Goal: Task Accomplishment & Management: Manage account settings

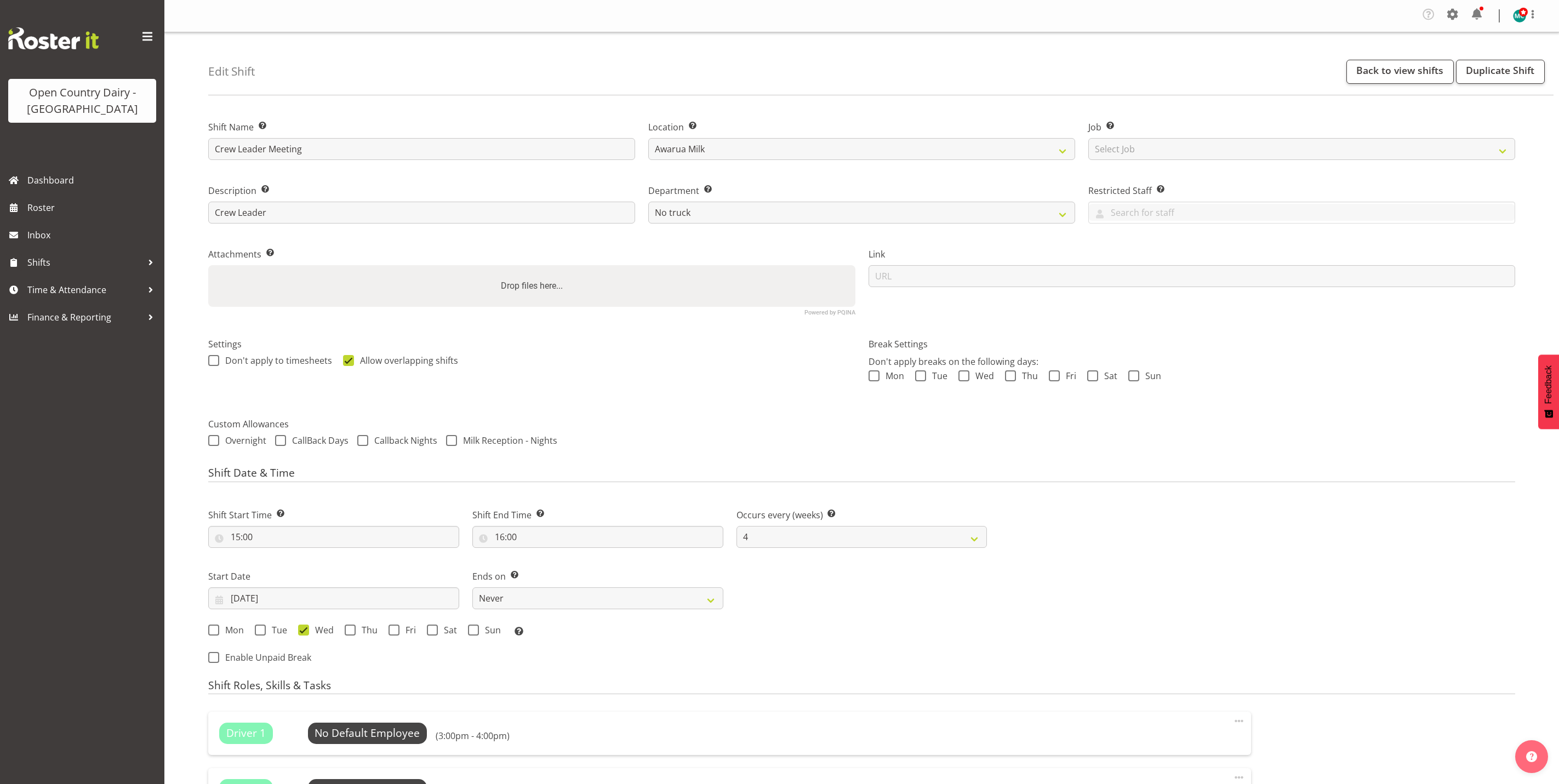
select select "844"
select select "4"
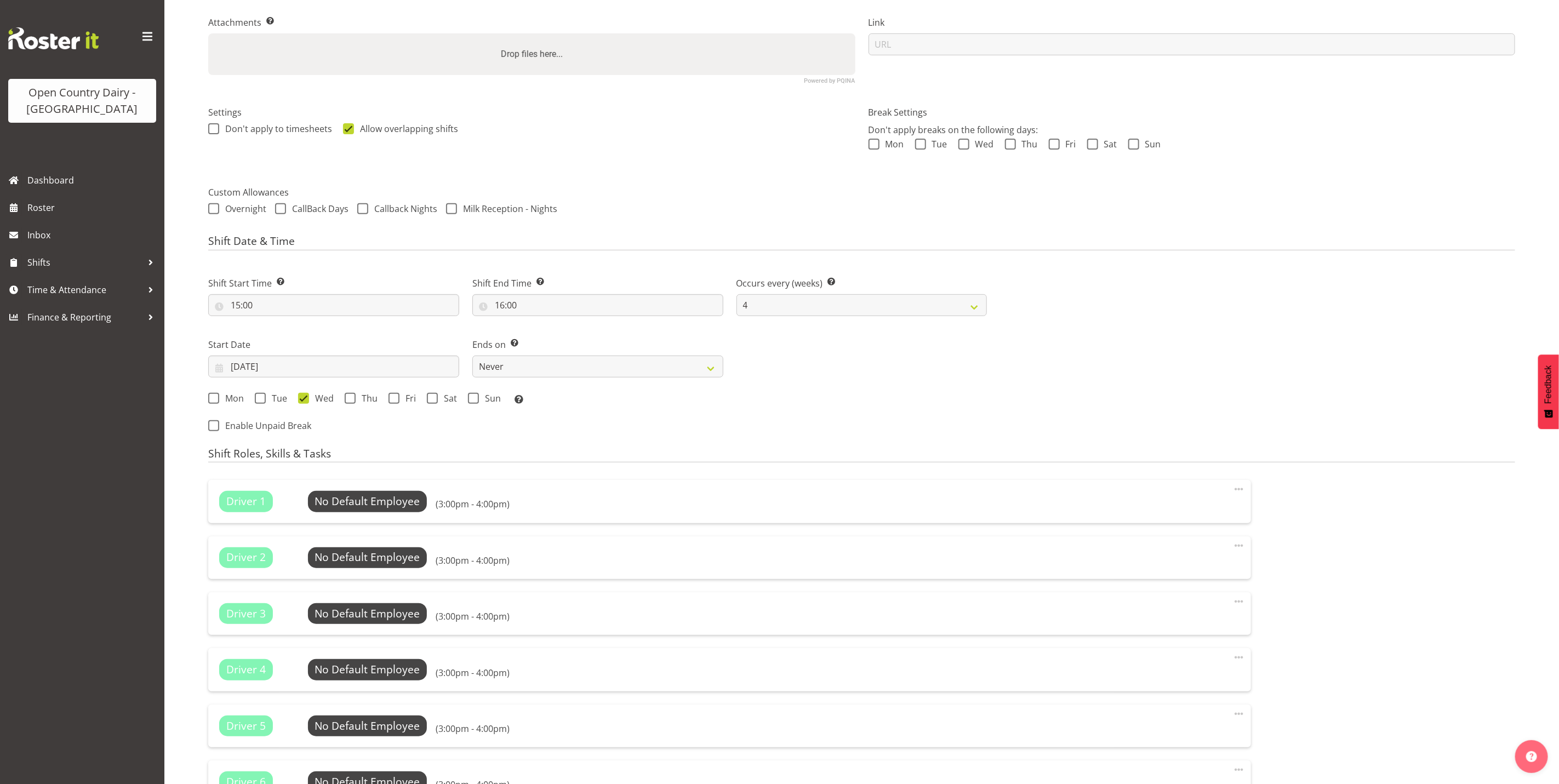
scroll to position [539, 0]
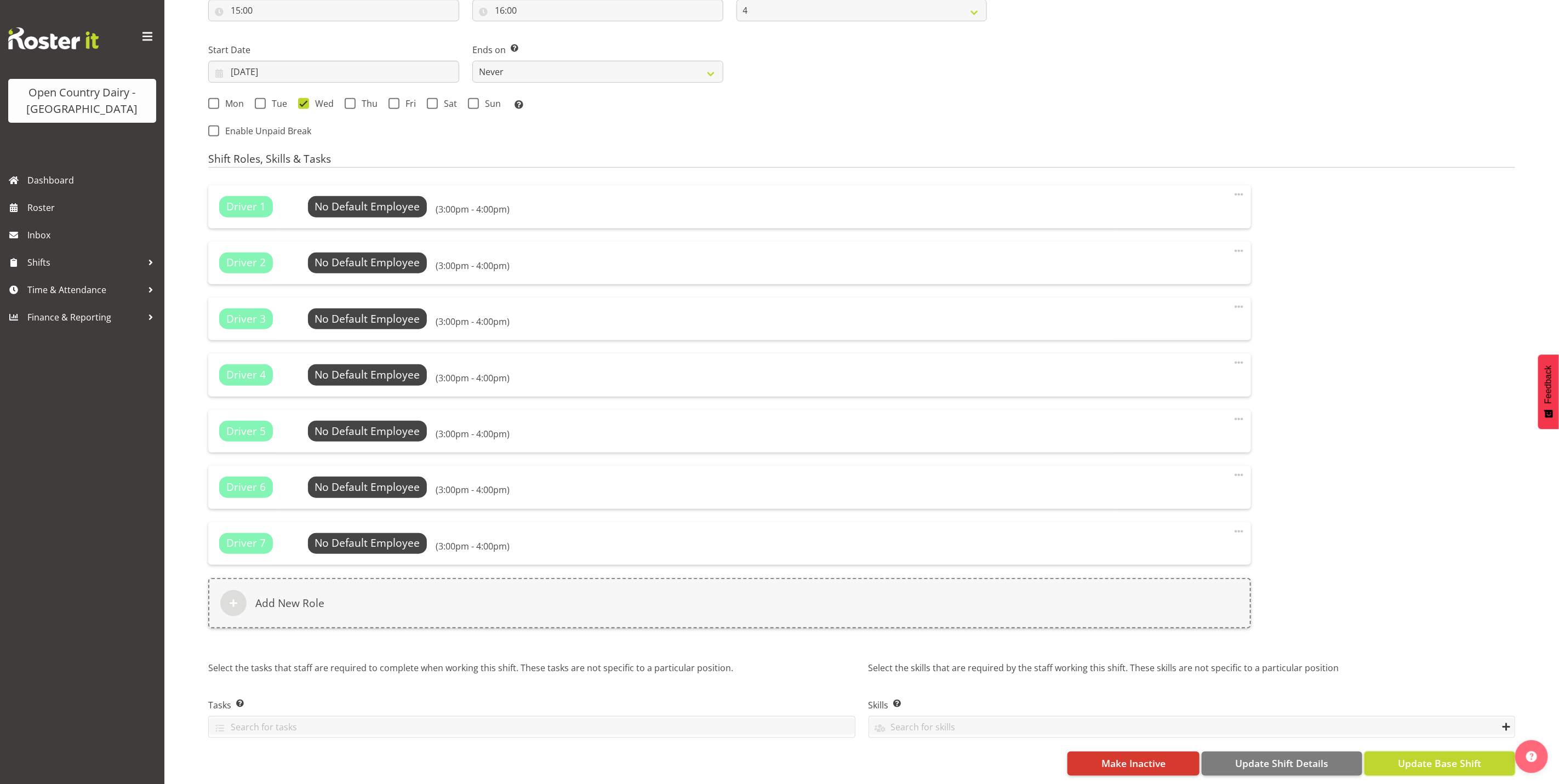
click at [1425, 755] on span "Update Base Shift" at bounding box center [1439, 762] width 83 height 14
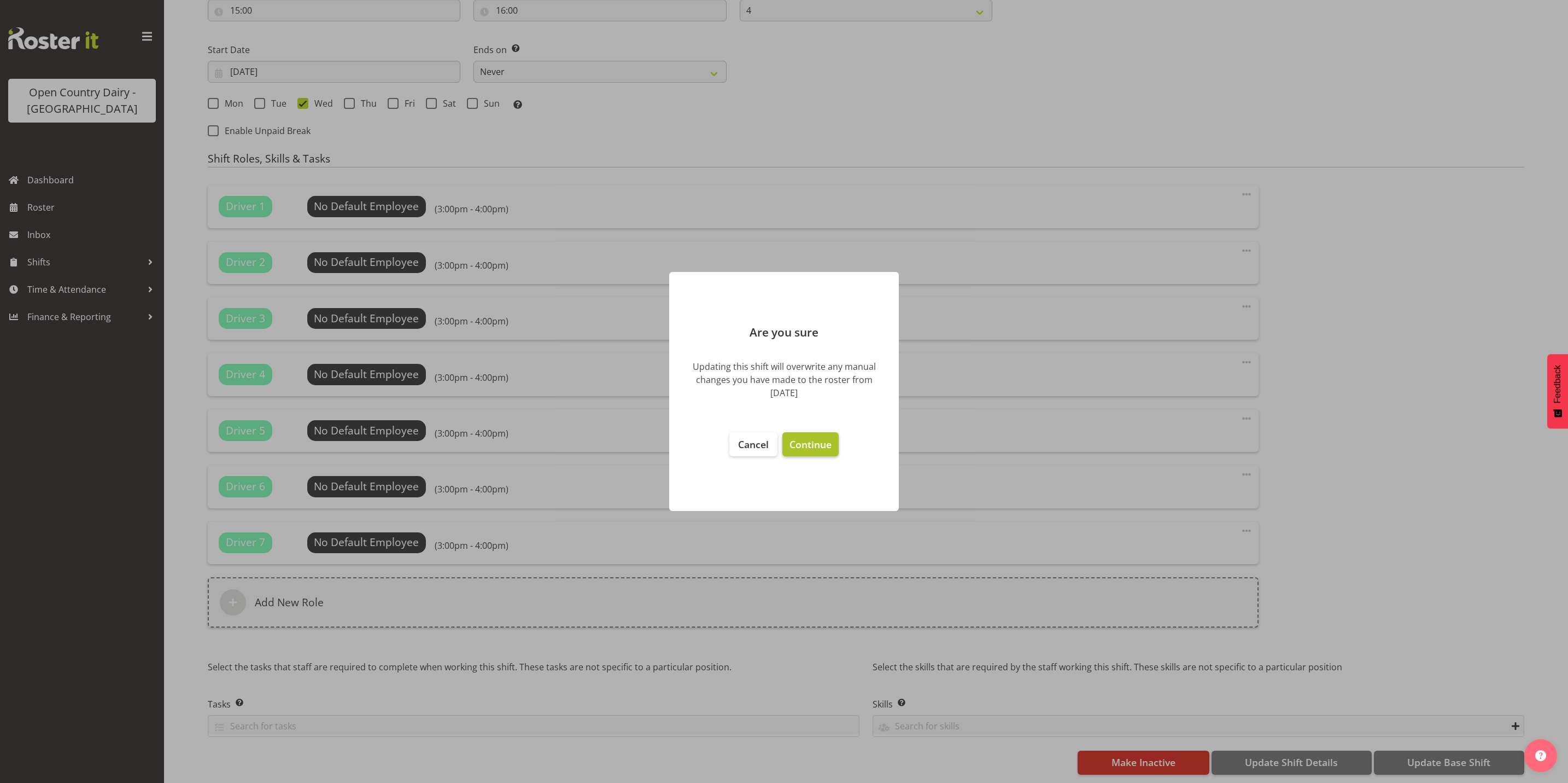
click at [819, 445] on span "Continue" at bounding box center [810, 444] width 42 height 13
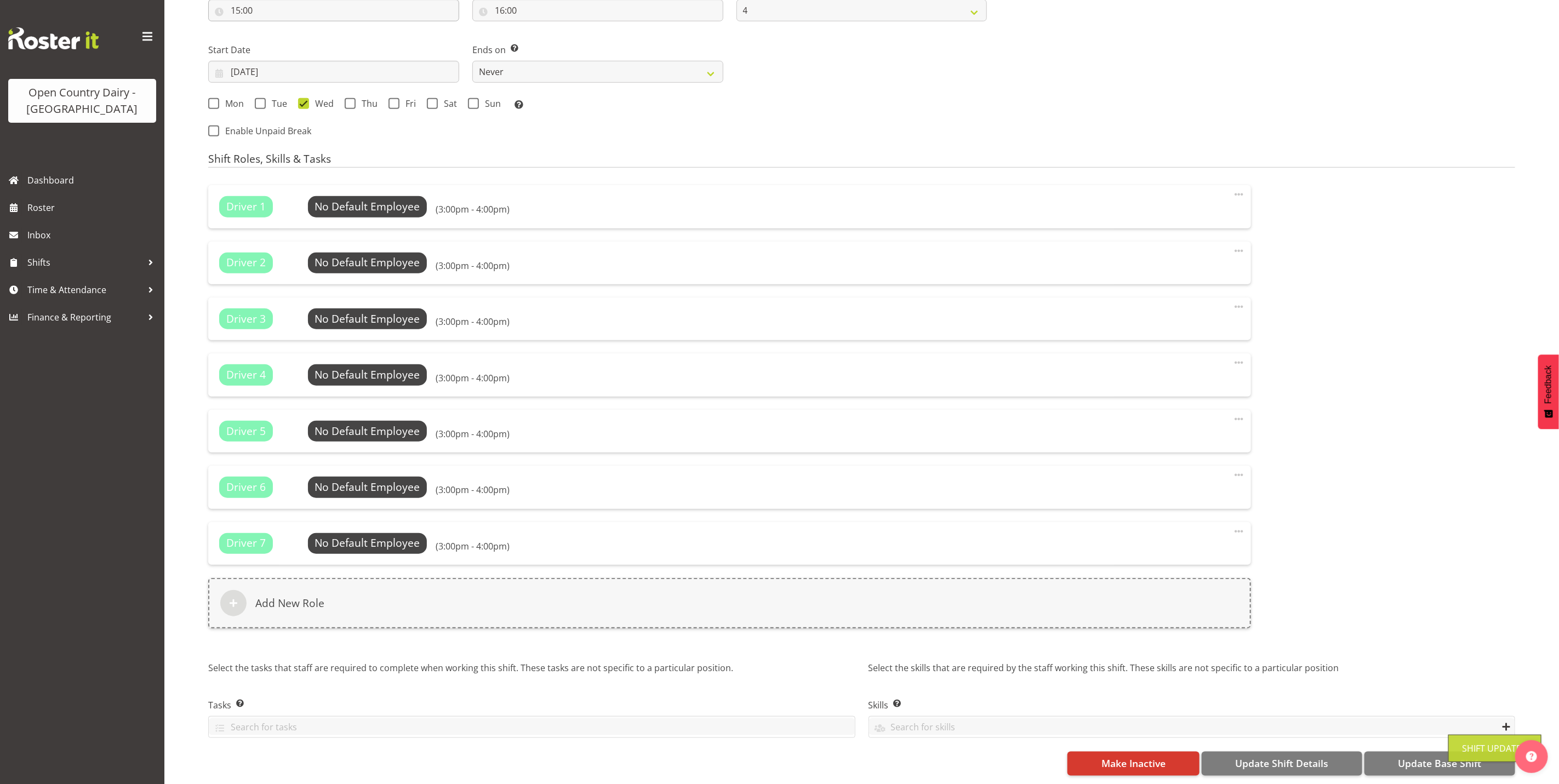
scroll to position [144, 0]
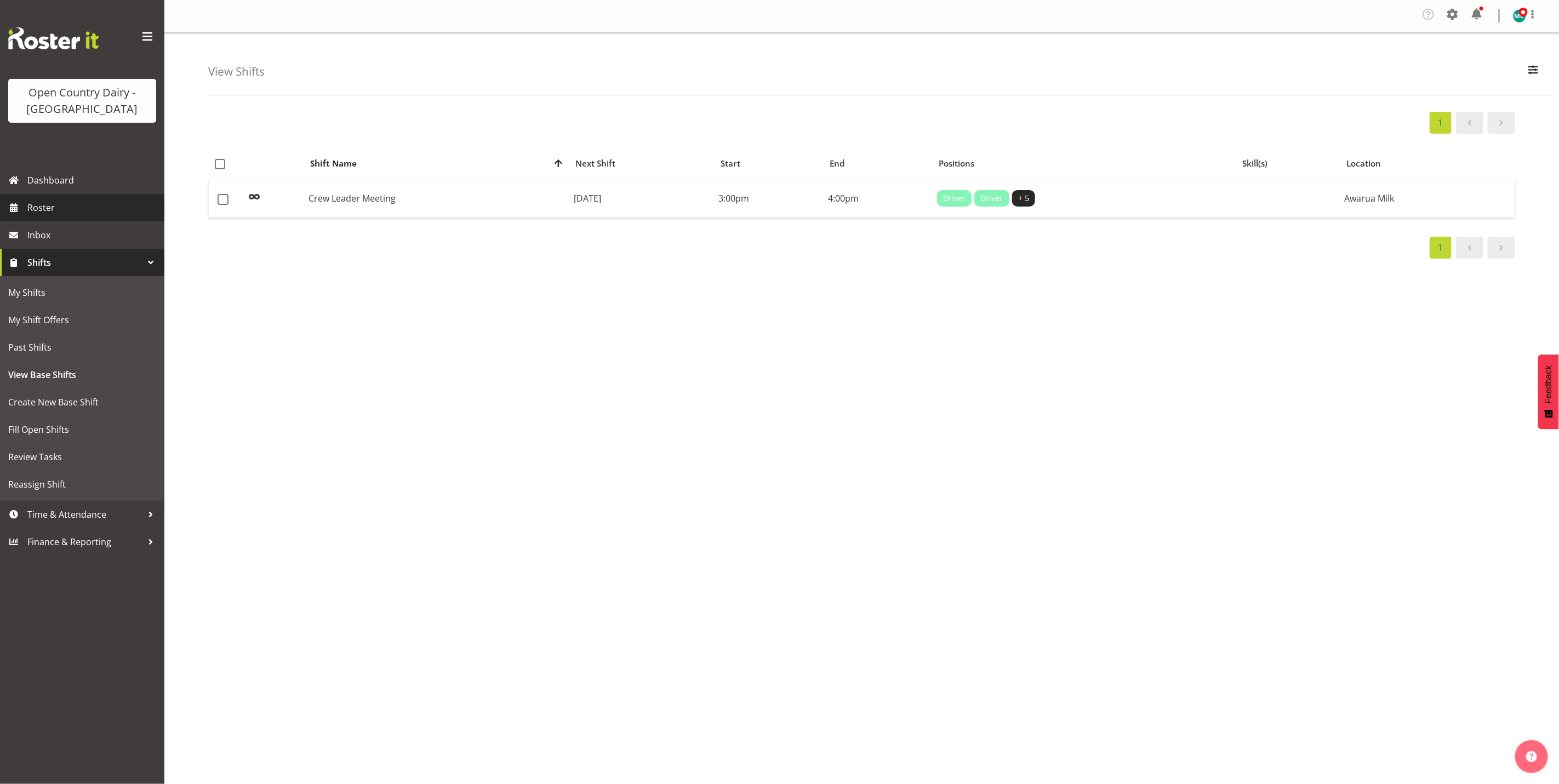
click at [38, 208] on span "Roster" at bounding box center [93, 208] width 131 height 16
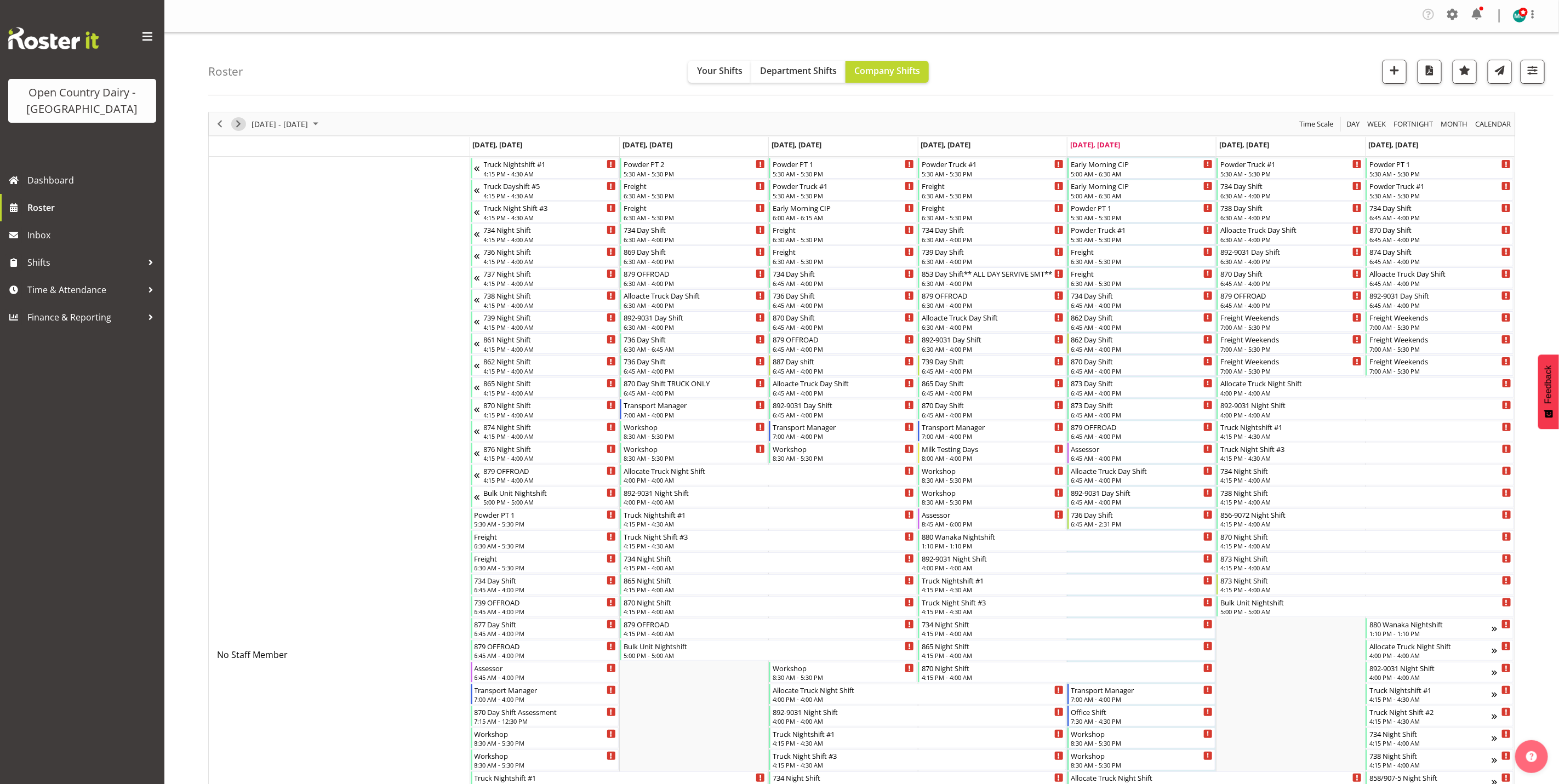
click at [235, 125] on span "Next" at bounding box center [238, 124] width 13 height 14
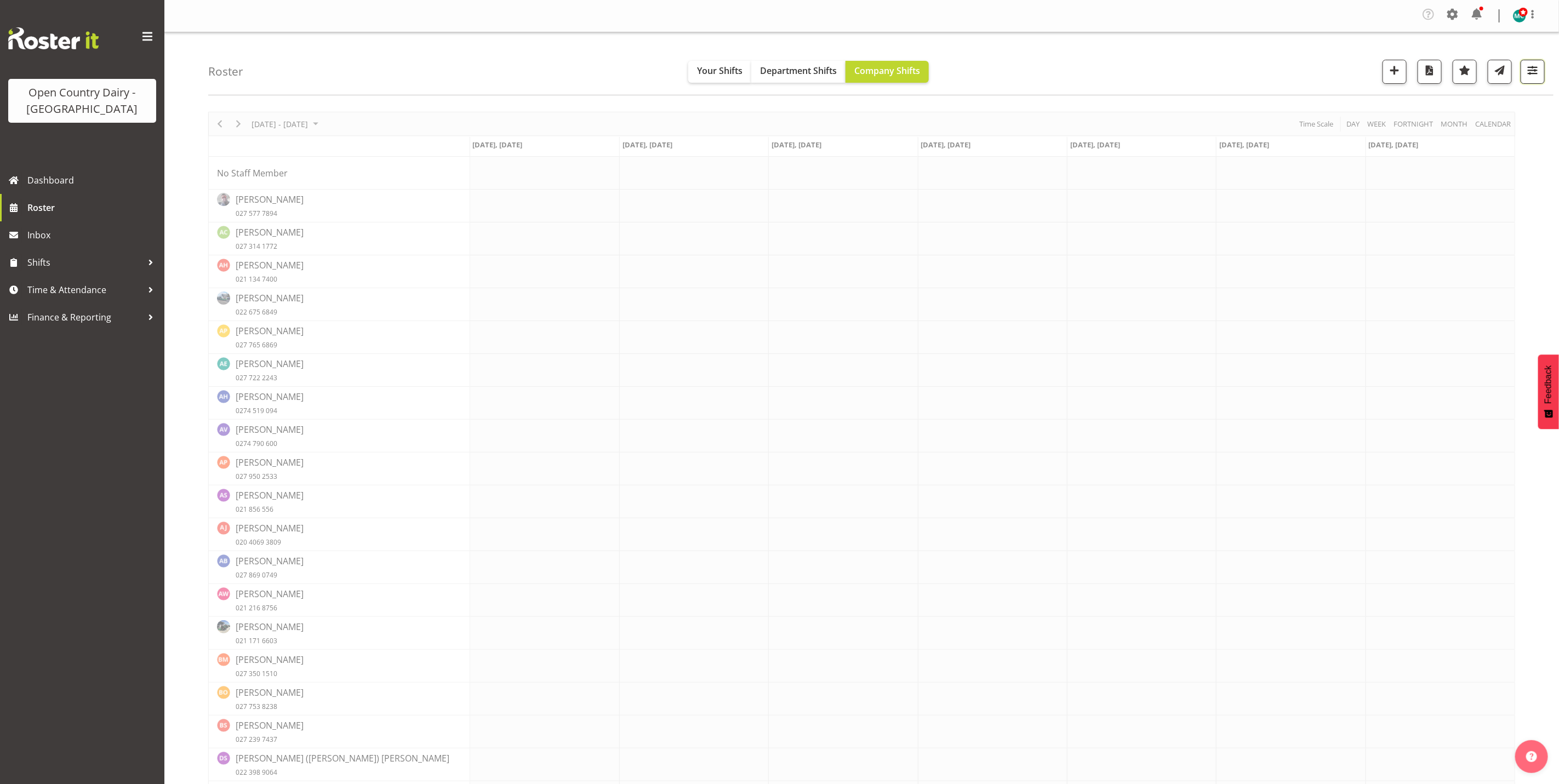
click at [1528, 74] on span "button" at bounding box center [1532, 69] width 14 height 14
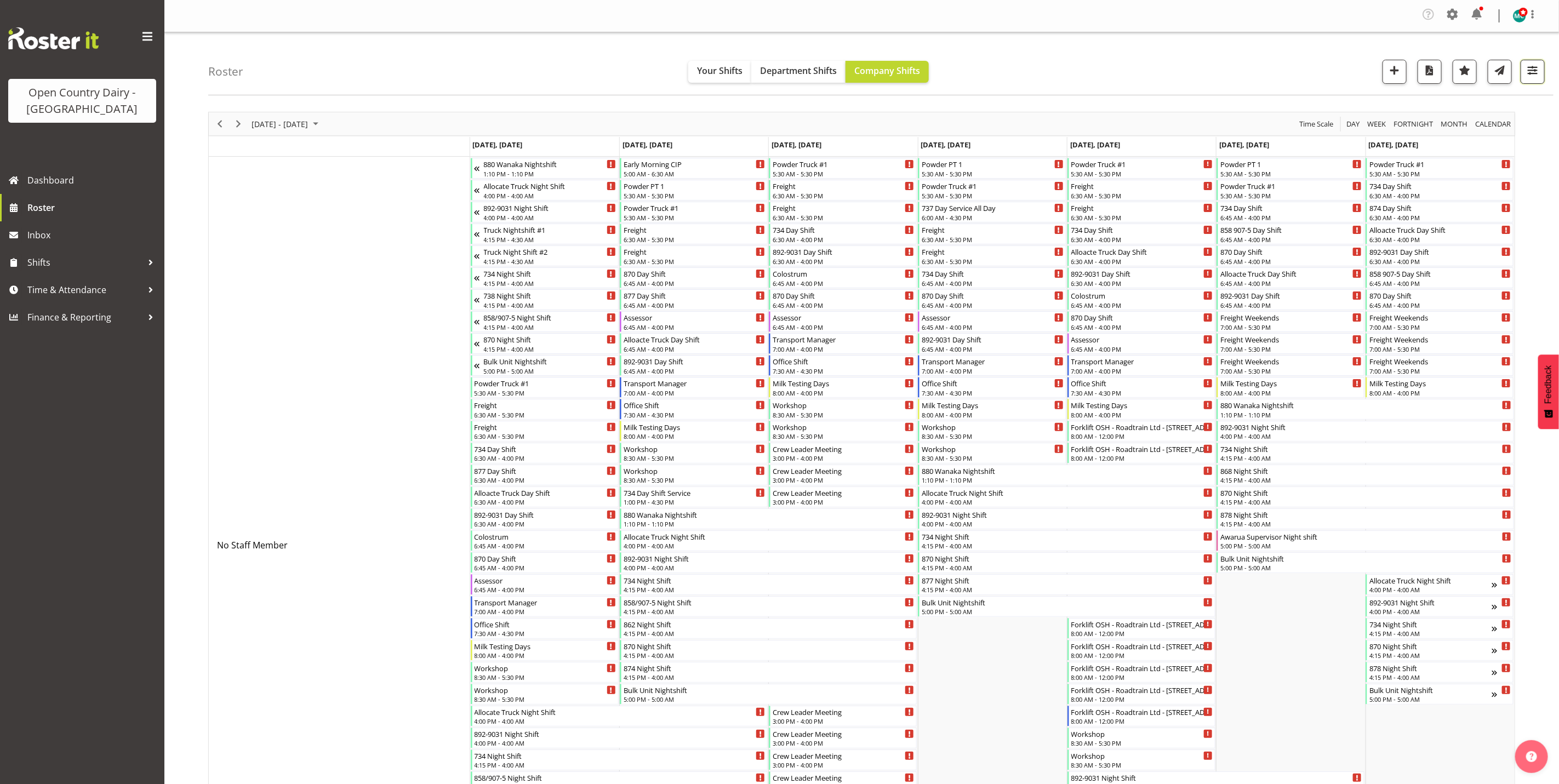
click at [1530, 77] on span "button" at bounding box center [1532, 69] width 14 height 14
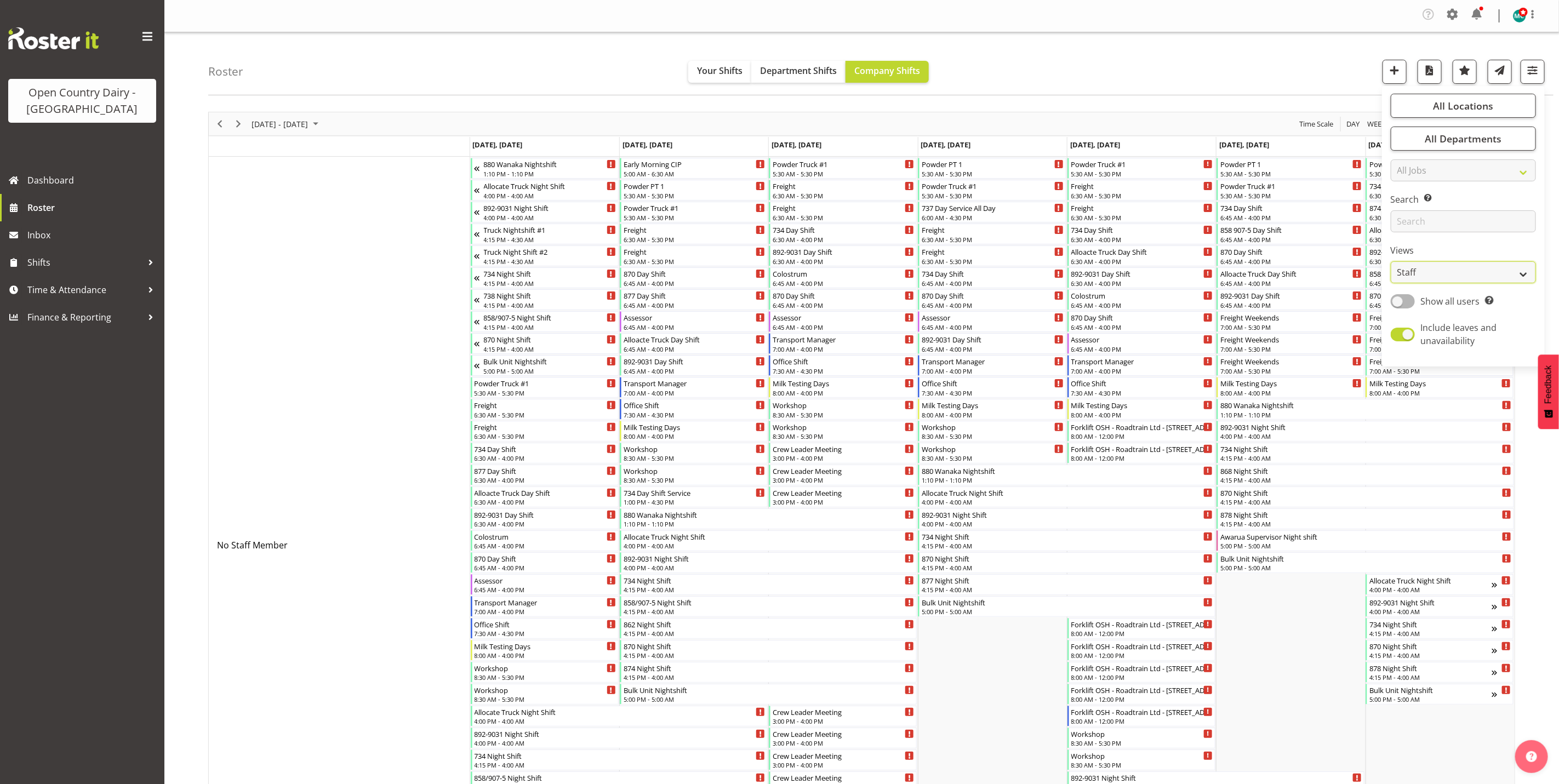
click at [1455, 270] on select "Staff Role Shift - Horizontal Shift - Vertical Staff - Location" at bounding box center [1464, 272] width 145 height 22
select select "shiftH"
click at [1391, 262] on select "Staff Role Shift - Horizontal Shift - Vertical Staff - Location" at bounding box center [1464, 272] width 145 height 22
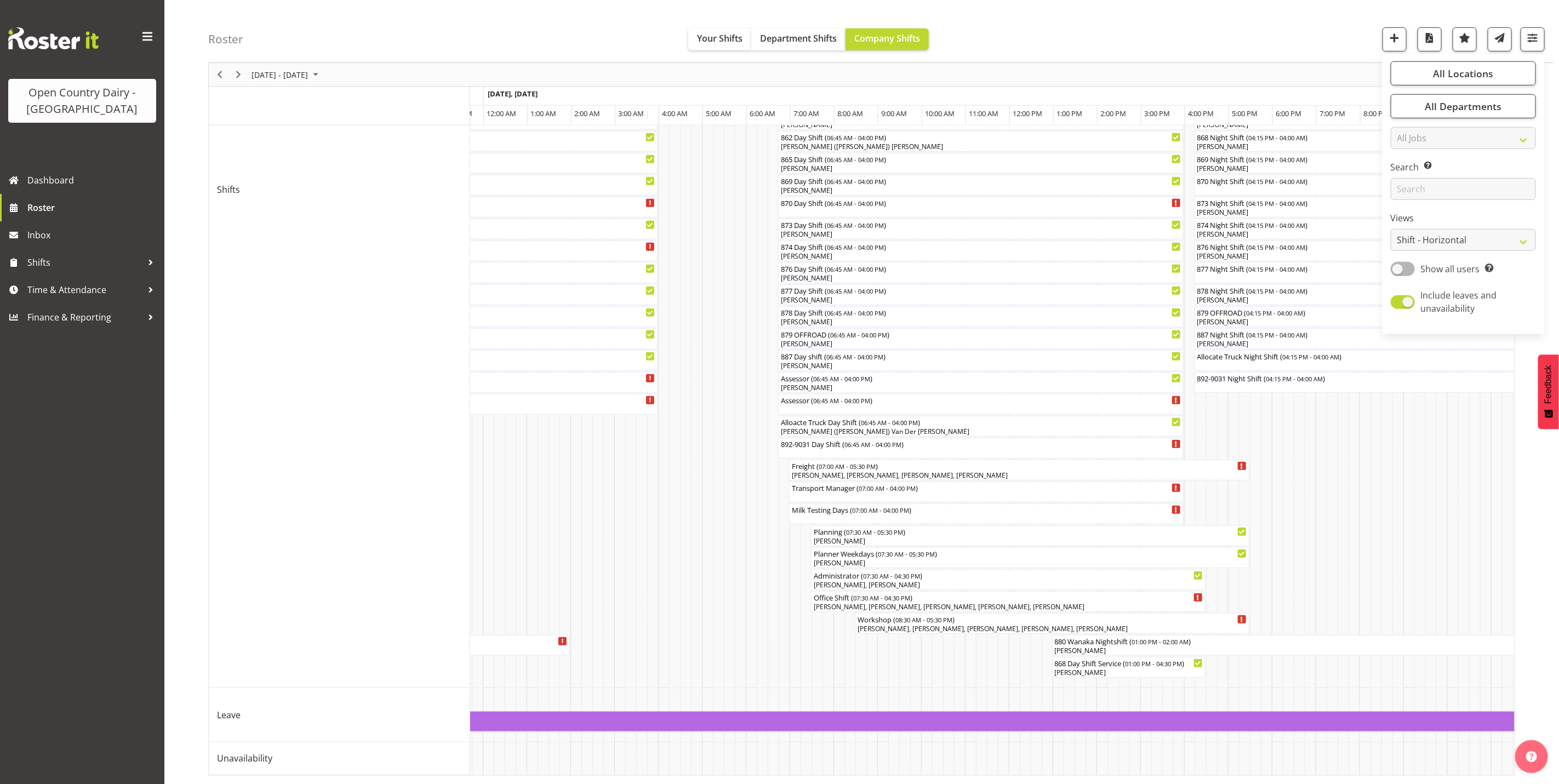
scroll to position [0, 2284]
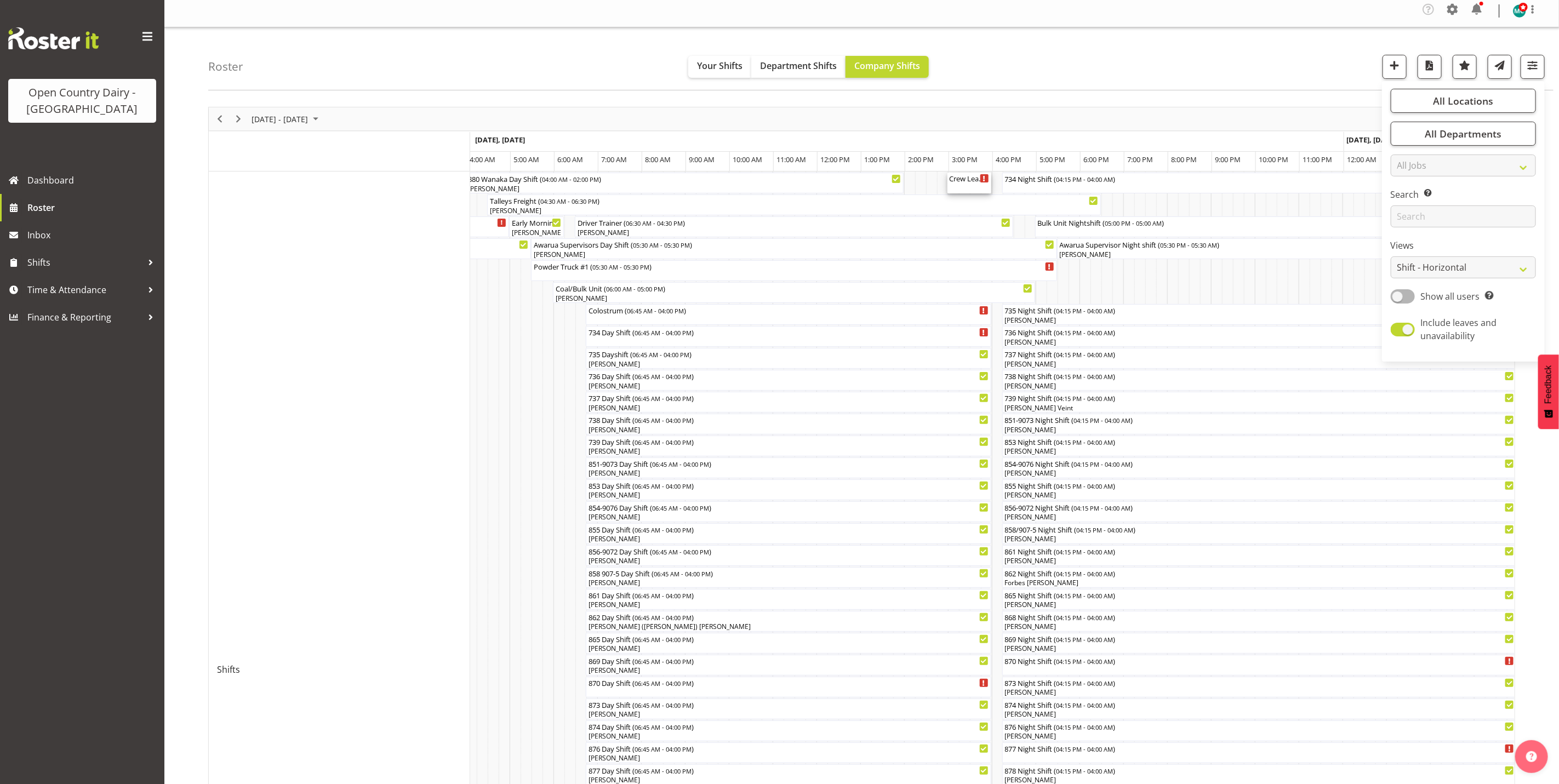
click at [954, 179] on div "Crew Leader Meeting ( 03:00 PM - 04:00 PM )" at bounding box center [969, 178] width 39 height 11
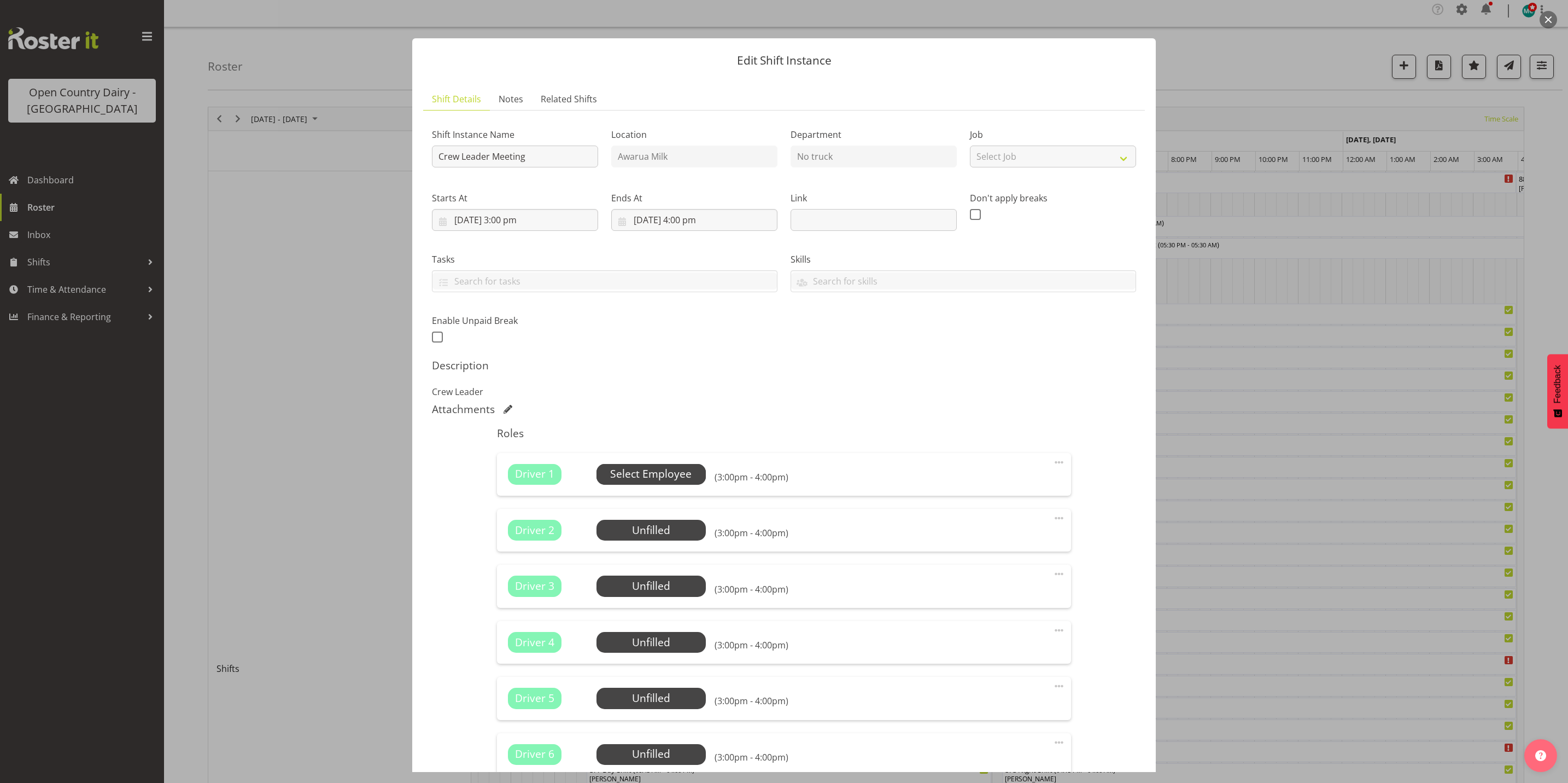
click at [638, 476] on span "Select Employee" at bounding box center [651, 474] width 81 height 15
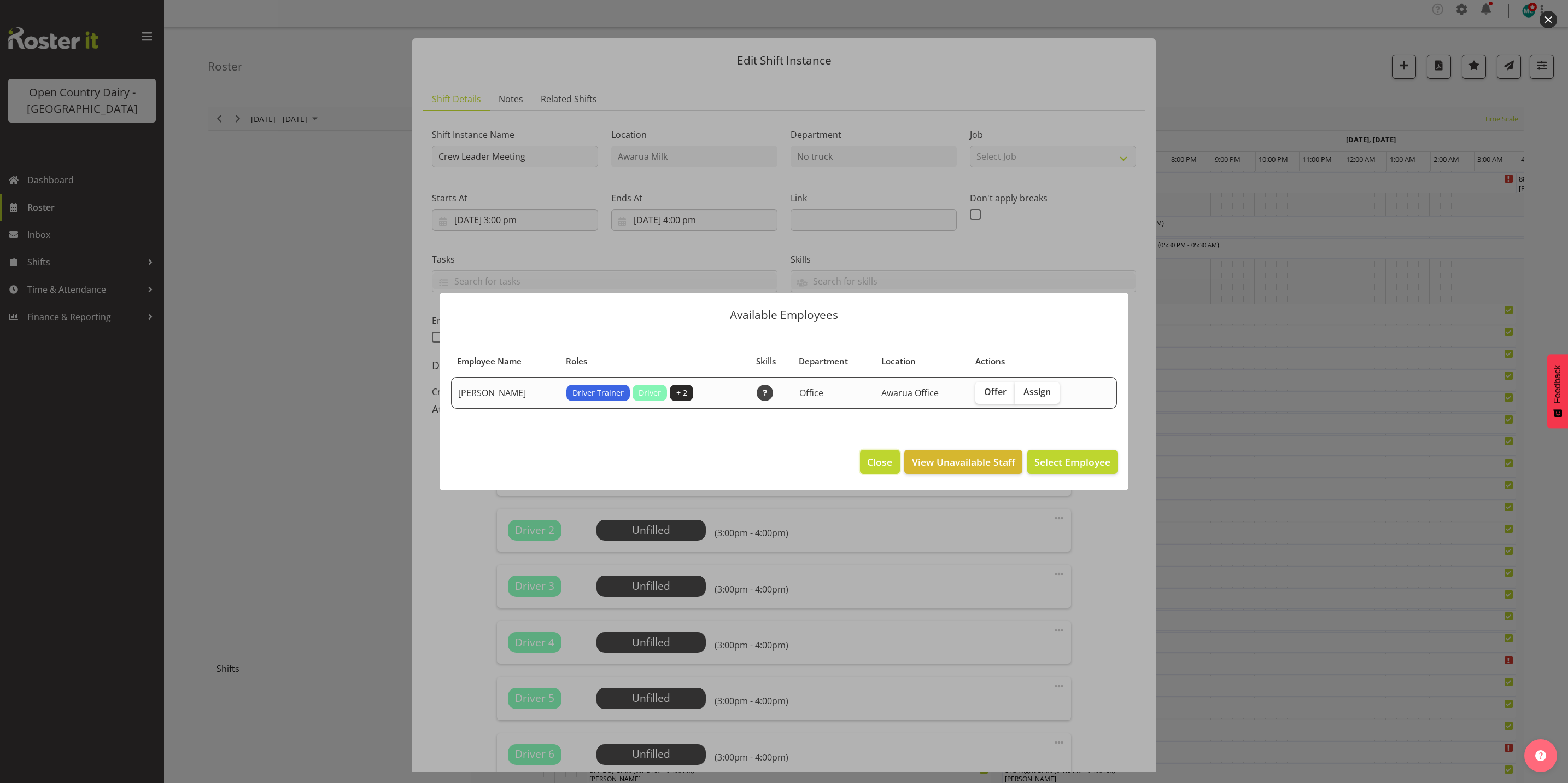
click at [886, 463] on span "Close" at bounding box center [880, 461] width 25 height 14
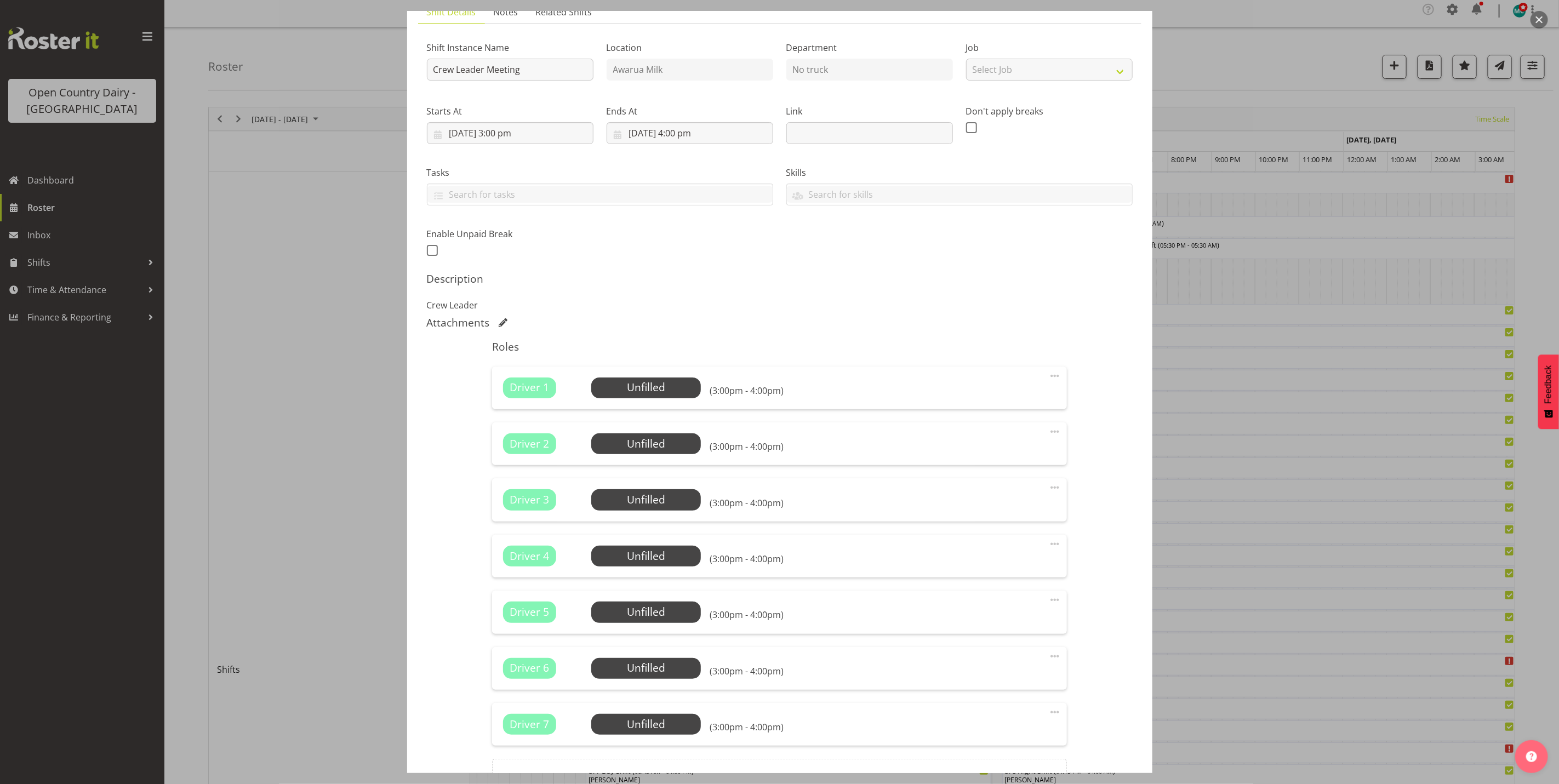
scroll to position [0, 0]
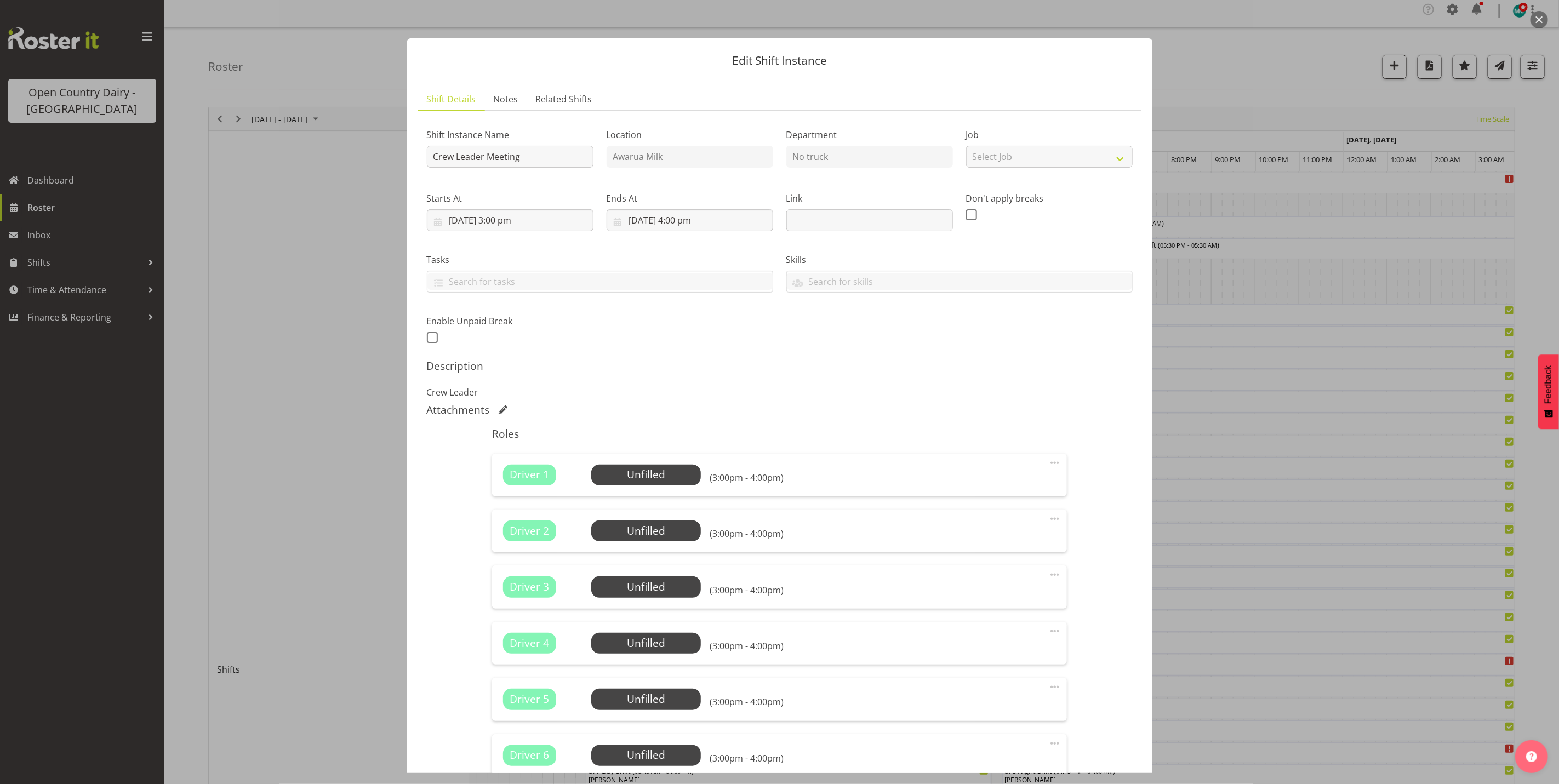
click at [1543, 19] on button "button" at bounding box center [1539, 20] width 18 height 18
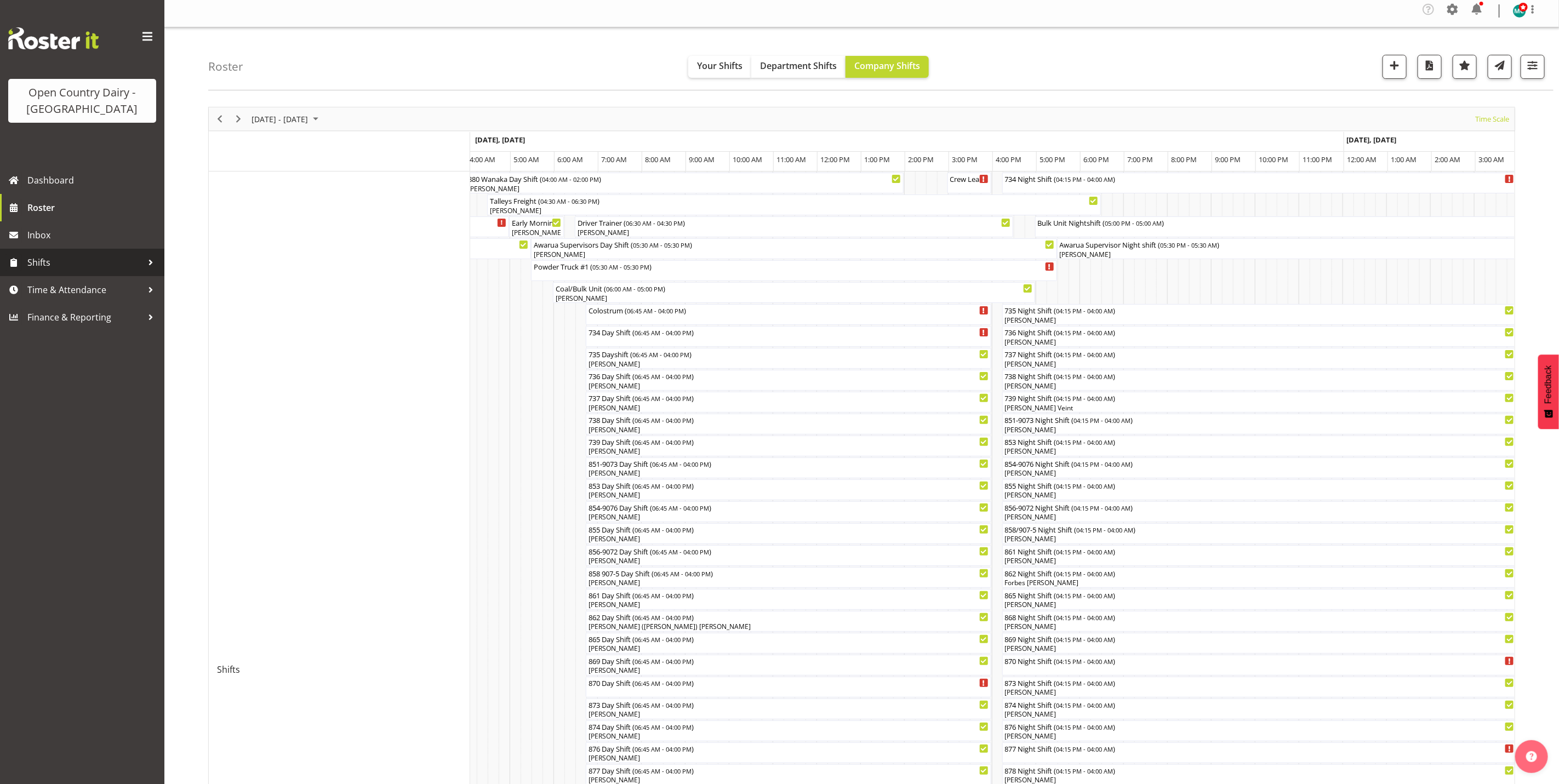
click at [42, 266] on span "Shifts" at bounding box center [85, 262] width 115 height 16
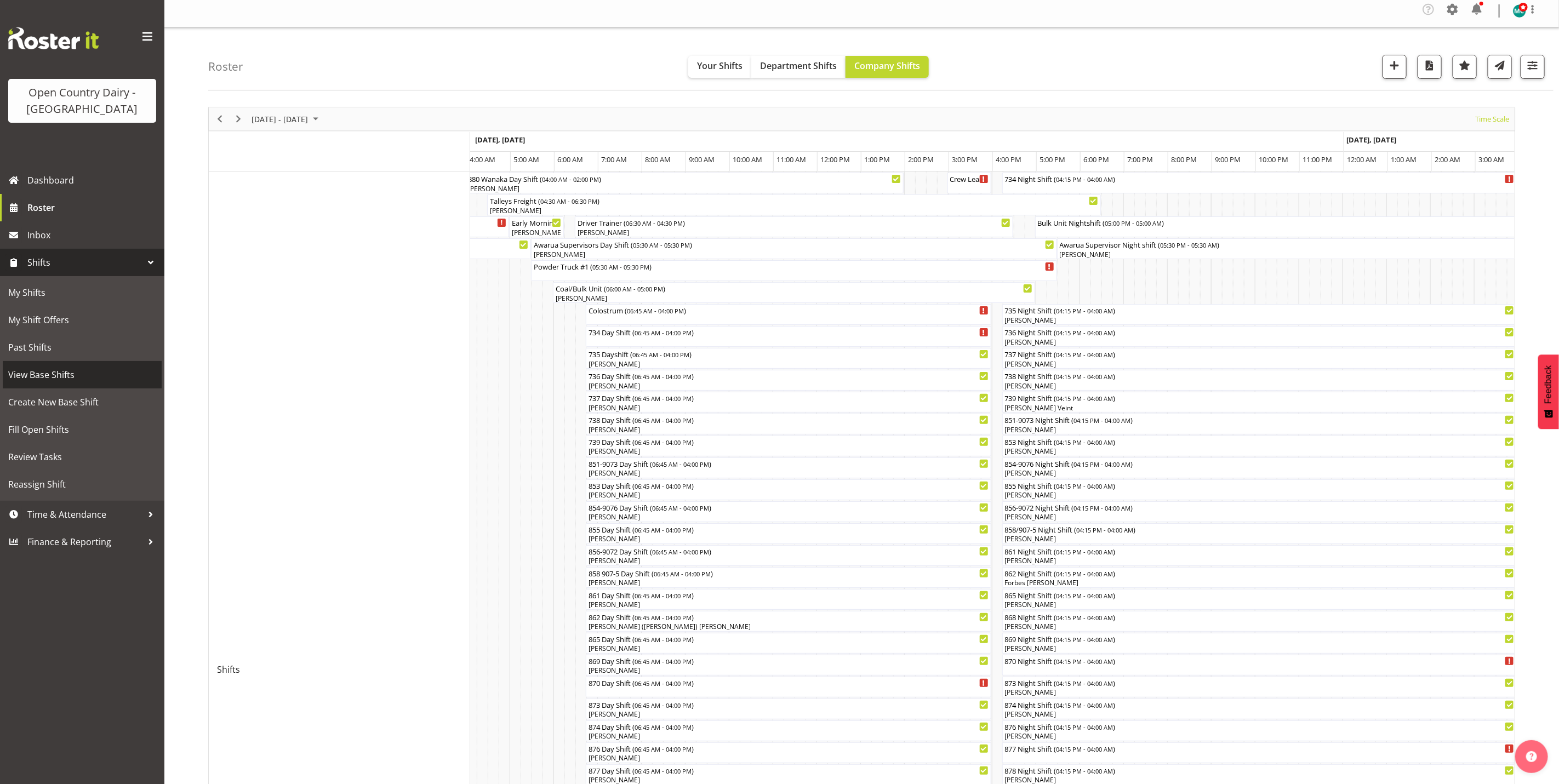
click at [43, 381] on span "View Base Shifts" at bounding box center [82, 375] width 148 height 16
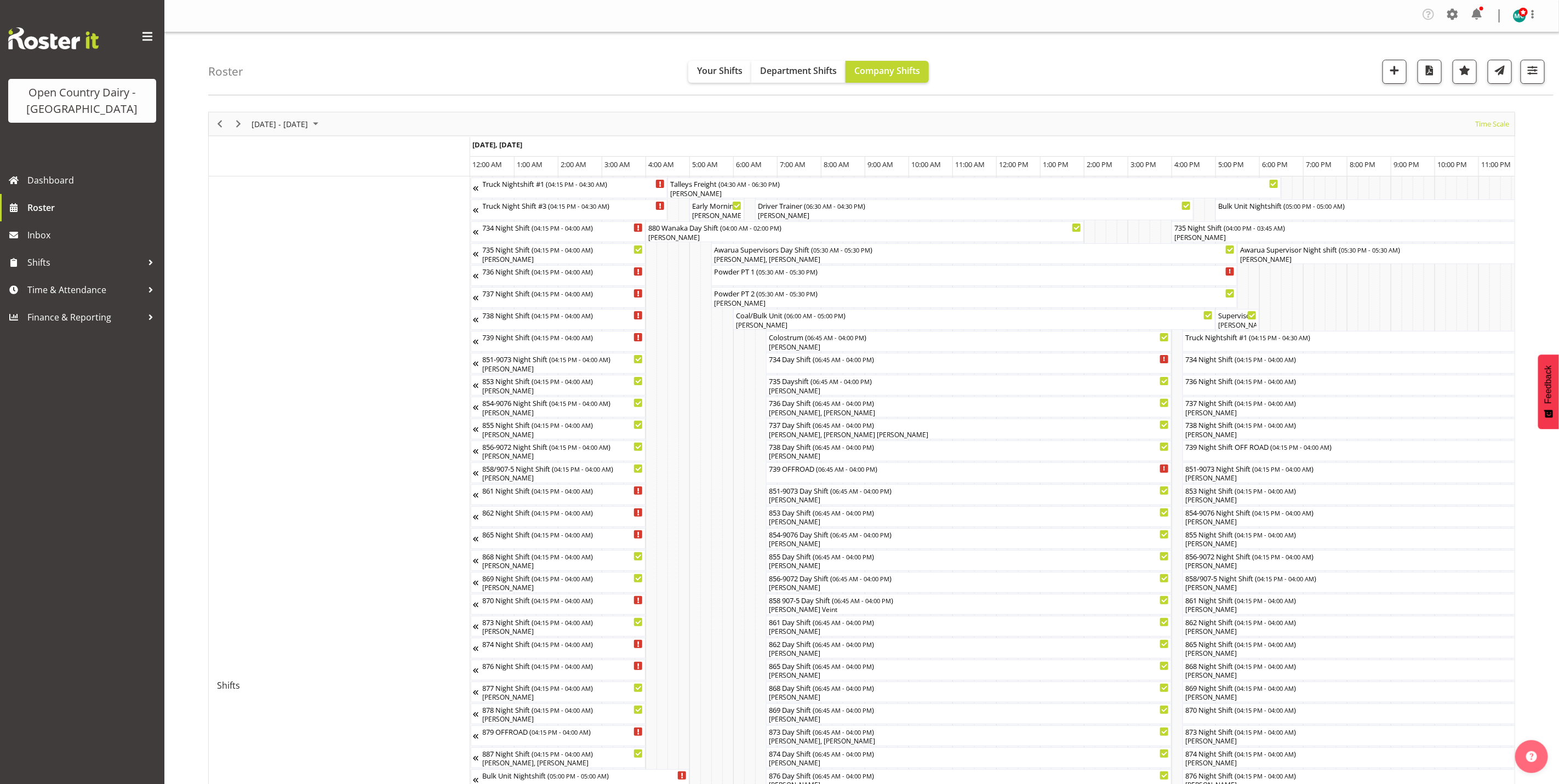
scroll to position [0, 4453]
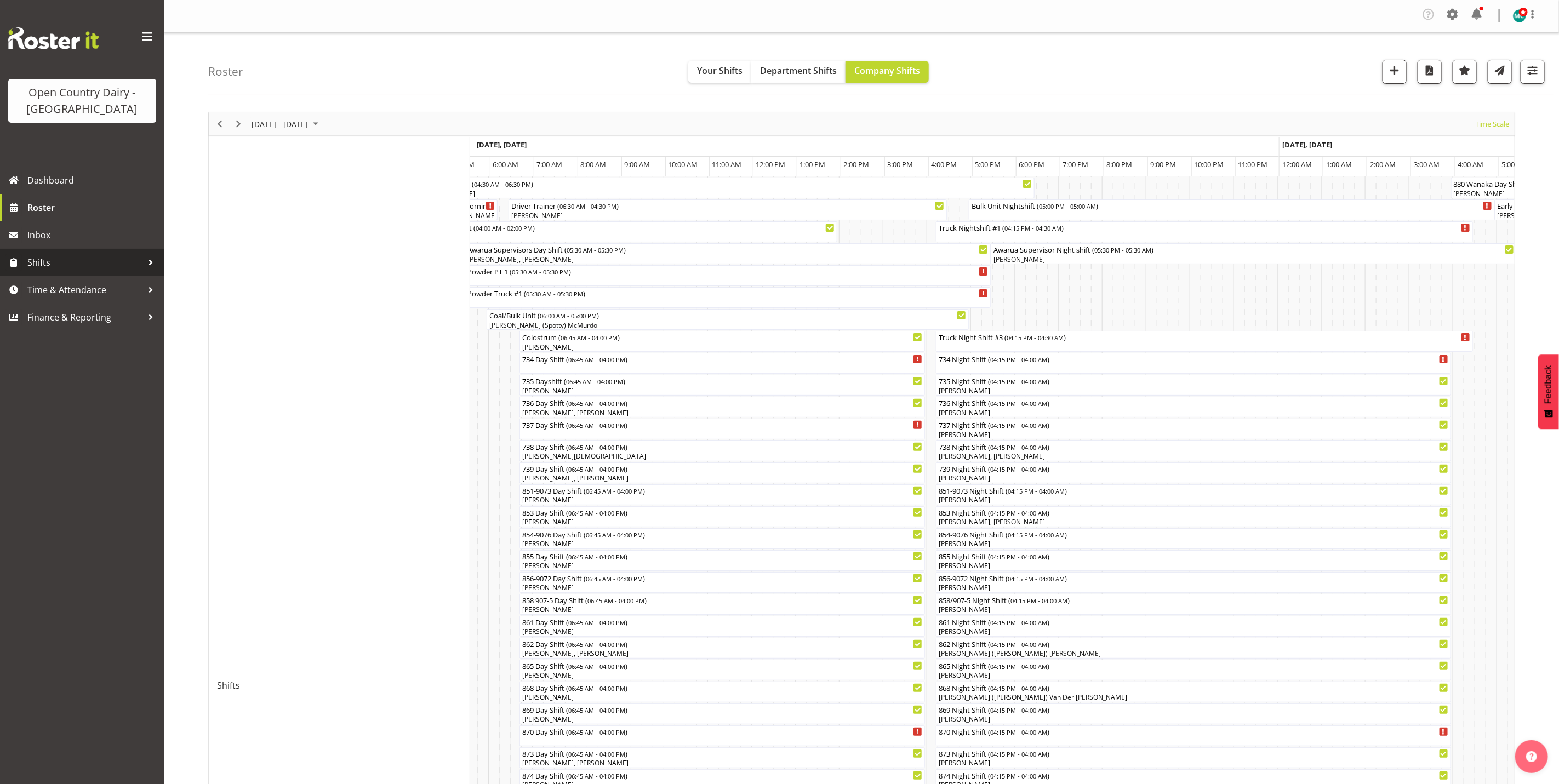
click at [51, 263] on span "Shifts" at bounding box center [85, 262] width 115 height 16
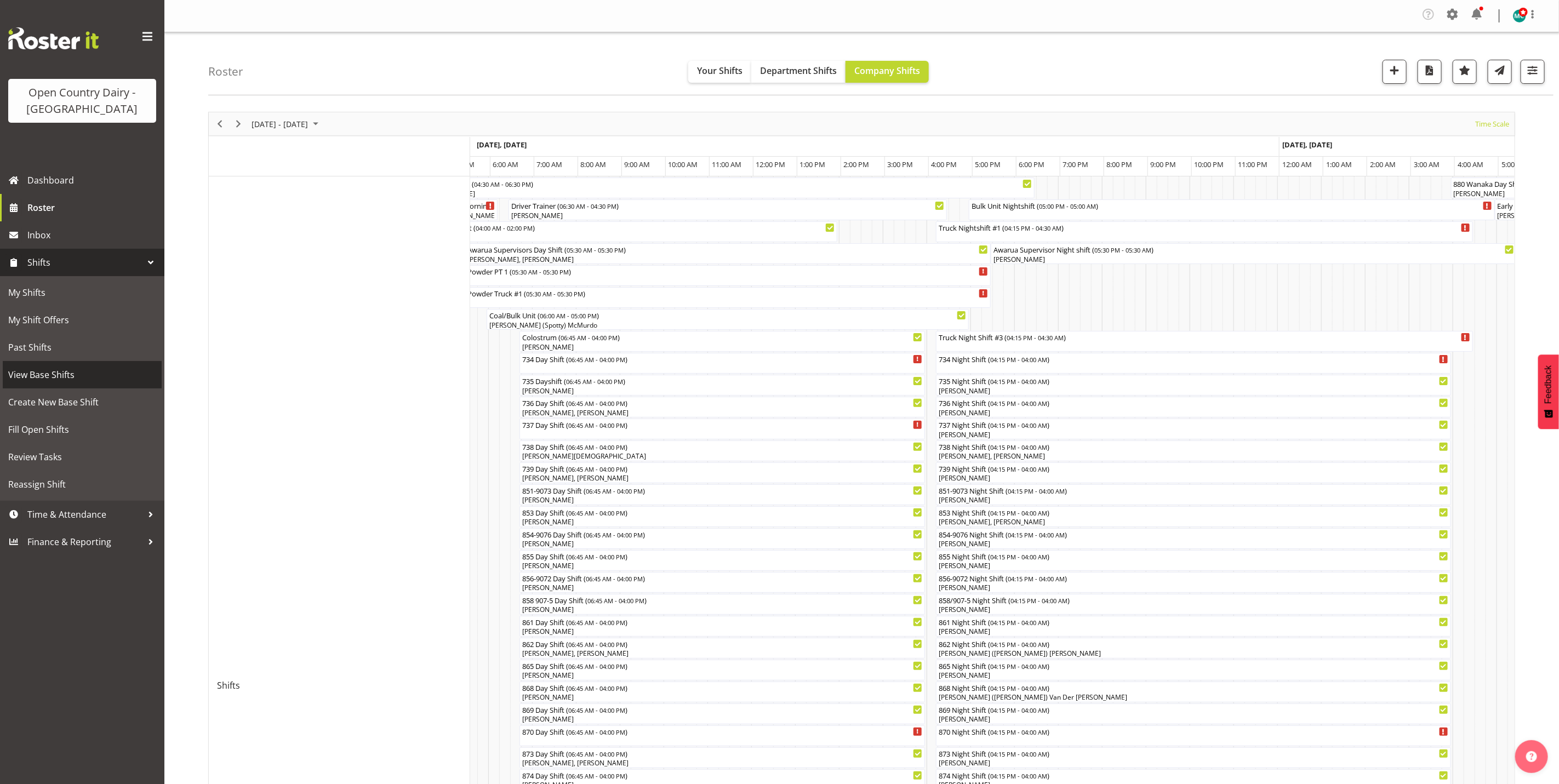
click at [49, 377] on span "View Base Shifts" at bounding box center [82, 375] width 148 height 16
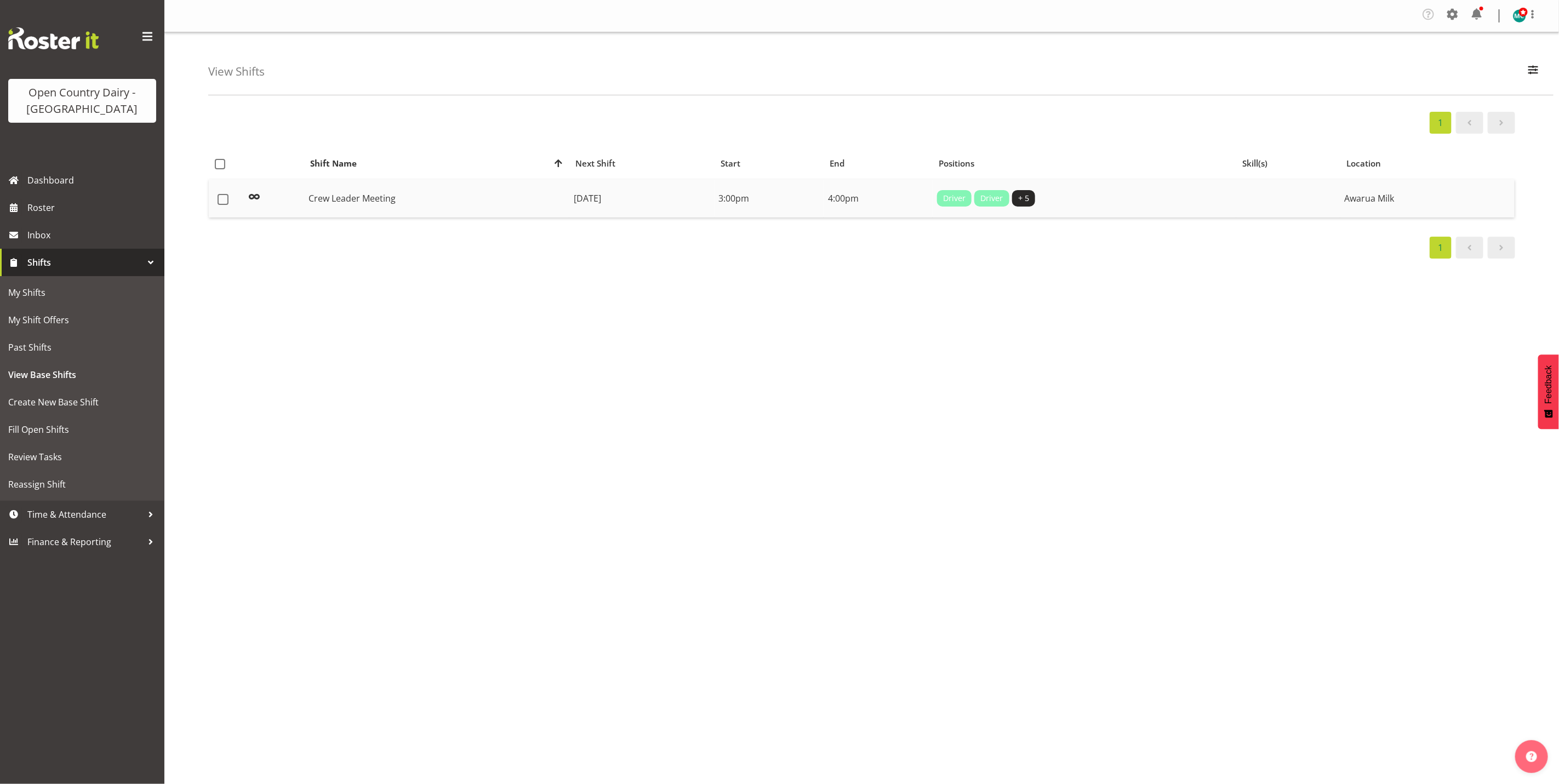
click at [315, 207] on td "Crew Leader Meeting" at bounding box center [436, 198] width 265 height 38
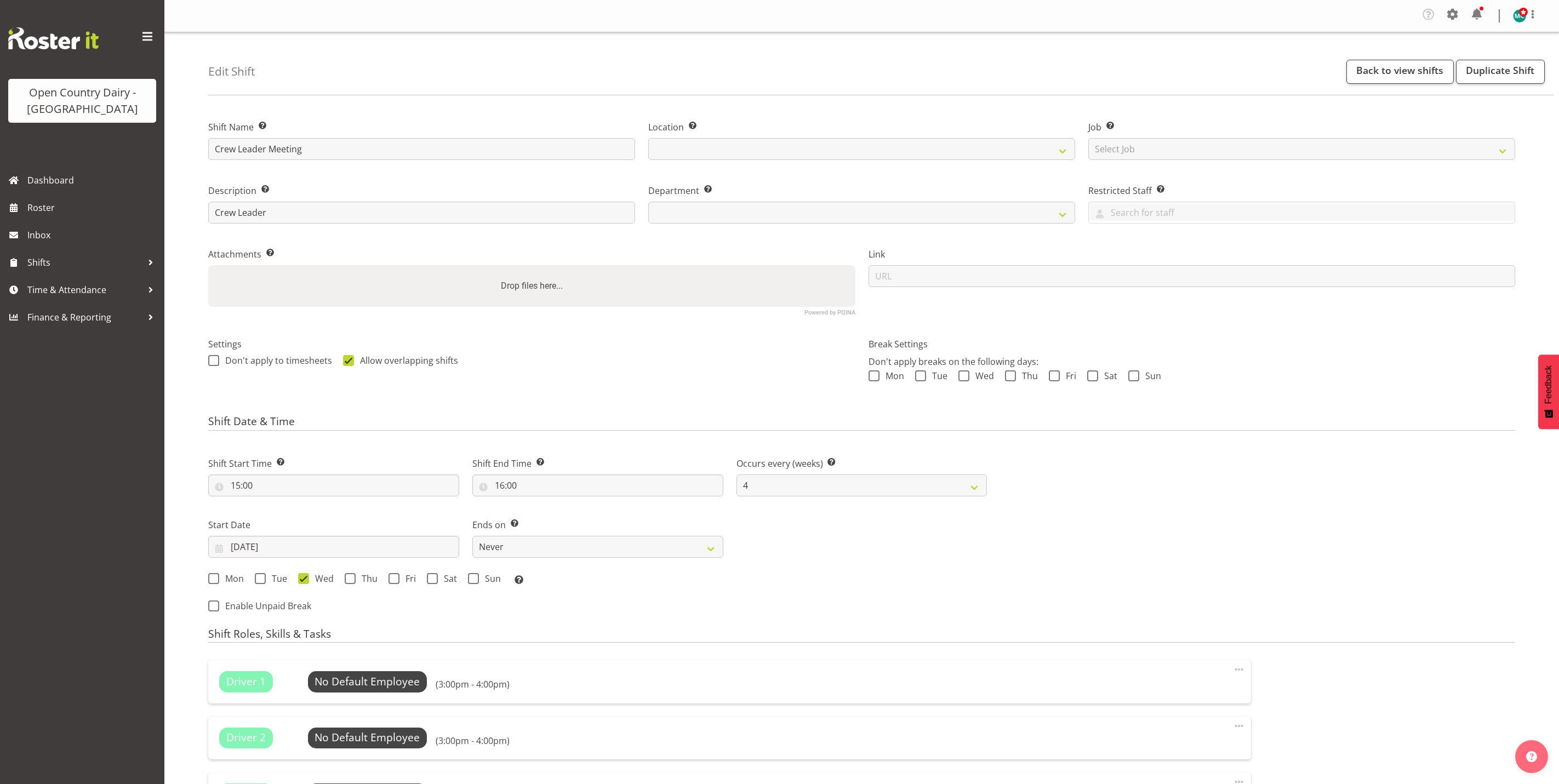
select select "4"
select select
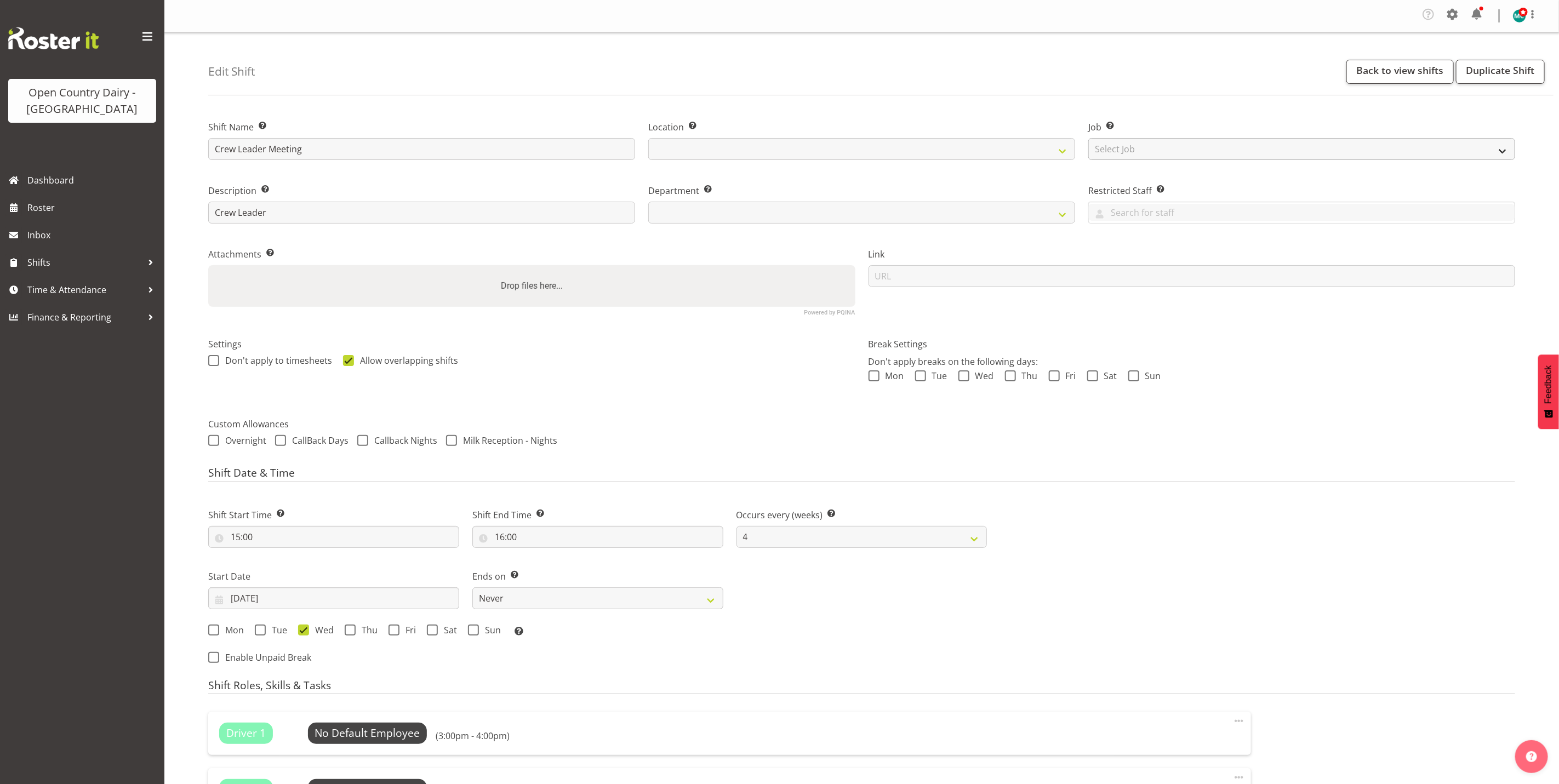
select select
drag, startPoint x: 1174, startPoint y: 148, endPoint x: 1161, endPoint y: 156, distance: 15.3
click at [1174, 148] on select "Select Job Create new job Connecting /unconnecting Trailers" at bounding box center [1301, 148] width 426 height 22
click at [988, 218] on select at bounding box center [861, 212] width 426 height 22
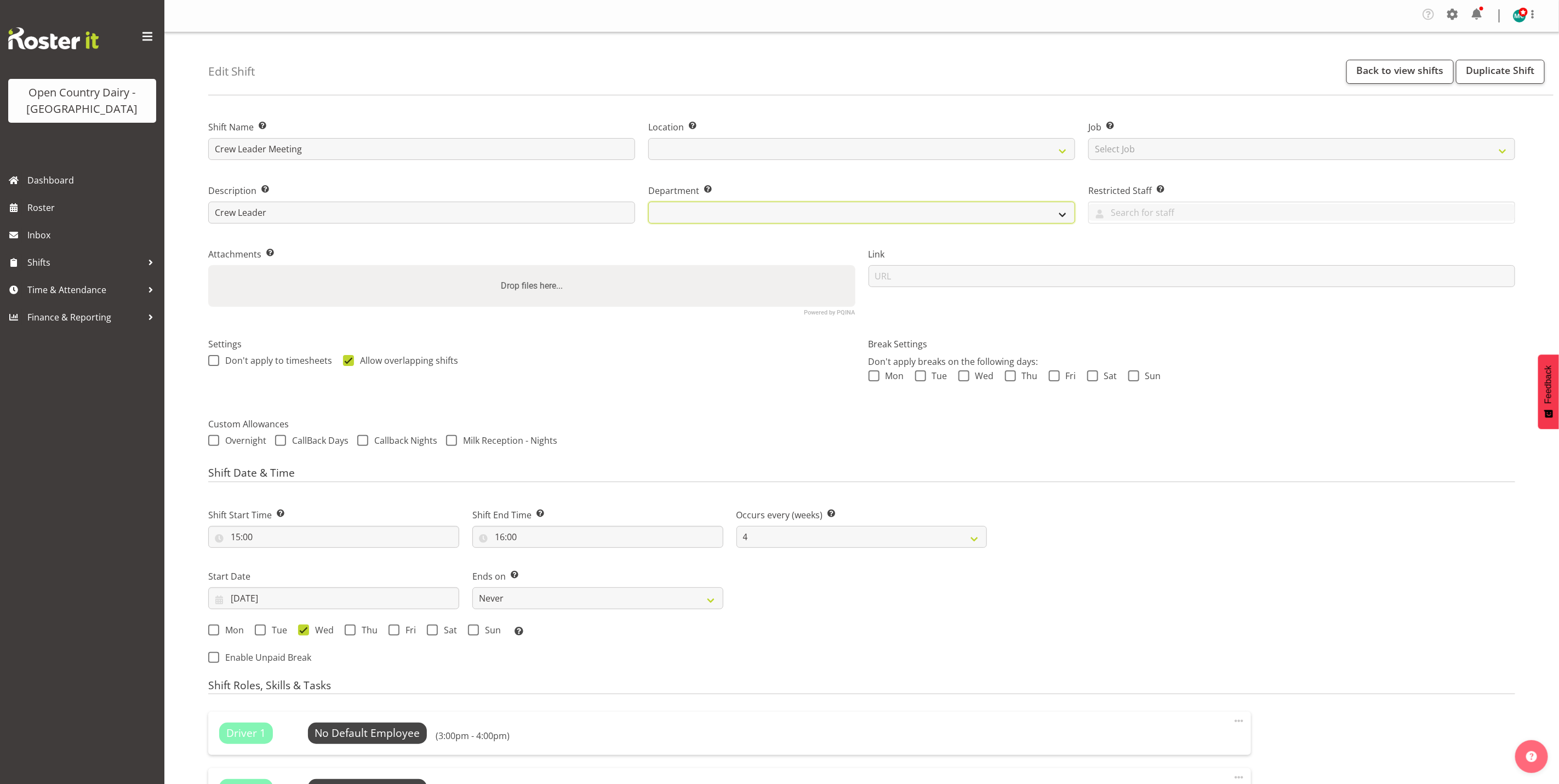
click at [1040, 218] on select at bounding box center [861, 212] width 426 height 22
click at [1215, 222] on div at bounding box center [1301, 213] width 426 height 19
click at [1161, 150] on select "Select Job Create new job Connecting /unconnecting Trailers" at bounding box center [1301, 148] width 426 height 22
select select "10267"
click at [1089, 138] on select "Select Job Create new job Connecting /unconnecting Trailers" at bounding box center [1301, 148] width 426 height 22
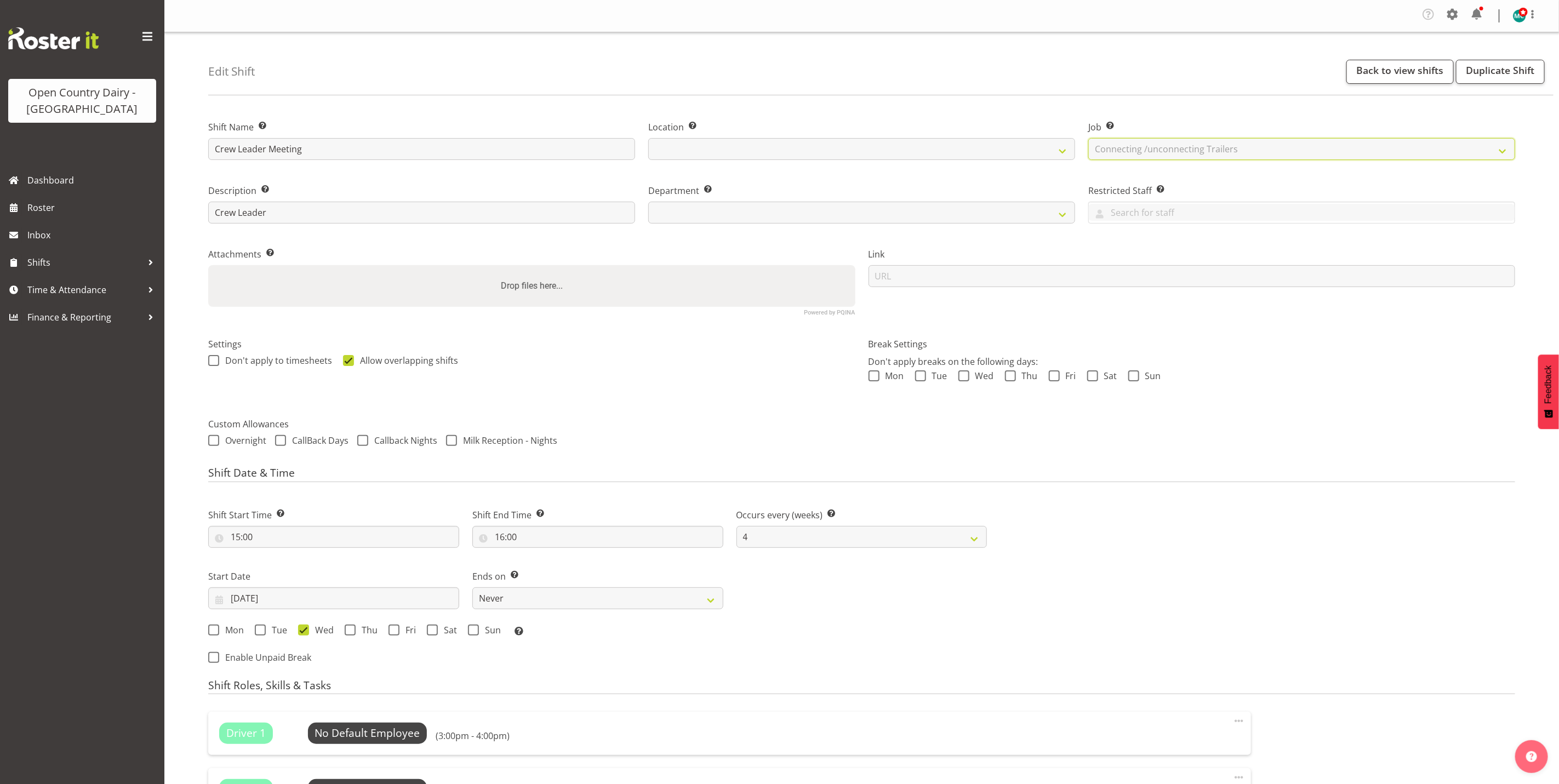
select select
click at [1493, 148] on select "Create new job Connecting /unconnecting Trailers" at bounding box center [1301, 148] width 426 height 22
select select "0"
click at [1089, 138] on select "Create new job Connecting /unconnecting Trailers" at bounding box center [1301, 148] width 426 height 22
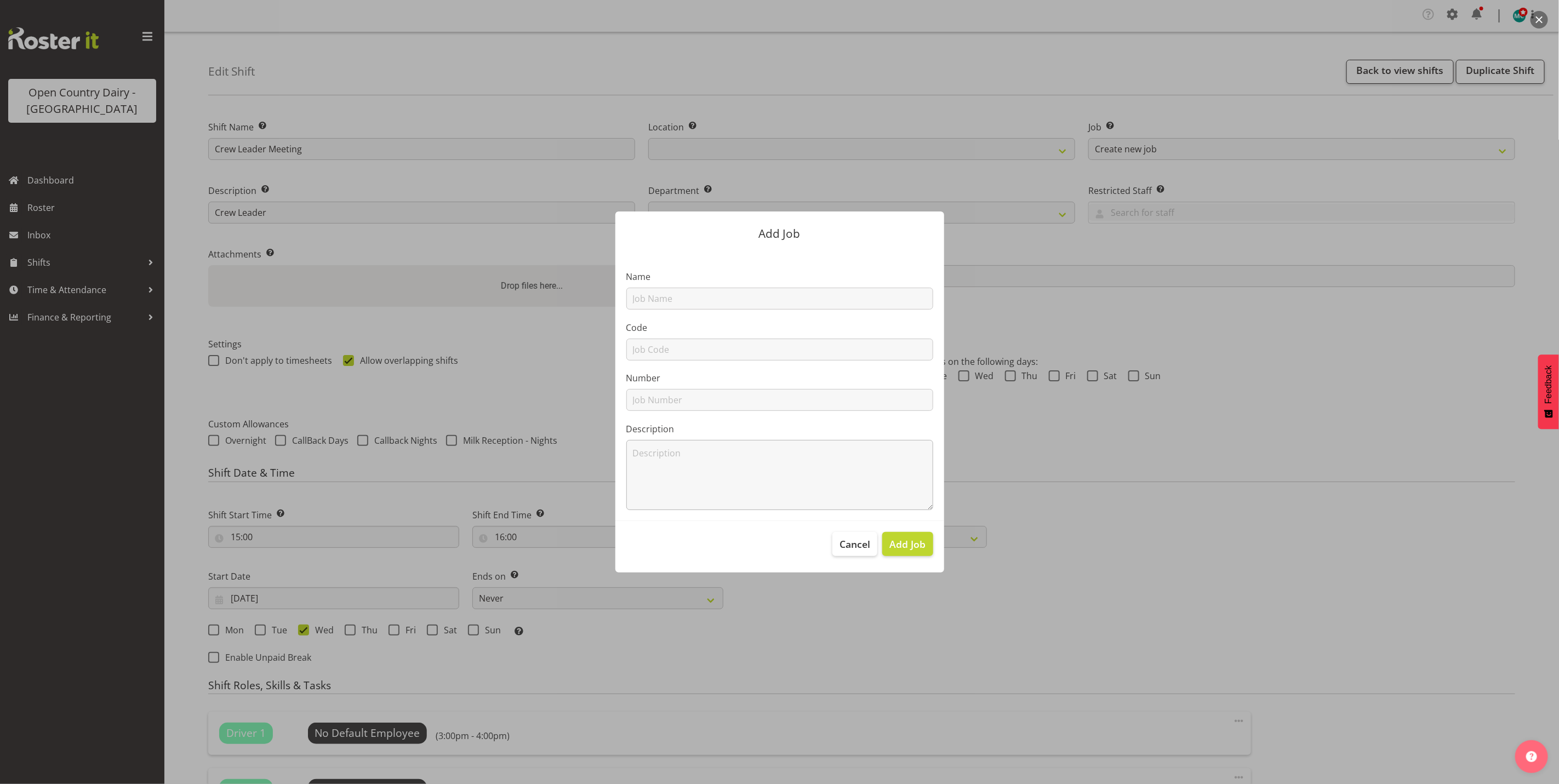
select select "844"
click at [846, 544] on span "Cancel" at bounding box center [855, 544] width 31 height 14
click at [855, 544] on span "Cancel" at bounding box center [855, 544] width 31 height 14
click at [851, 544] on span "Cancel" at bounding box center [855, 544] width 31 height 14
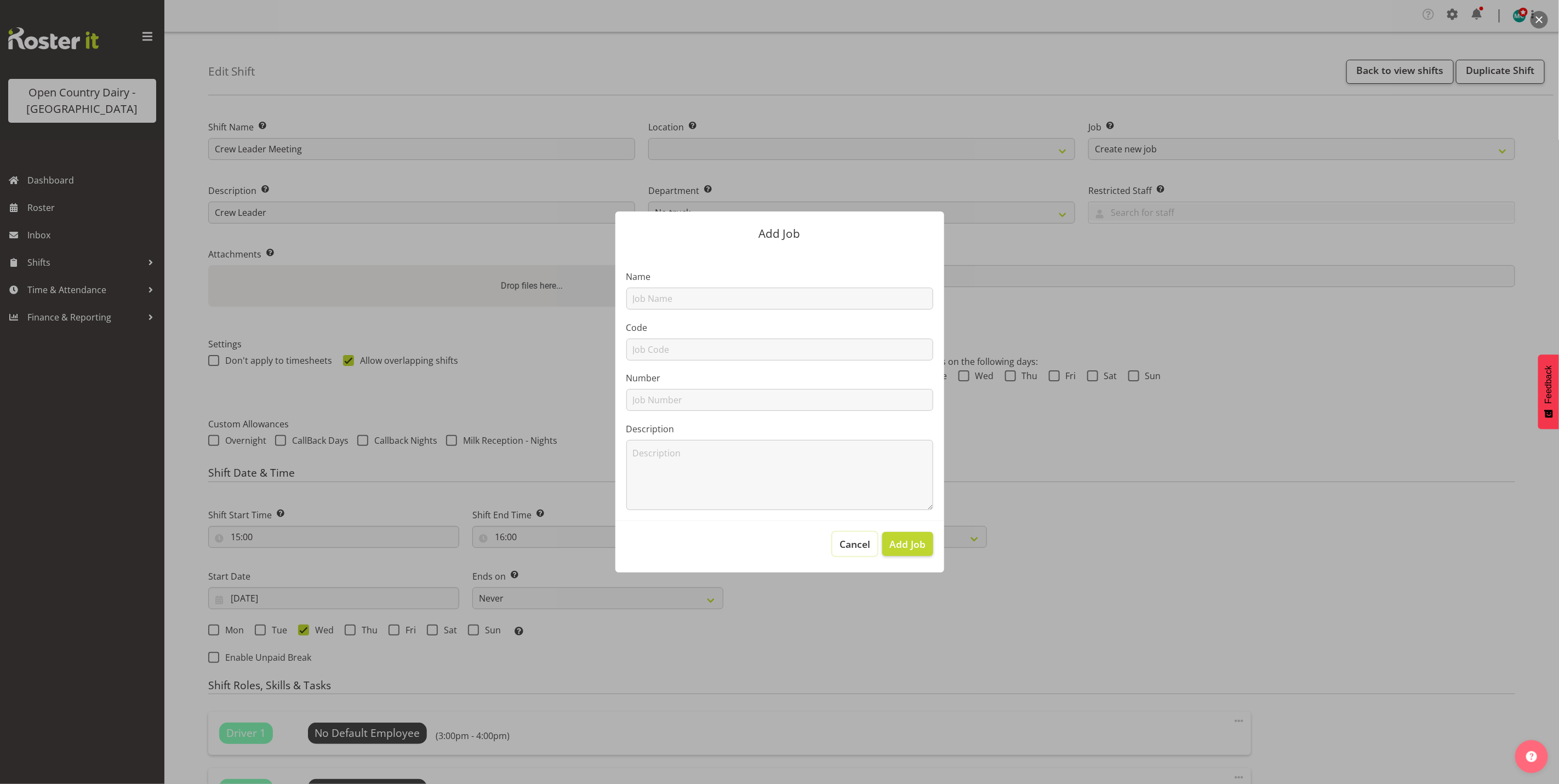
click at [851, 544] on span "Cancel" at bounding box center [855, 544] width 31 height 14
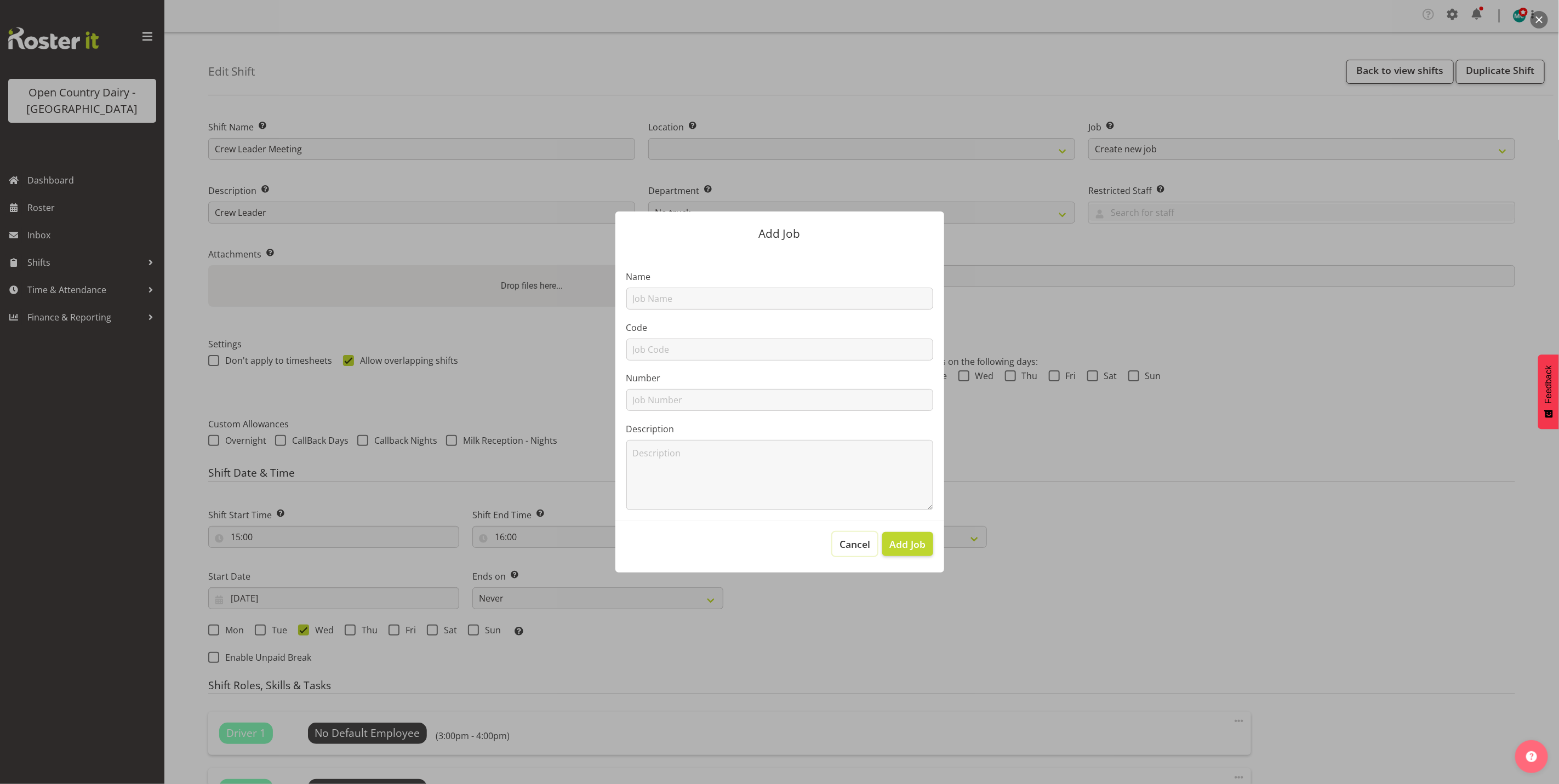
click at [851, 544] on span "Cancel" at bounding box center [855, 544] width 31 height 14
drag, startPoint x: 851, startPoint y: 544, endPoint x: 881, endPoint y: 543, distance: 30.0
click at [853, 544] on span "Cancel" at bounding box center [855, 544] width 31 height 14
click at [915, 546] on span "Add Job" at bounding box center [908, 544] width 36 height 14
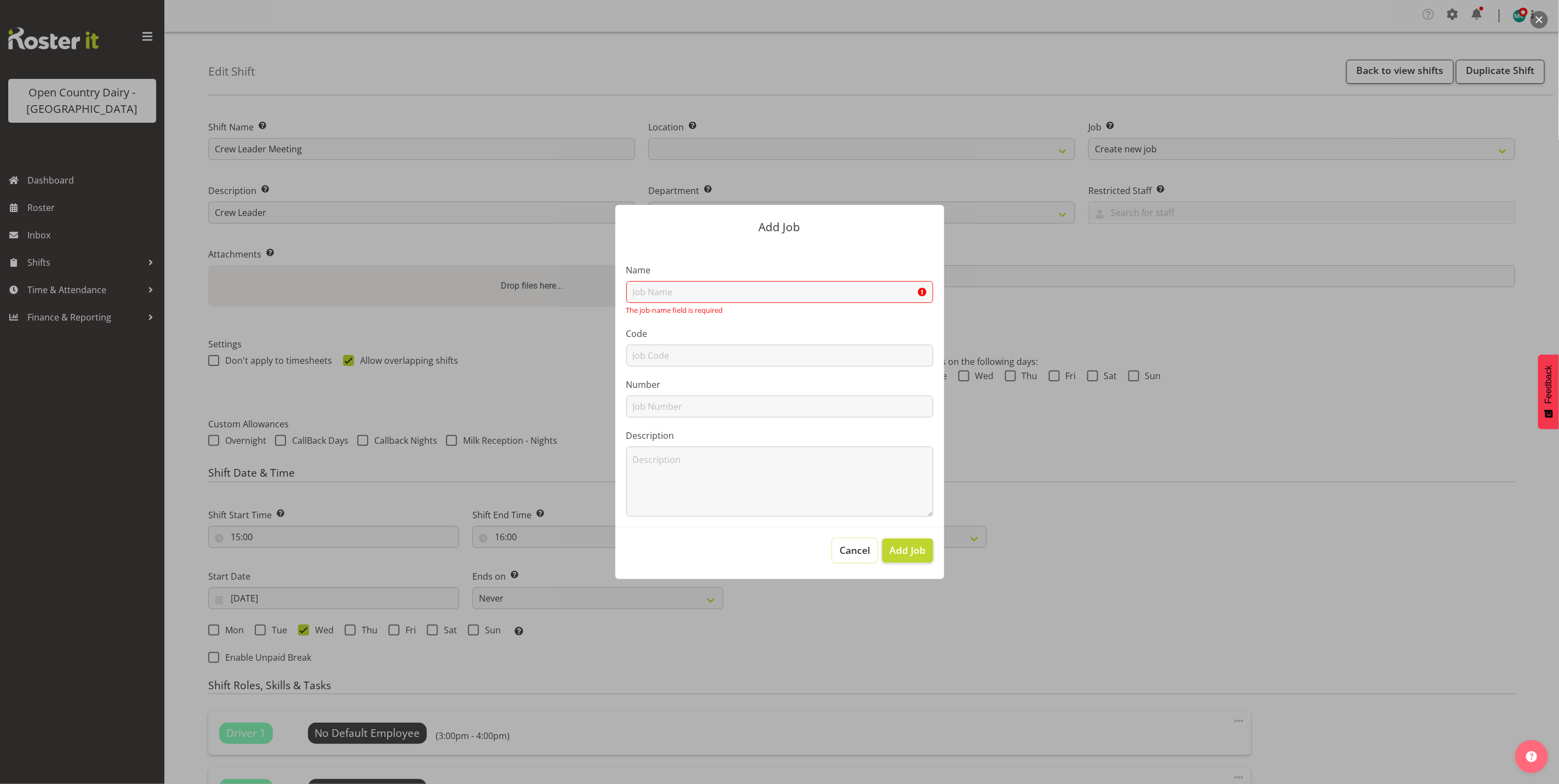
click at [864, 558] on button "Cancel" at bounding box center [855, 551] width 45 height 24
click at [863, 553] on span "Cancel" at bounding box center [855, 549] width 31 height 14
click at [696, 284] on input "text" at bounding box center [780, 292] width 307 height 22
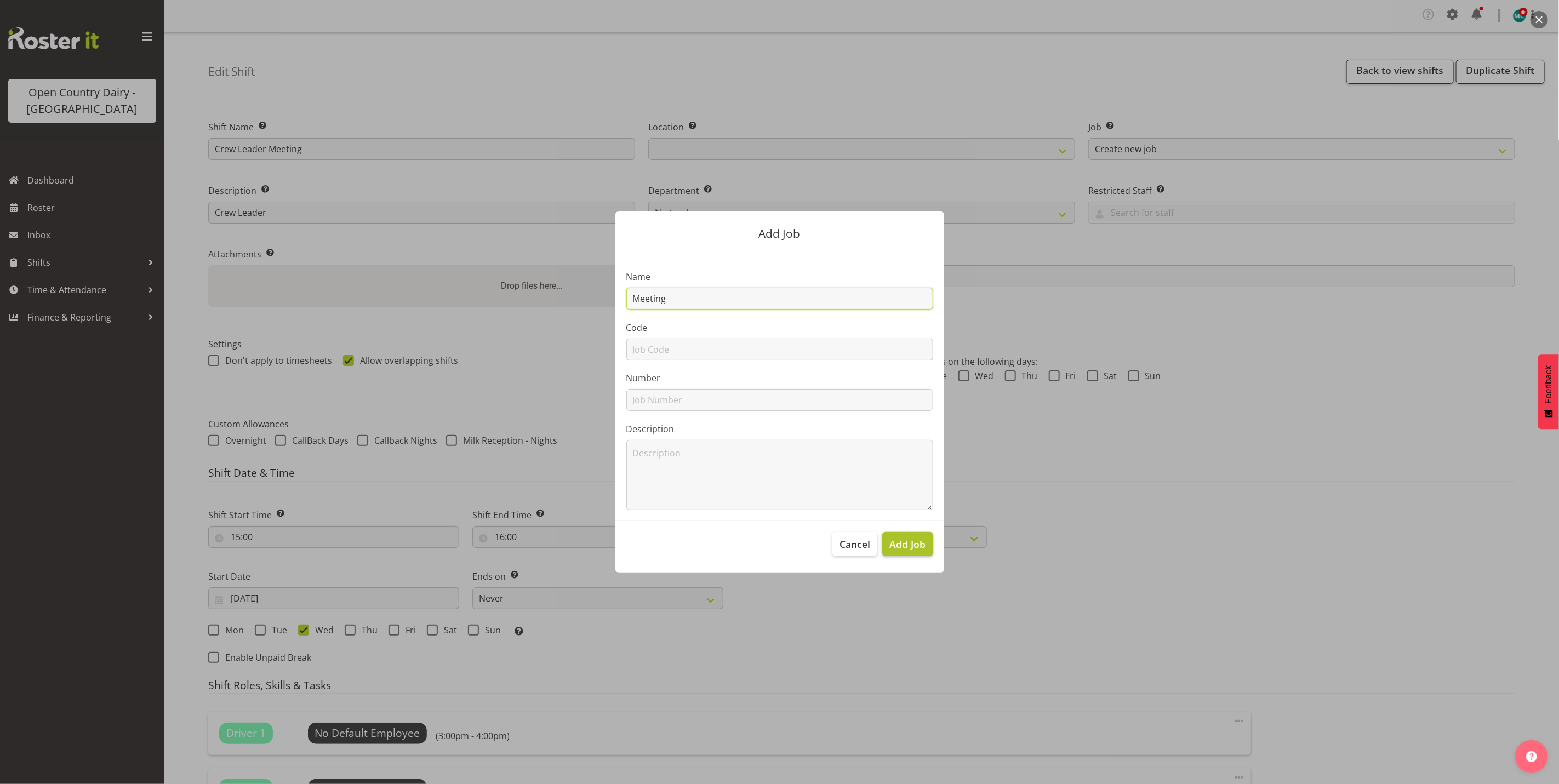
type input "Meeting"
click at [899, 548] on span "Add Job" at bounding box center [908, 544] width 36 height 14
select select
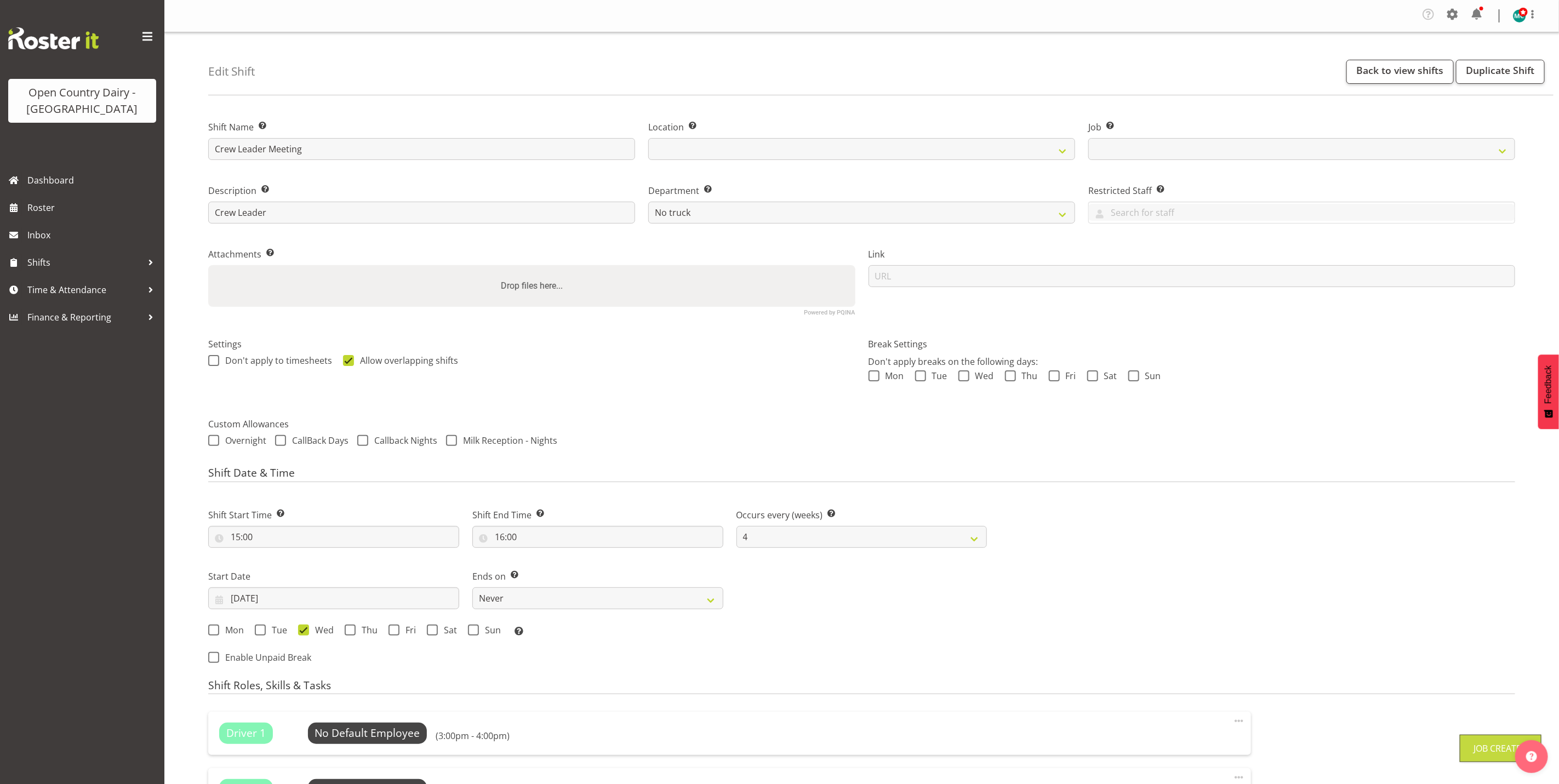
select select "10584"
click at [826, 146] on select "Awarua Milk Awarua Office Freight Waharoa Office" at bounding box center [861, 148] width 426 height 22
click at [806, 105] on div "Location Enter the location where the shift will occur. Awarua Milk Awarua Offi…" at bounding box center [862, 137] width 440 height 64
click at [753, 214] on select "731 734 735 736 737 738 739 850 851 852 853 854 855 856 857 858 861 862 864 865…" at bounding box center [861, 212] width 426 height 22
select select "806"
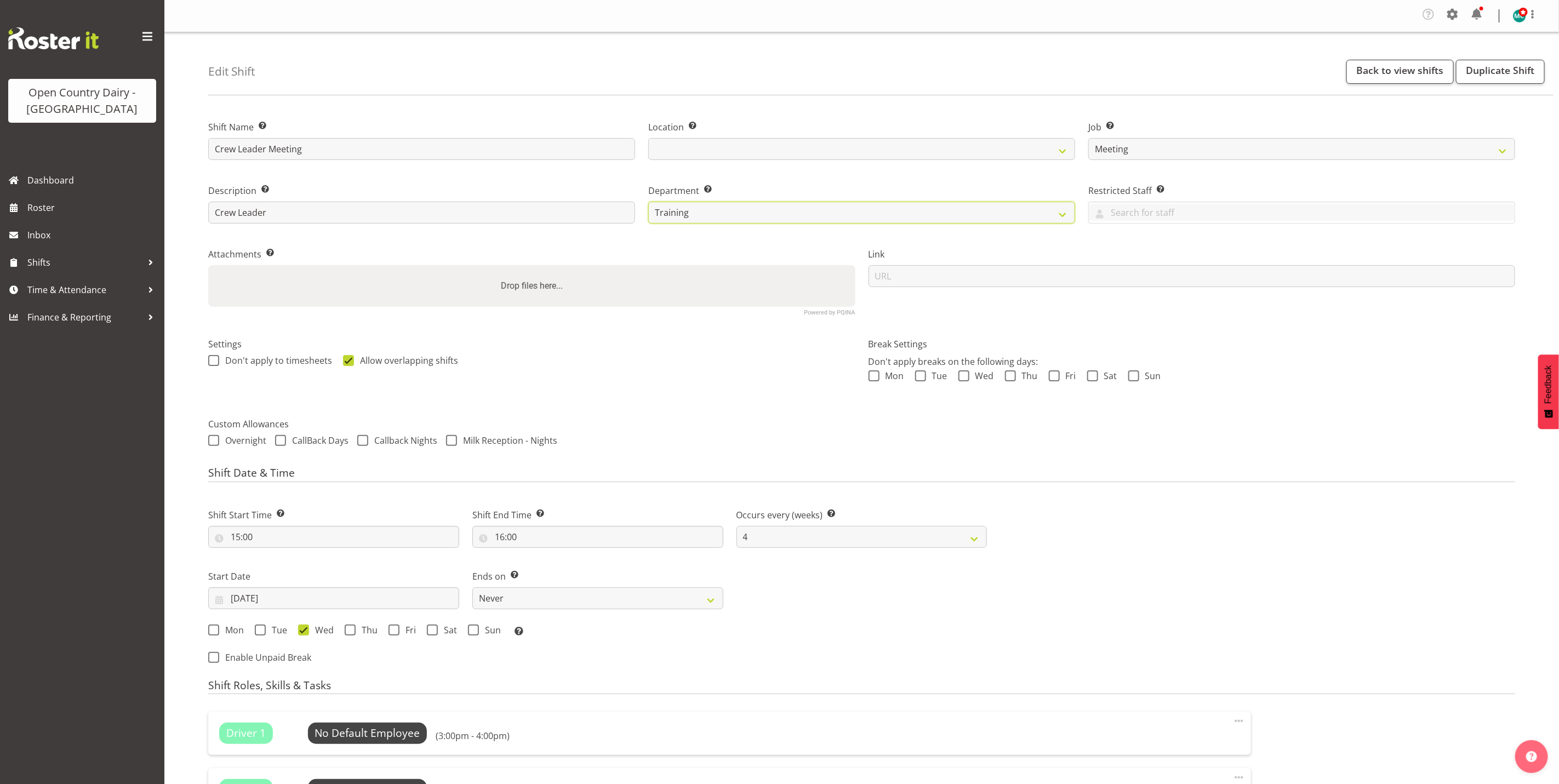
click at [648, 201] on select "731 734 735 736 737 738 739 850 851 852 853 854 855 856 857 858 861 862 864 865…" at bounding box center [861, 212] width 426 height 22
click at [923, 275] on input "url" at bounding box center [1192, 275] width 647 height 22
click at [1205, 348] on label "Break Settings" at bounding box center [1192, 344] width 647 height 13
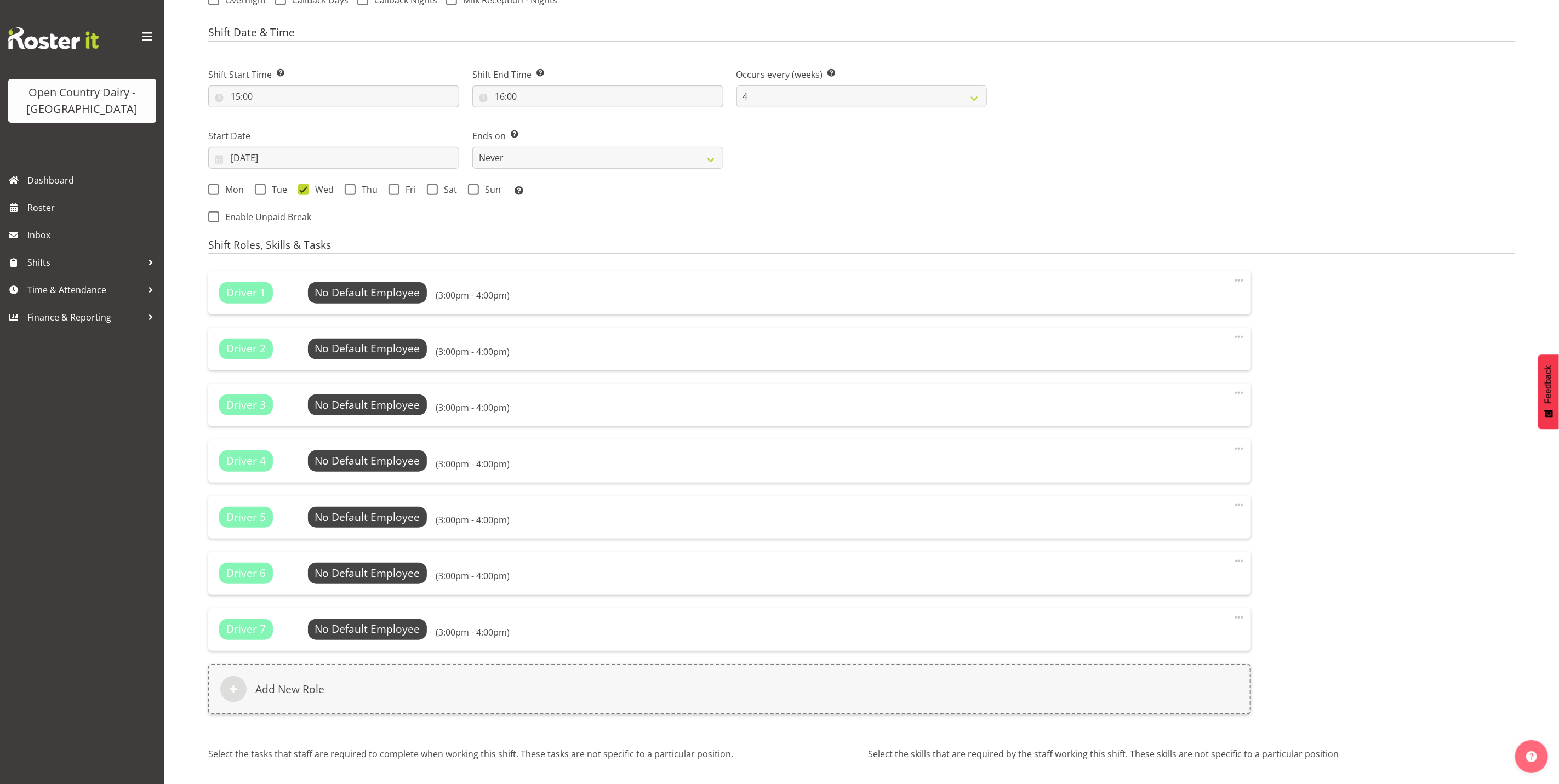
scroll to position [411, 0]
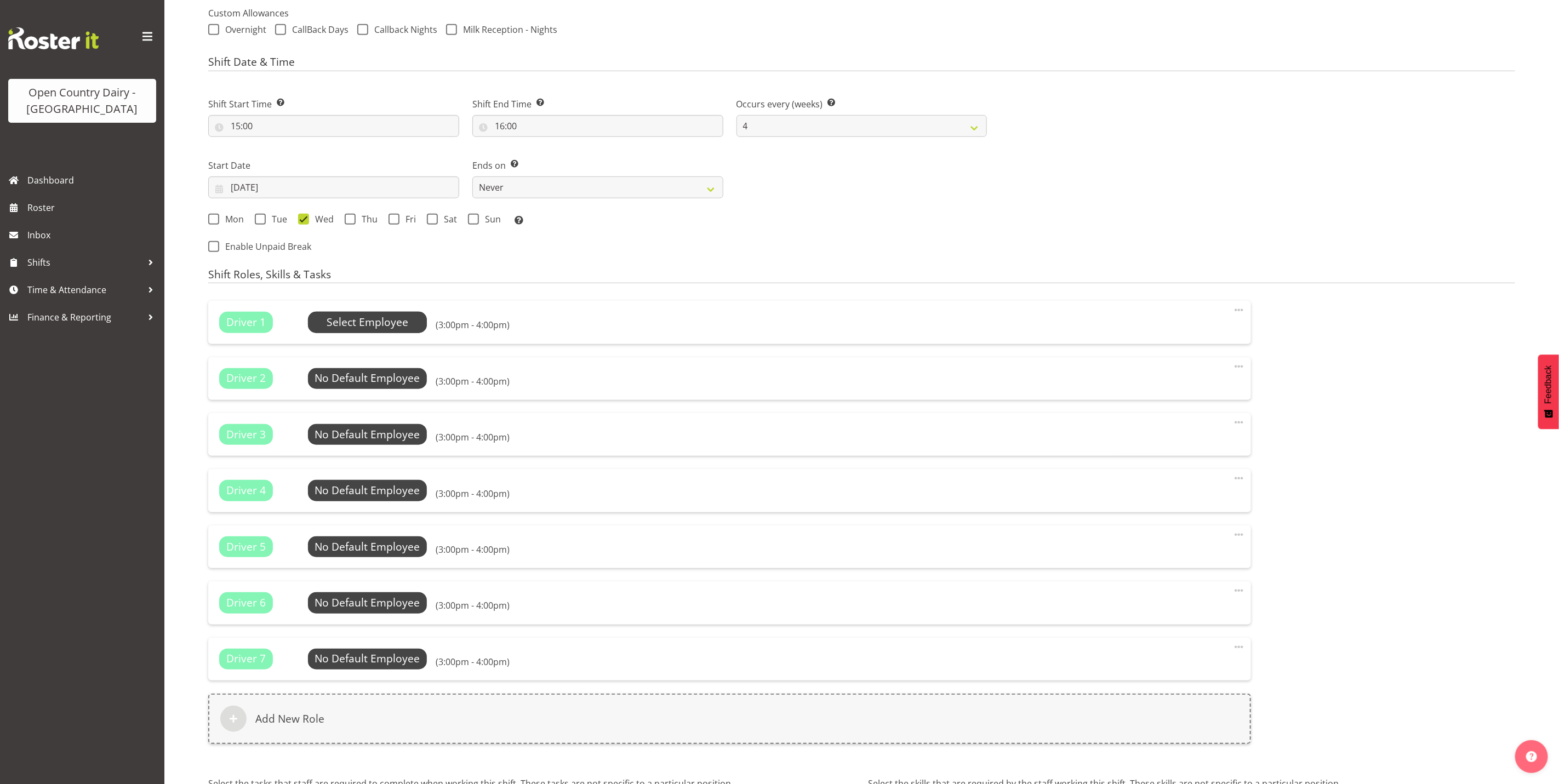
click at [360, 319] on span "Select Employee" at bounding box center [368, 322] width 82 height 15
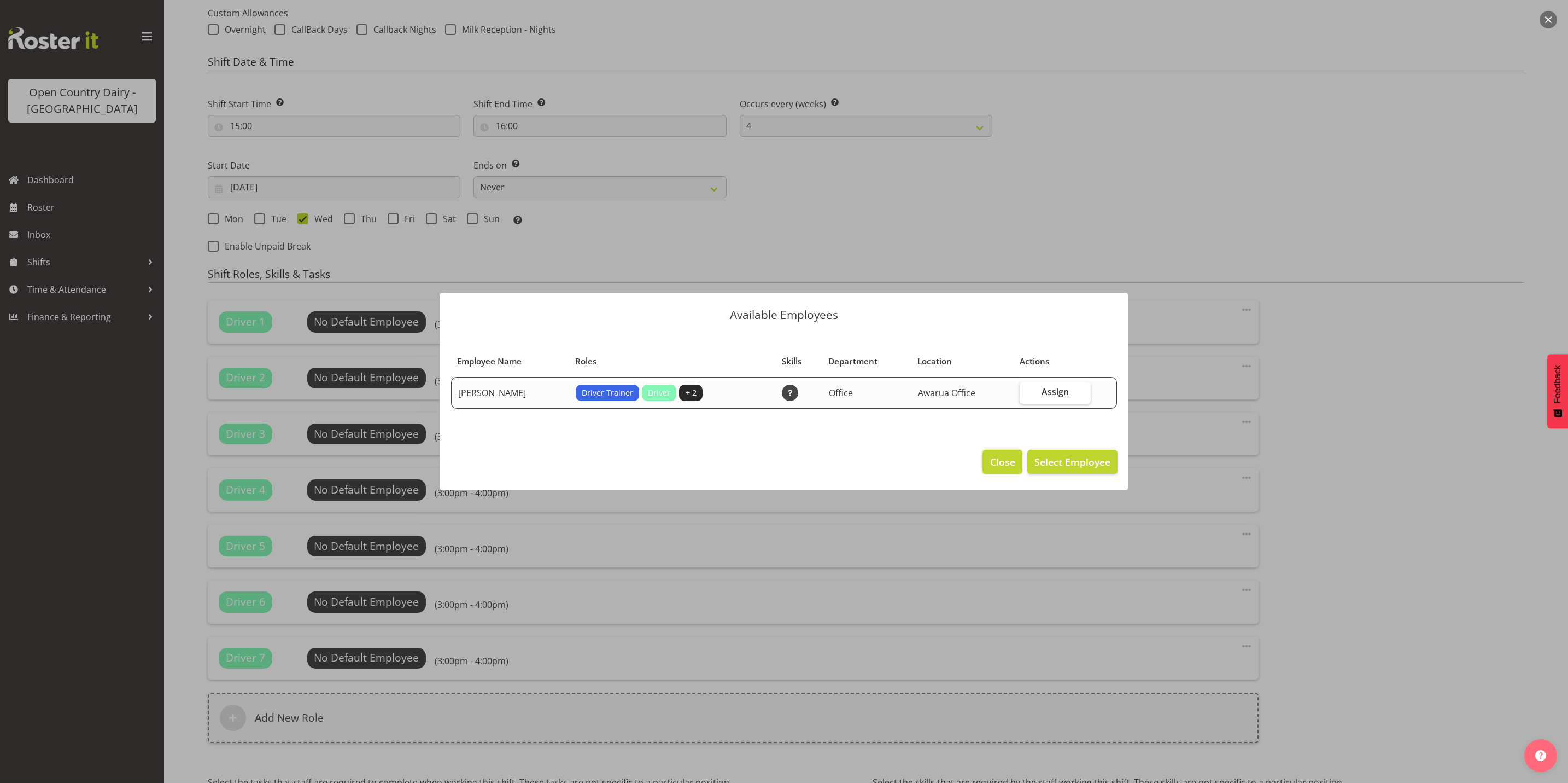
click at [1001, 461] on span "Close" at bounding box center [1002, 461] width 25 height 14
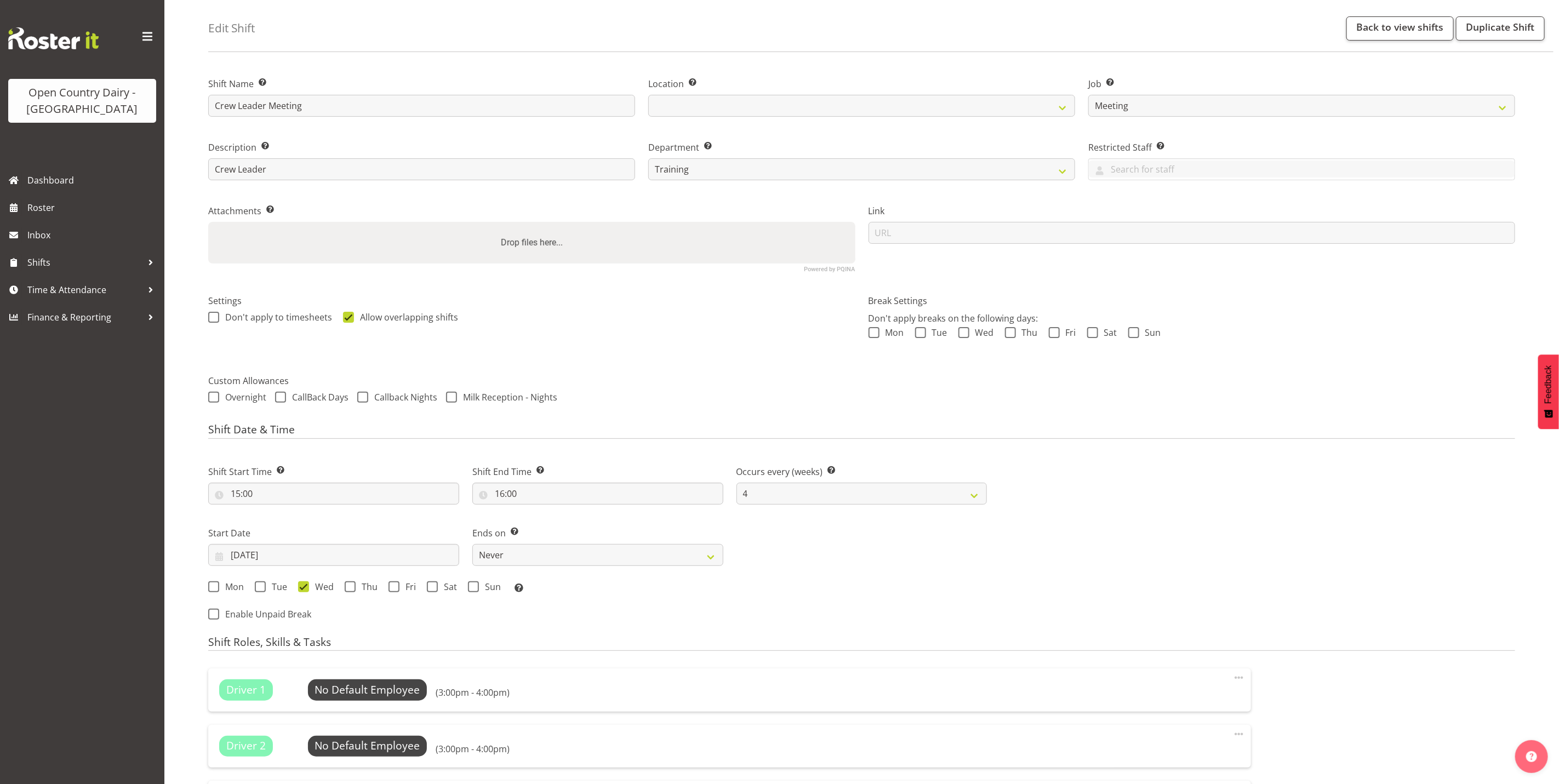
scroll to position [0, 0]
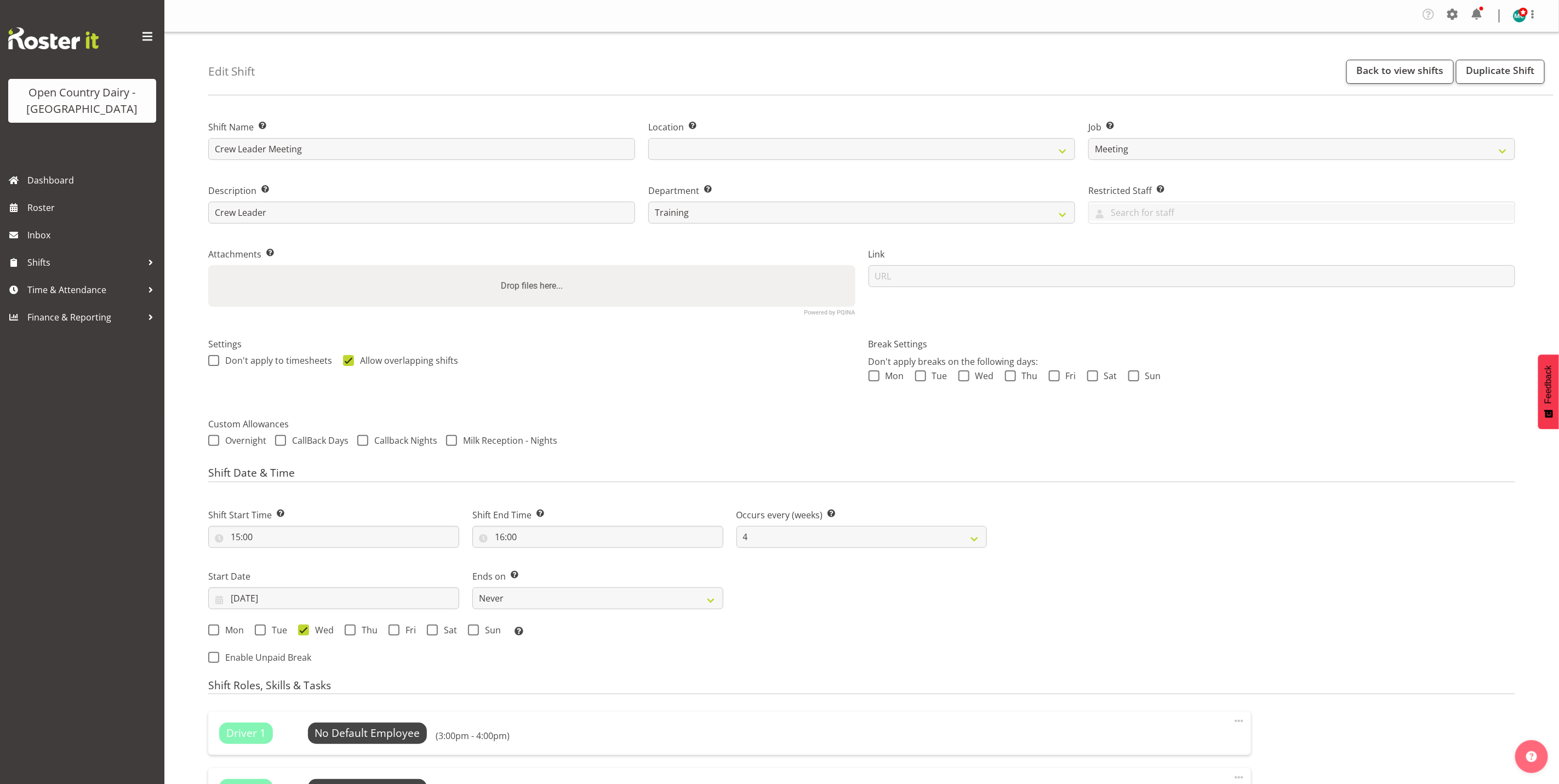
click at [466, 240] on div "Attachments Add any relevant attachments to the shift (e.g. Health & Safety Pla…" at bounding box center [532, 277] width 660 height 90
click at [906, 346] on label "Break Settings" at bounding box center [1192, 344] width 647 height 13
click at [1194, 215] on input "text" at bounding box center [1301, 212] width 426 height 17
click at [1005, 84] on div "Edit Shift Back to view shifts Duplicate Shift" at bounding box center [881, 64] width 1345 height 63
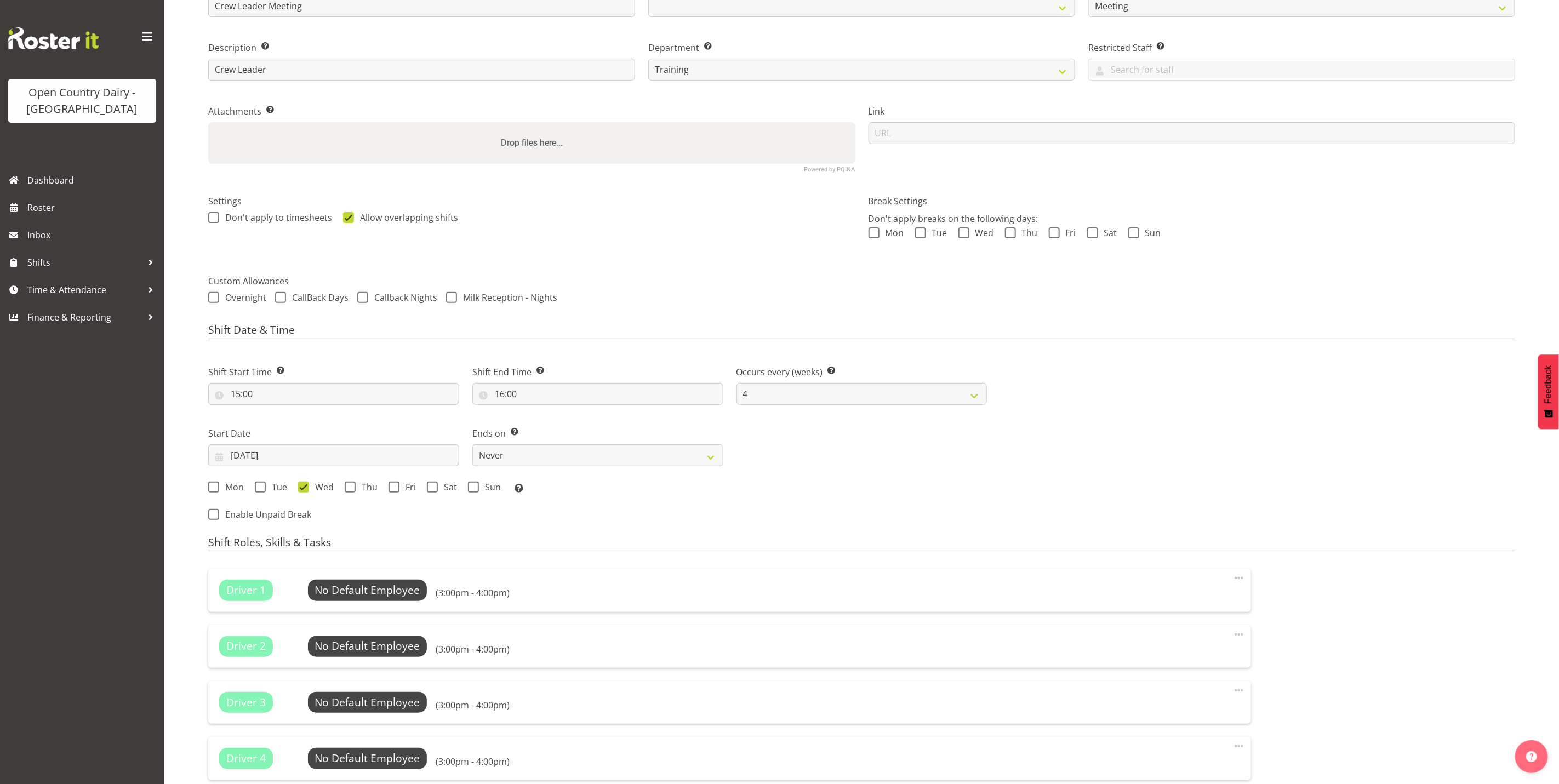
scroll to position [165, 0]
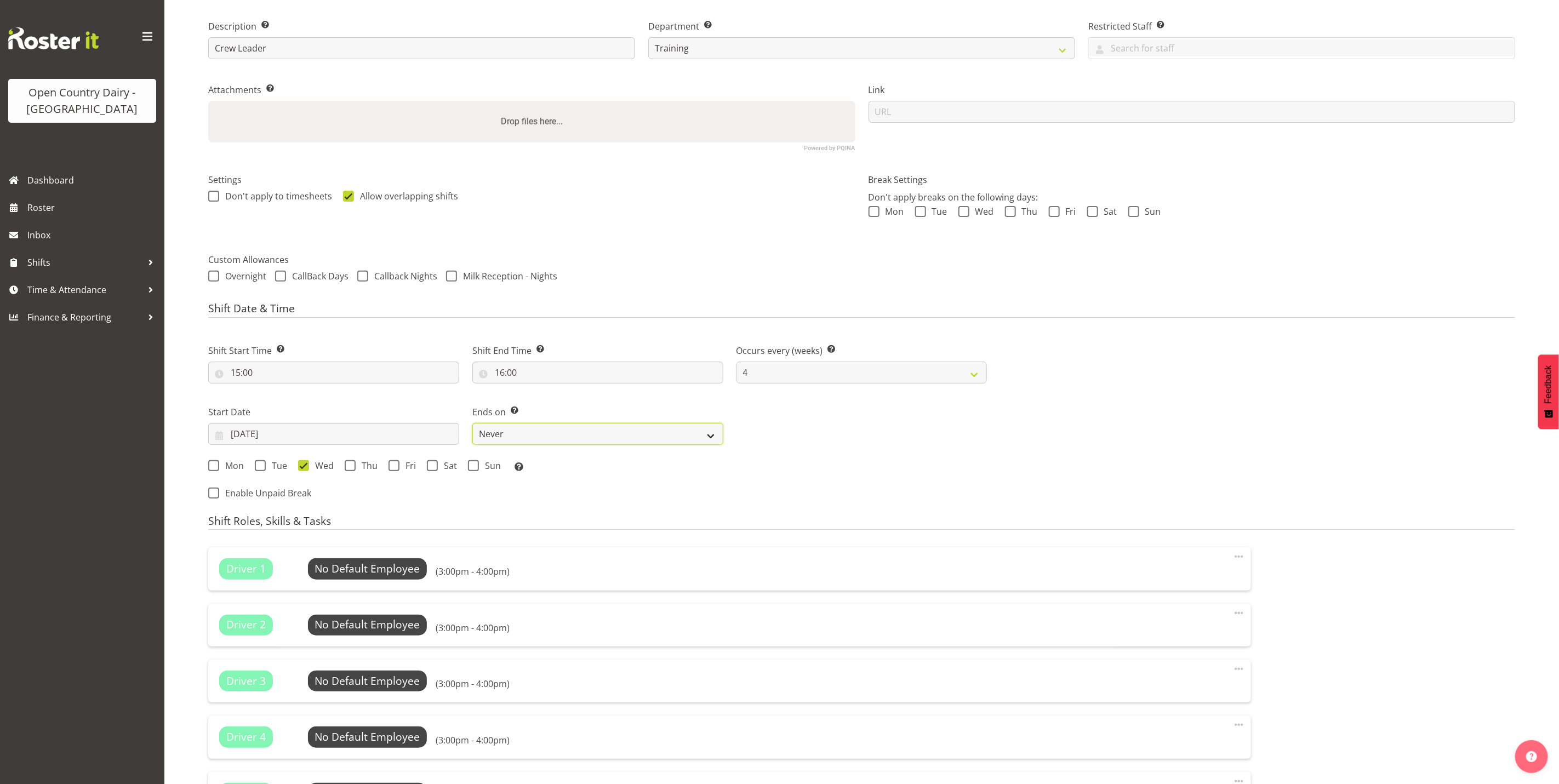
click at [514, 436] on select "Never On Date" at bounding box center [598, 434] width 251 height 22
click at [919, 470] on div "Mon Tue Wed Thu Fri Sat Sun Select the days of the week you wish to create this…" at bounding box center [597, 466] width 779 height 14
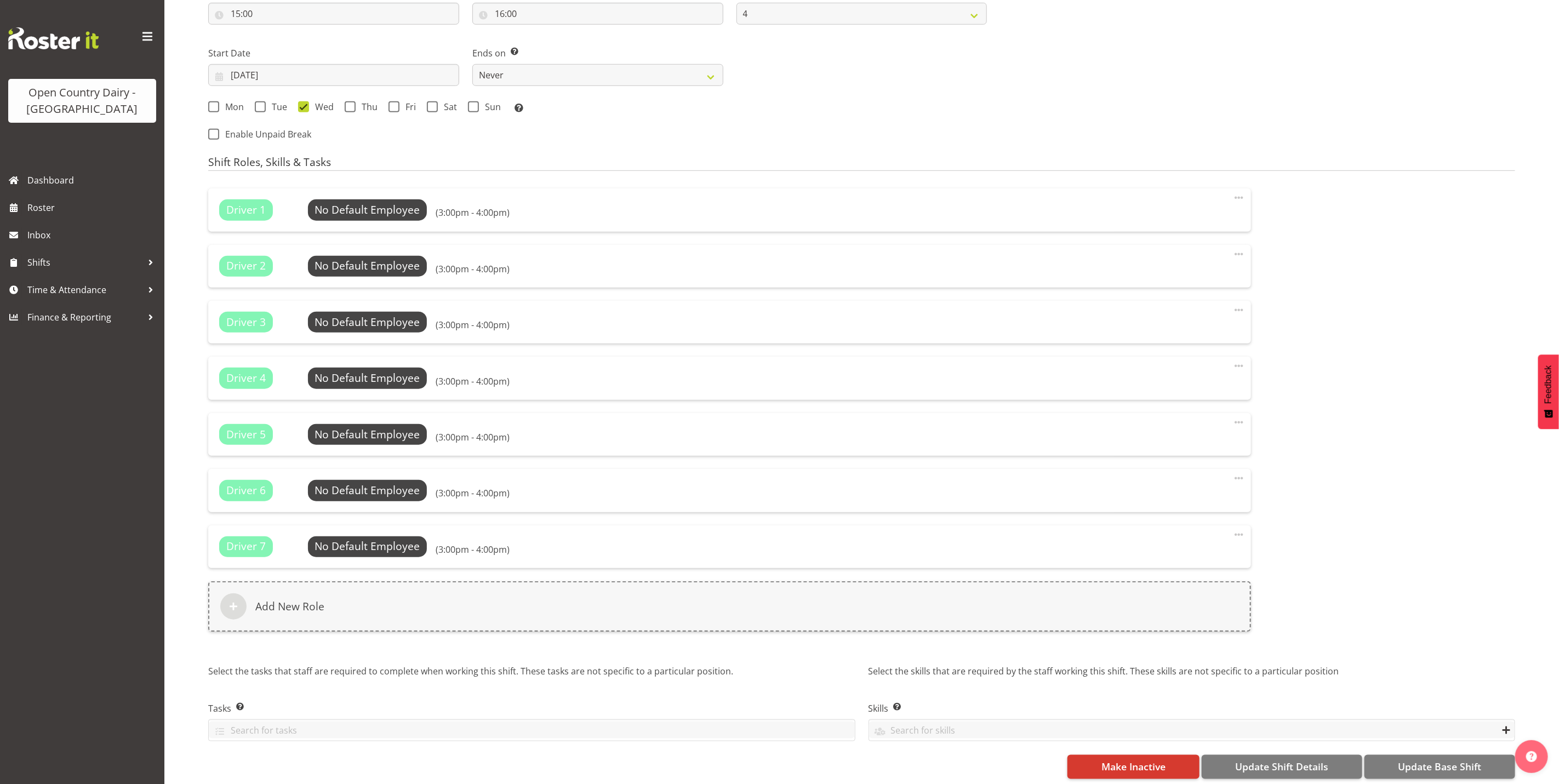
scroll to position [539, 0]
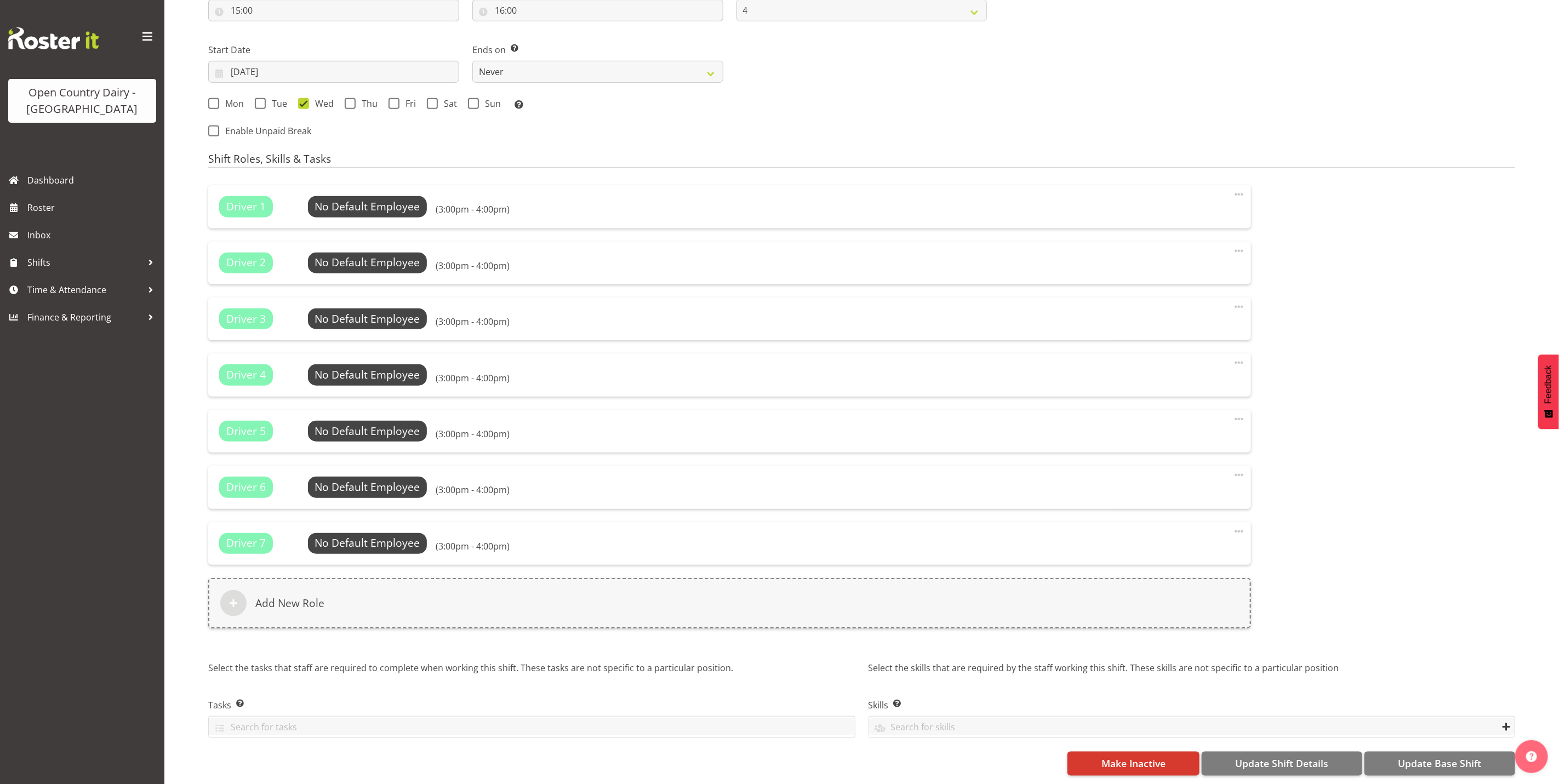
click at [244, 199] on span "Driver 1" at bounding box center [246, 206] width 39 height 15
click at [1239, 187] on span at bounding box center [1239, 194] width 13 height 13
click at [1186, 231] on link "Delete" at bounding box center [1192, 240] width 105 height 20
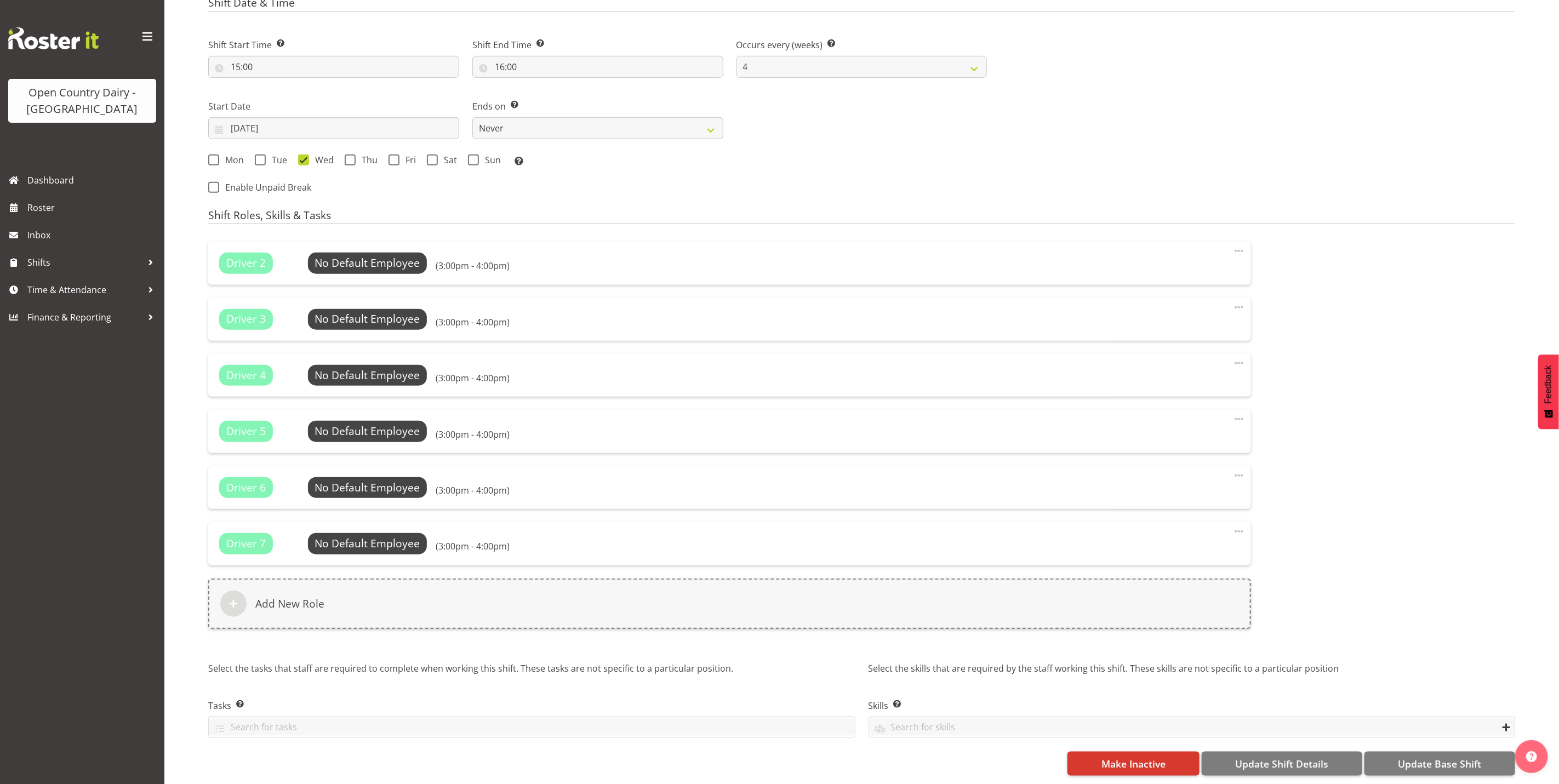
scroll to position [483, 0]
click at [1243, 244] on span at bounding box center [1239, 251] width 13 height 13
click at [1178, 287] on link "Delete" at bounding box center [1192, 297] width 105 height 20
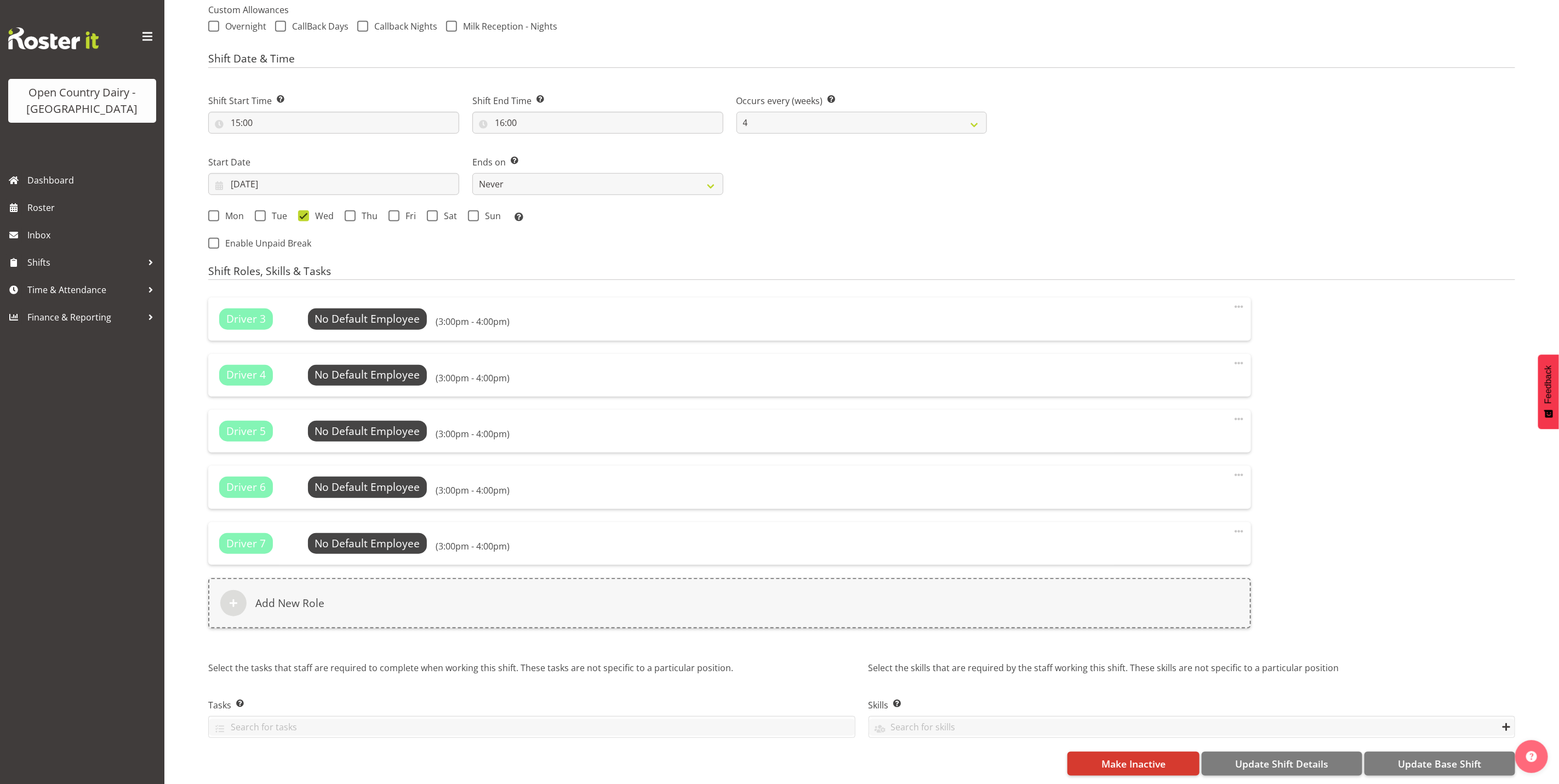
click at [1242, 300] on span at bounding box center [1239, 306] width 13 height 13
click at [1182, 343] on link "Delete" at bounding box center [1192, 353] width 105 height 20
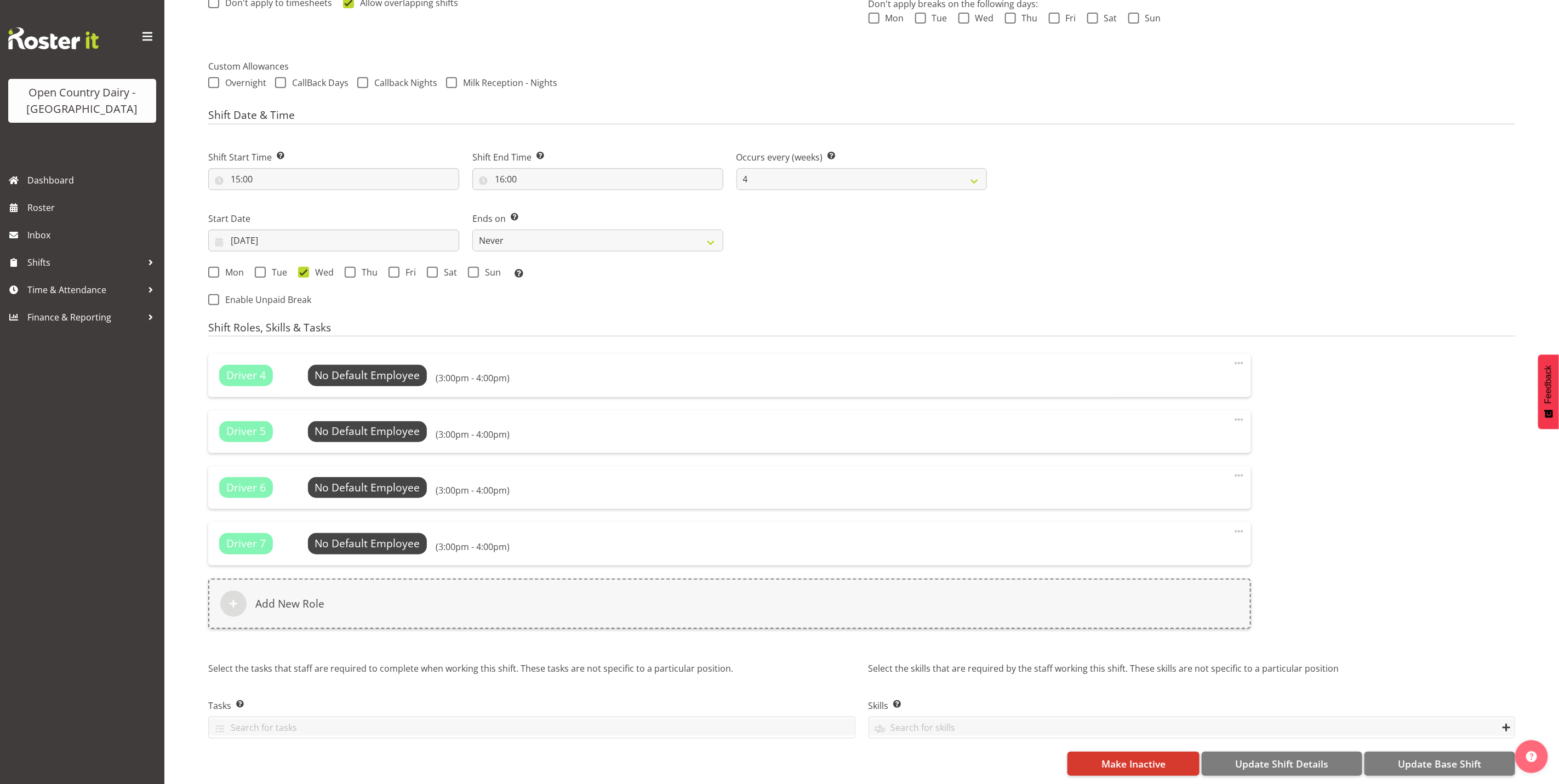
scroll to position [370, 0]
click at [1240, 356] on span at bounding box center [1239, 363] width 13 height 13
click at [1189, 399] on link "Delete" at bounding box center [1192, 409] width 105 height 20
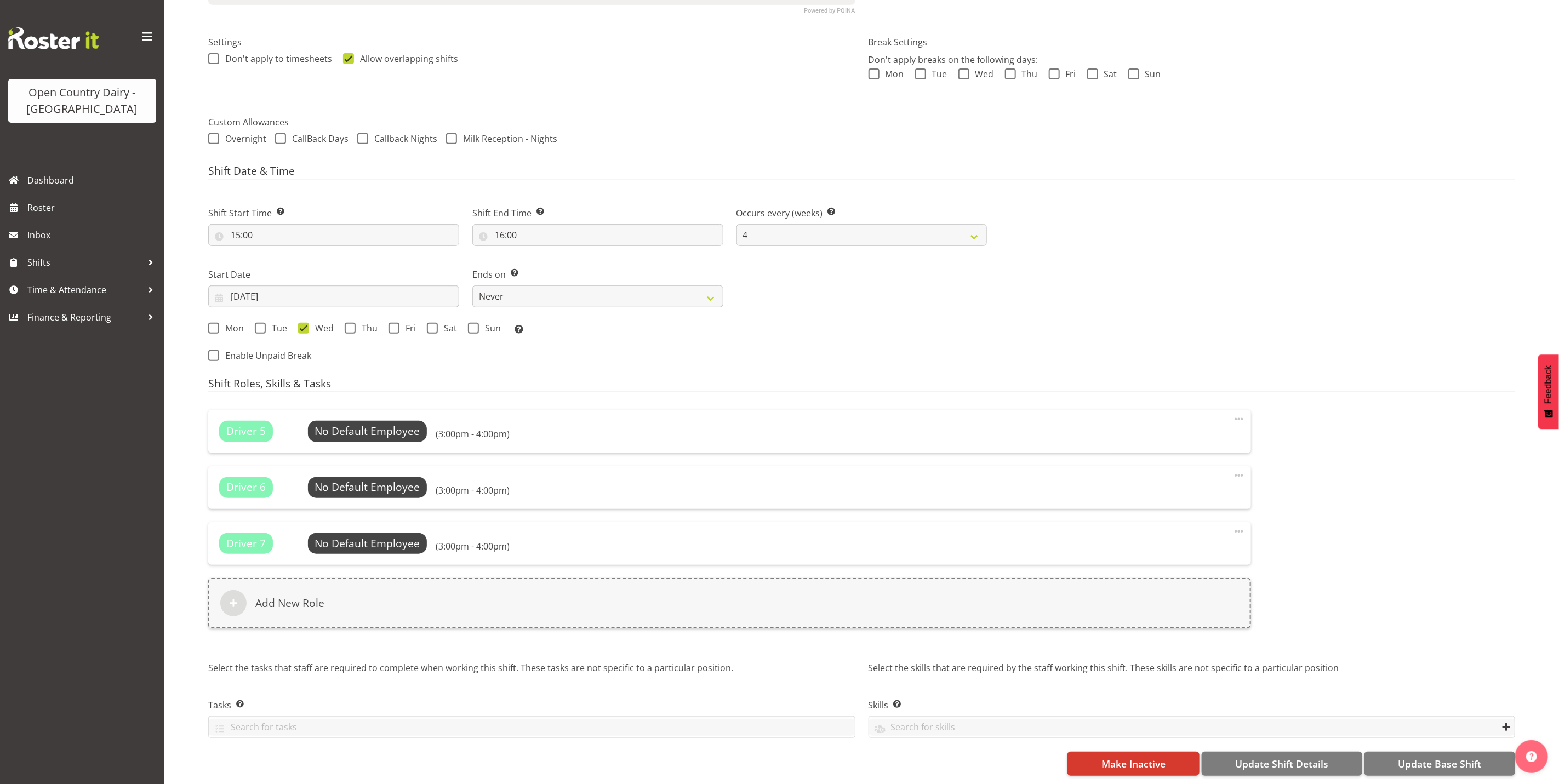
click at [1239, 412] on span at bounding box center [1239, 419] width 13 height 13
click at [1184, 455] on link "Delete" at bounding box center [1192, 465] width 105 height 20
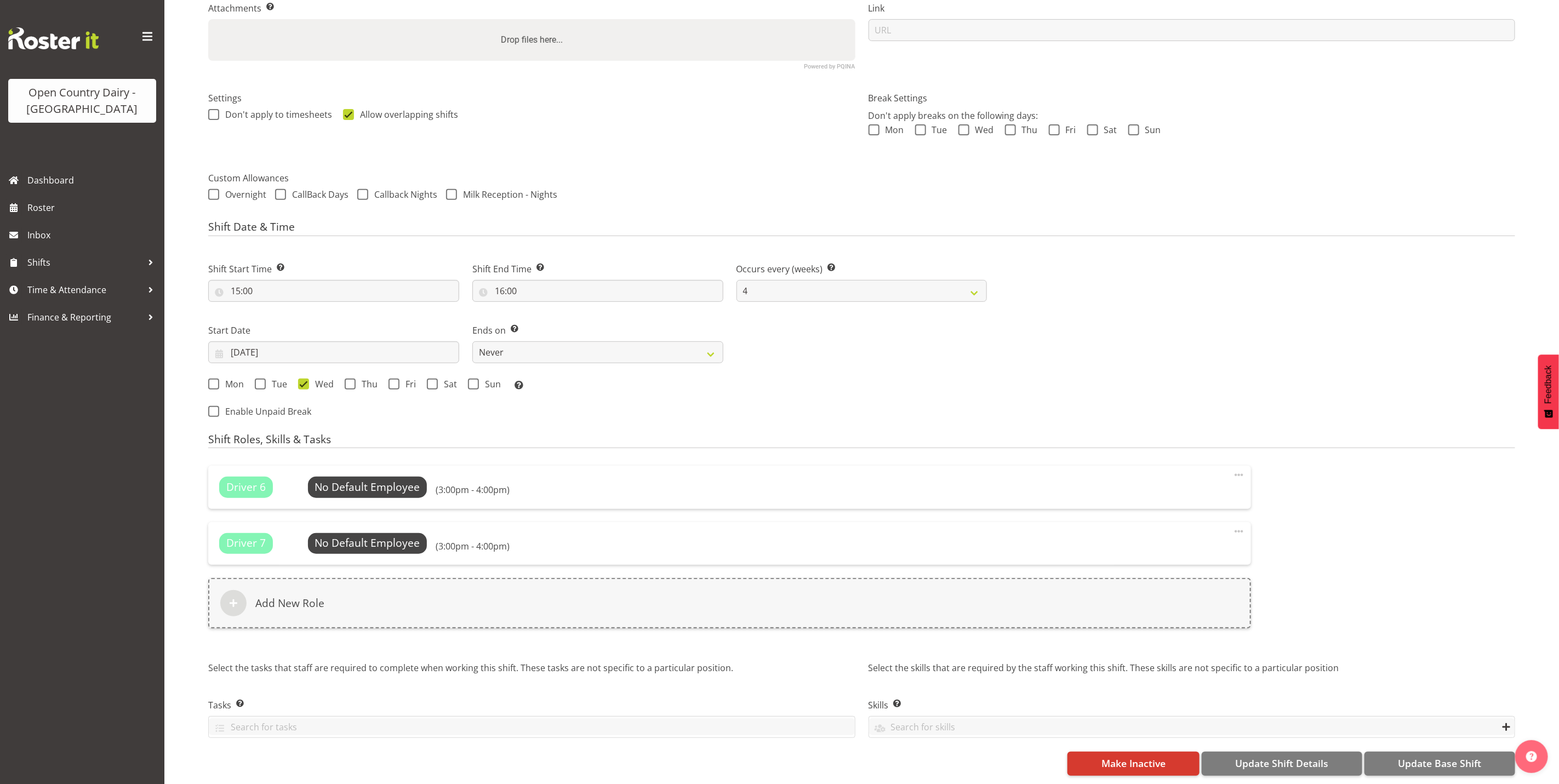
click at [1239, 469] on span at bounding box center [1239, 475] width 13 height 13
click at [1189, 511] on link "Delete" at bounding box center [1192, 521] width 105 height 20
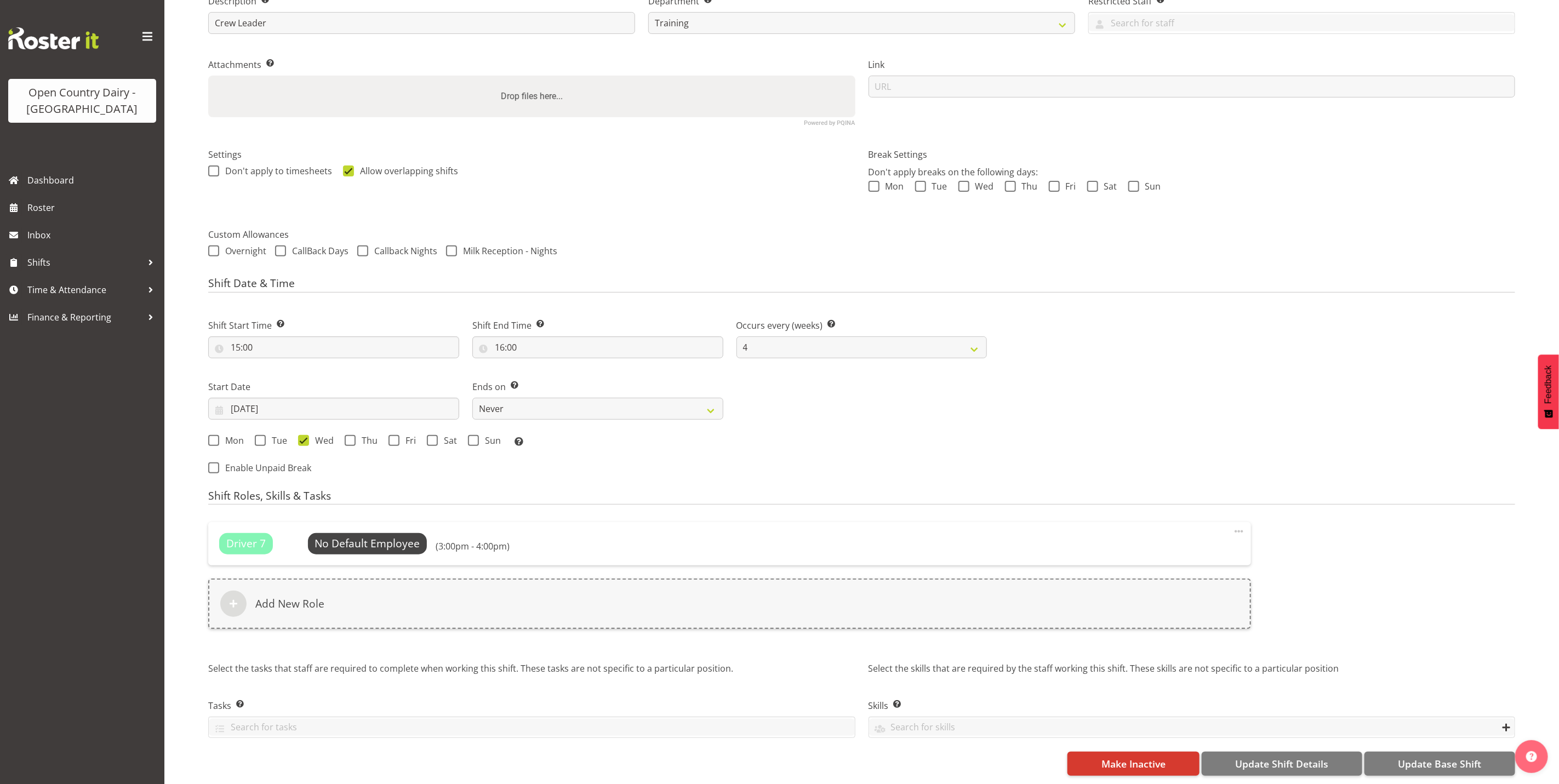
scroll to position [203, 0]
click at [1236, 525] on span at bounding box center [1239, 531] width 13 height 13
click at [1173, 567] on link "Delete" at bounding box center [1192, 577] width 105 height 20
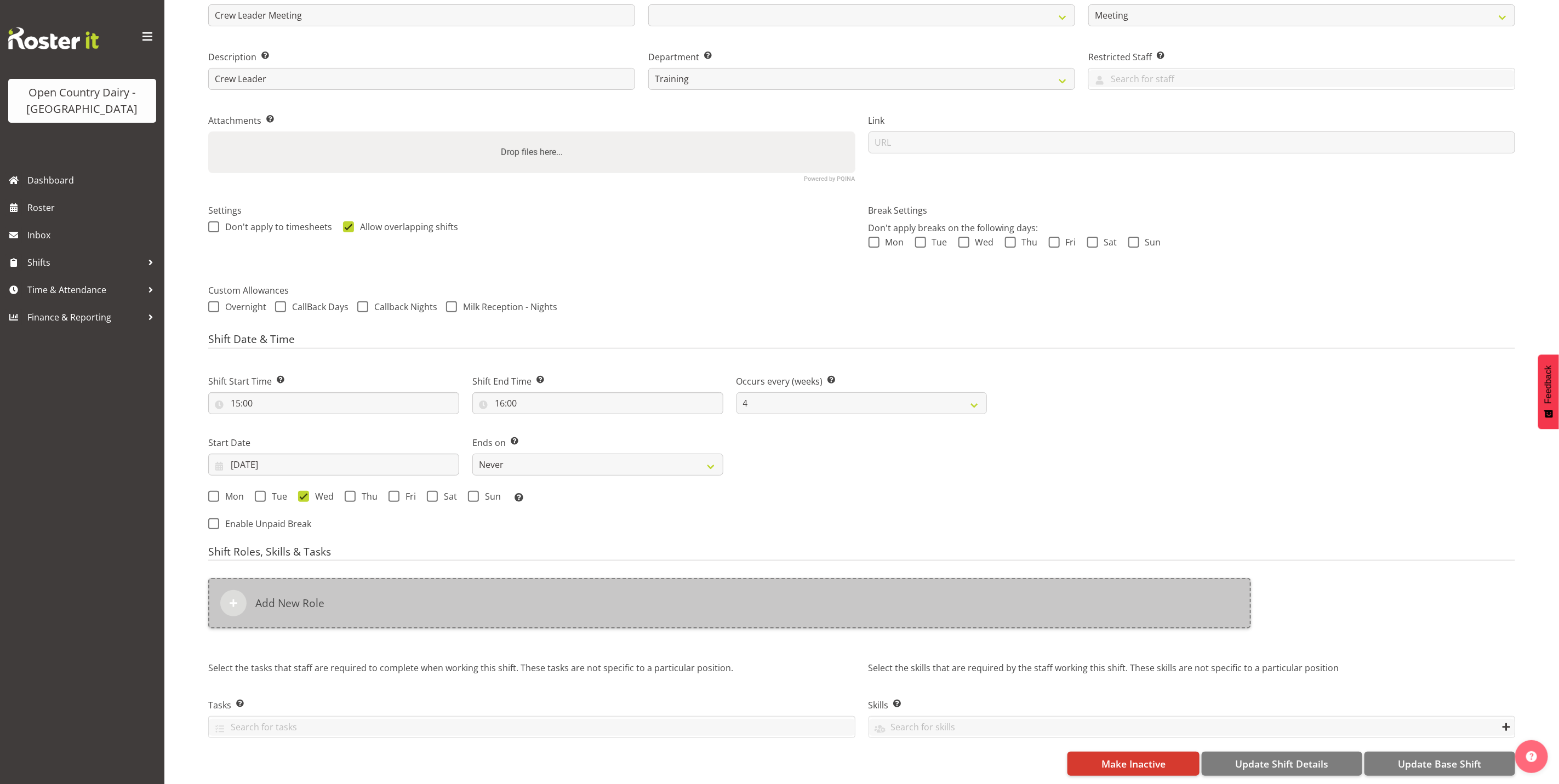
click at [295, 582] on div "Add New Role" at bounding box center [729, 603] width 1043 height 51
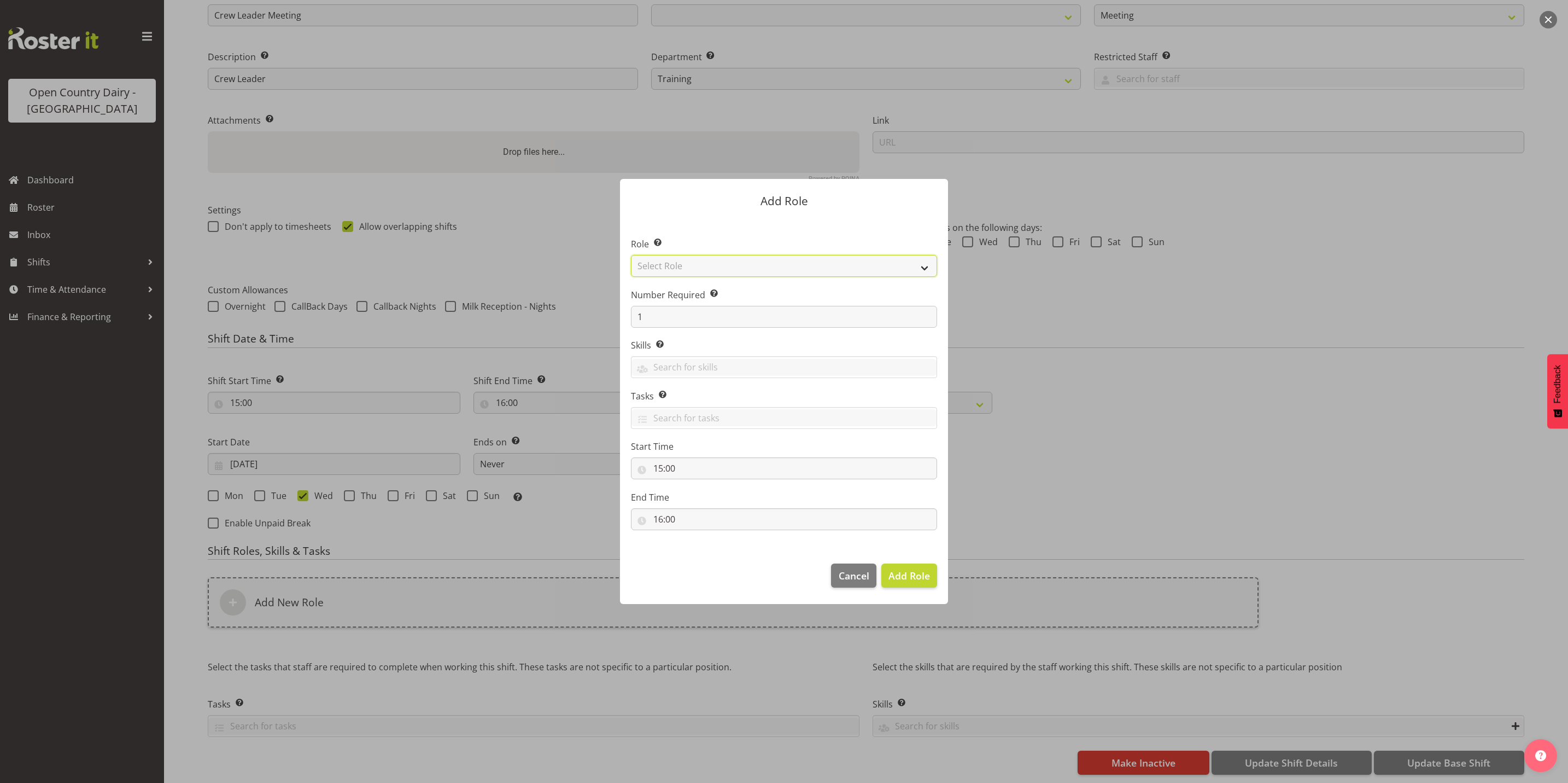
click at [678, 268] on select "Select Role Crew Leader Driver Driver Assessor Dayshift Driver Assessor Nightsh…" at bounding box center [784, 265] width 306 height 22
select select "1441"
click at [631, 255] on select "Select Role Crew Leader Driver Driver Assessor Dayshift Driver Assessor Nightsh…" at bounding box center [784, 265] width 306 height 22
click at [691, 315] on input "1" at bounding box center [784, 317] width 306 height 22
type input "6"
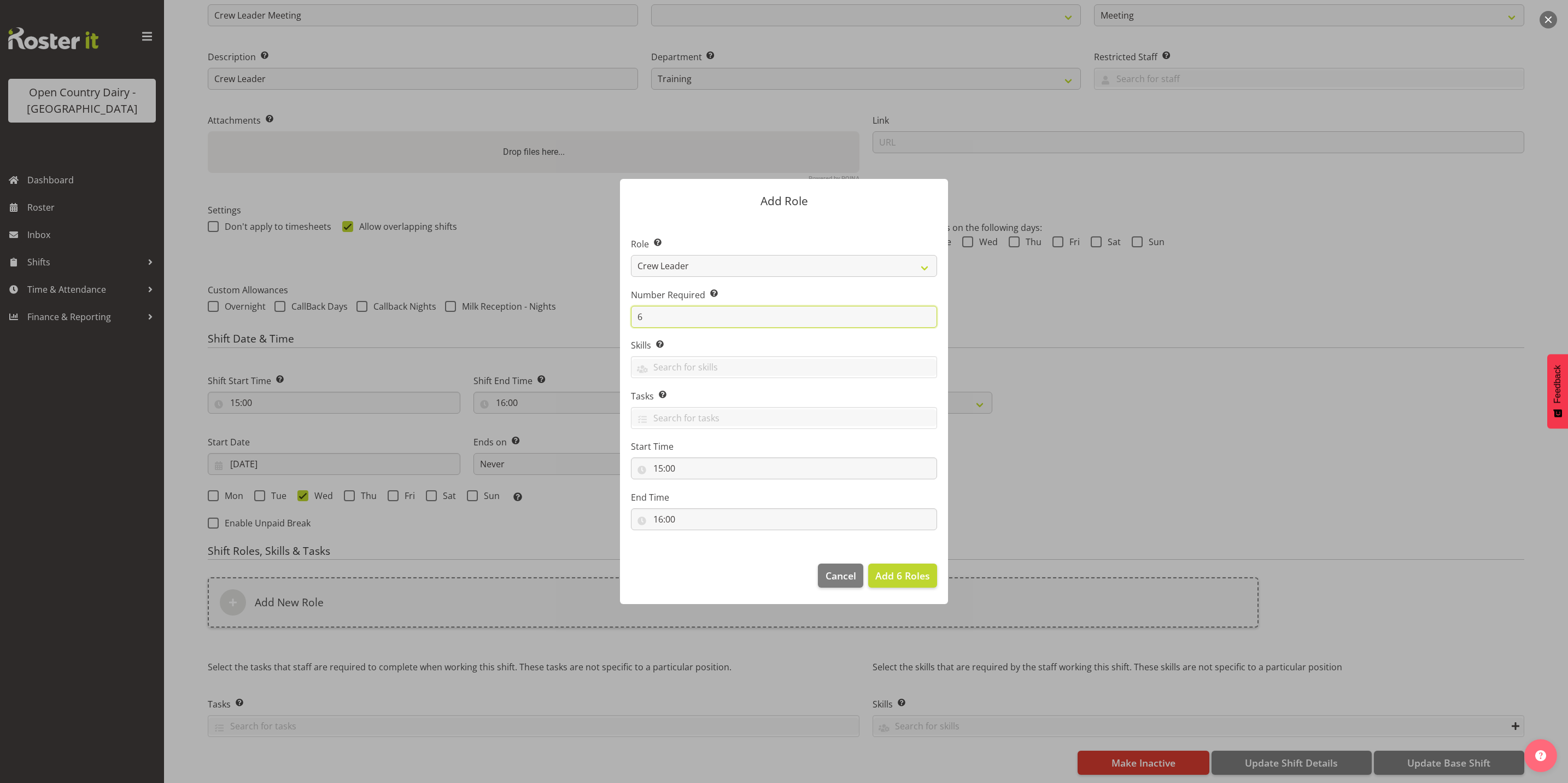
click at [868, 563] on button "Add 6 Roles" at bounding box center [902, 575] width 69 height 24
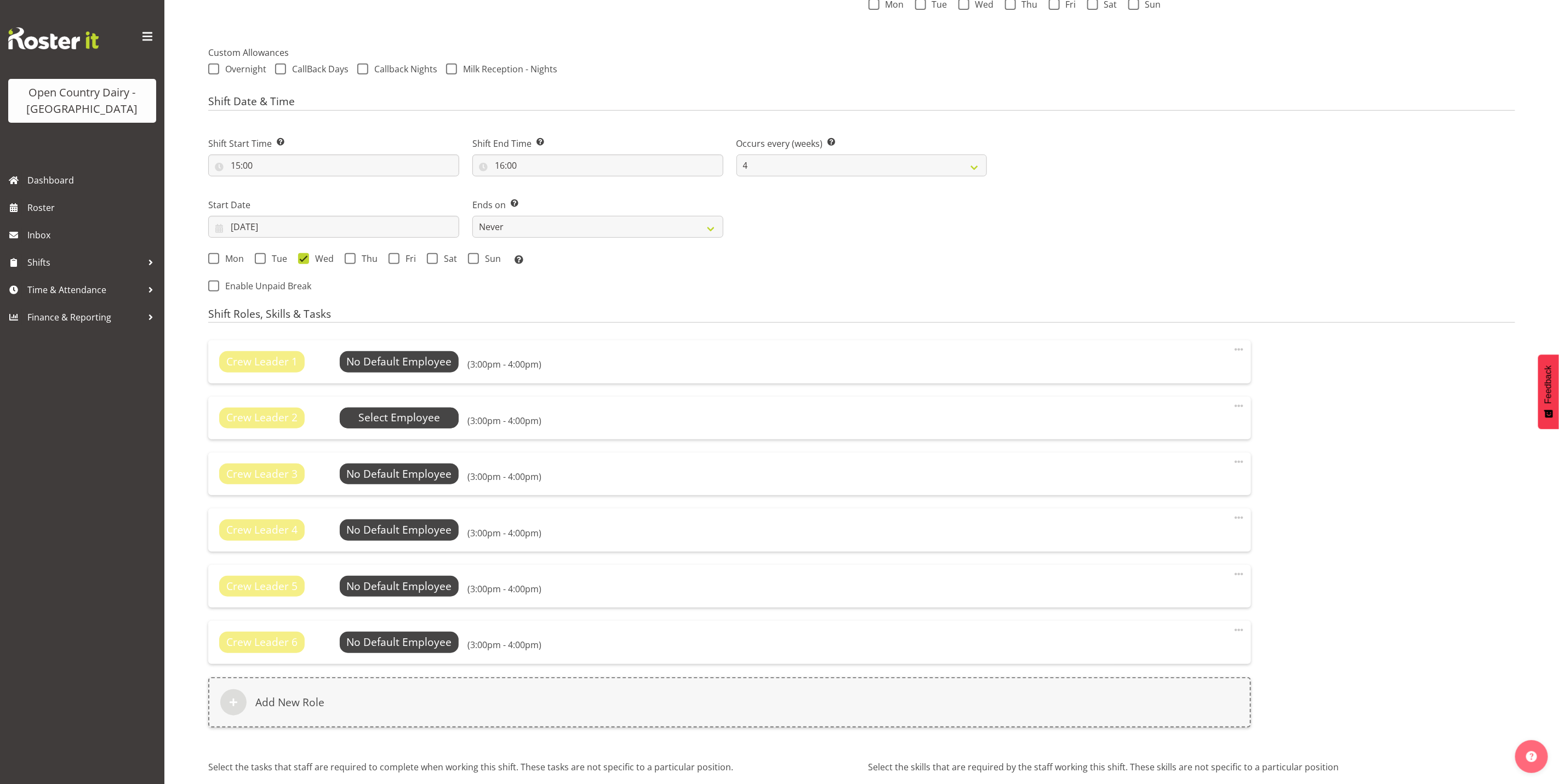
scroll to position [393, 0]
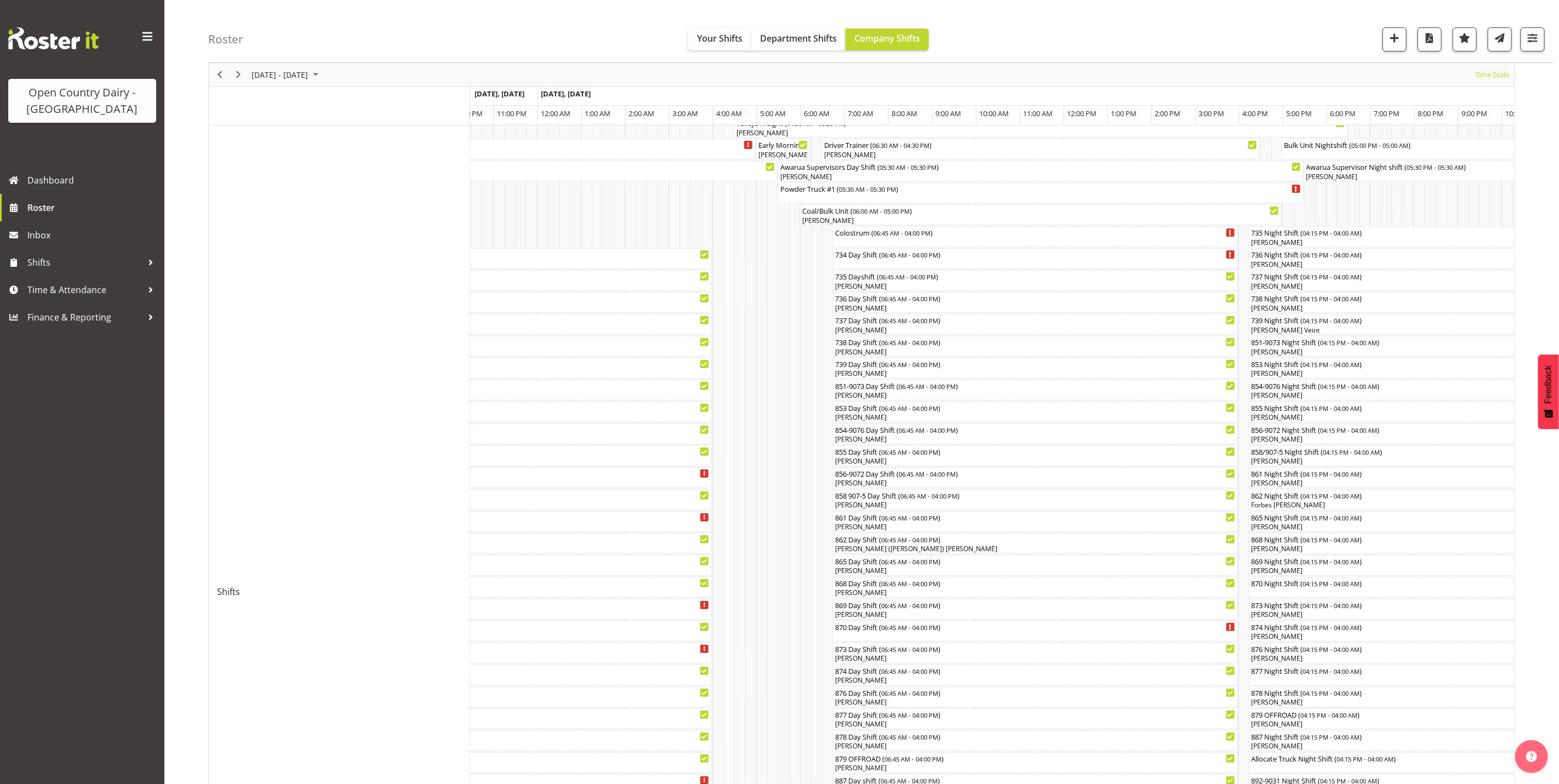
scroll to position [82, 0]
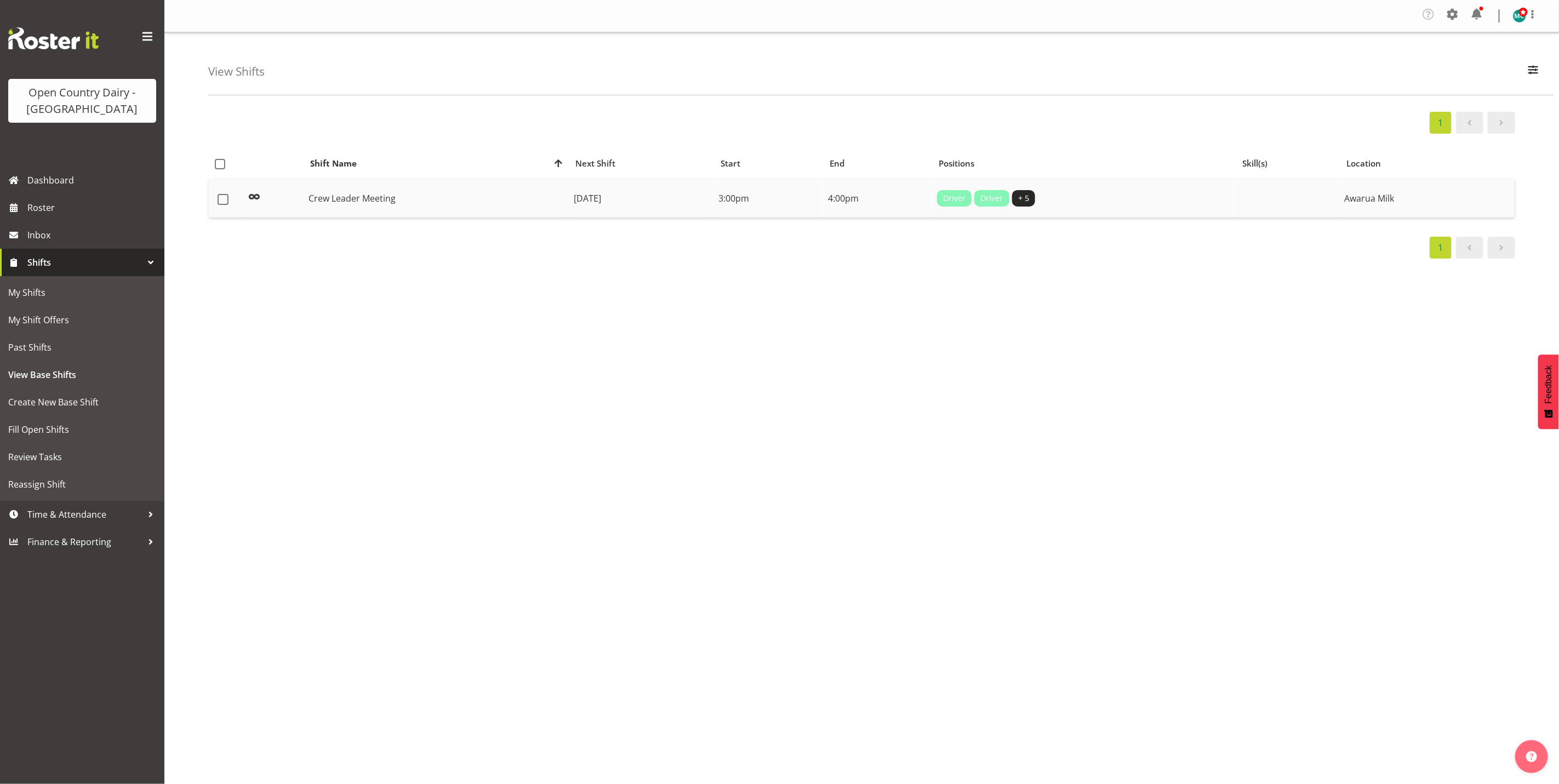
click at [325, 204] on td "Crew Leader Meeting" at bounding box center [436, 198] width 265 height 38
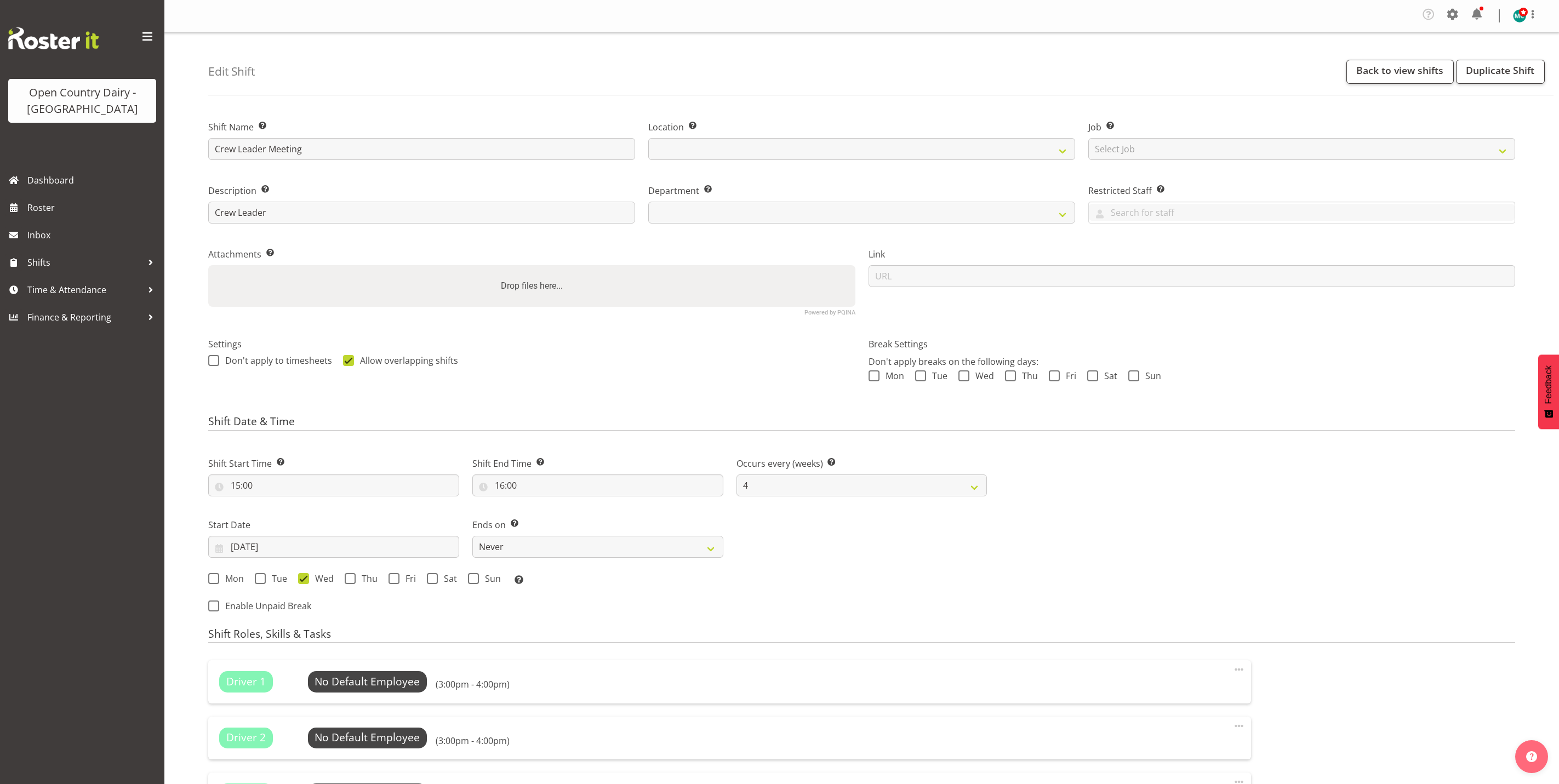
select select "4"
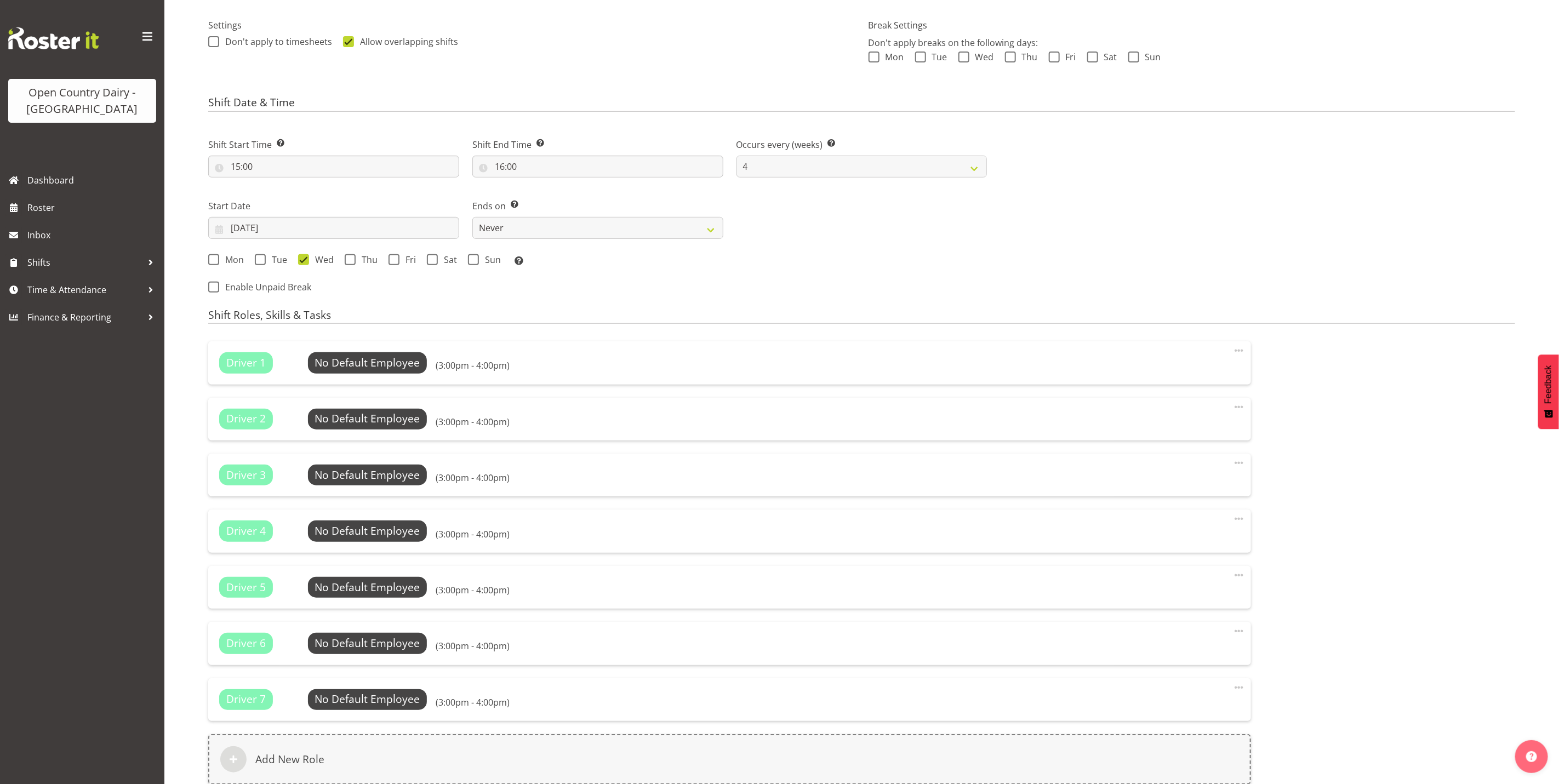
scroll to position [328, 0]
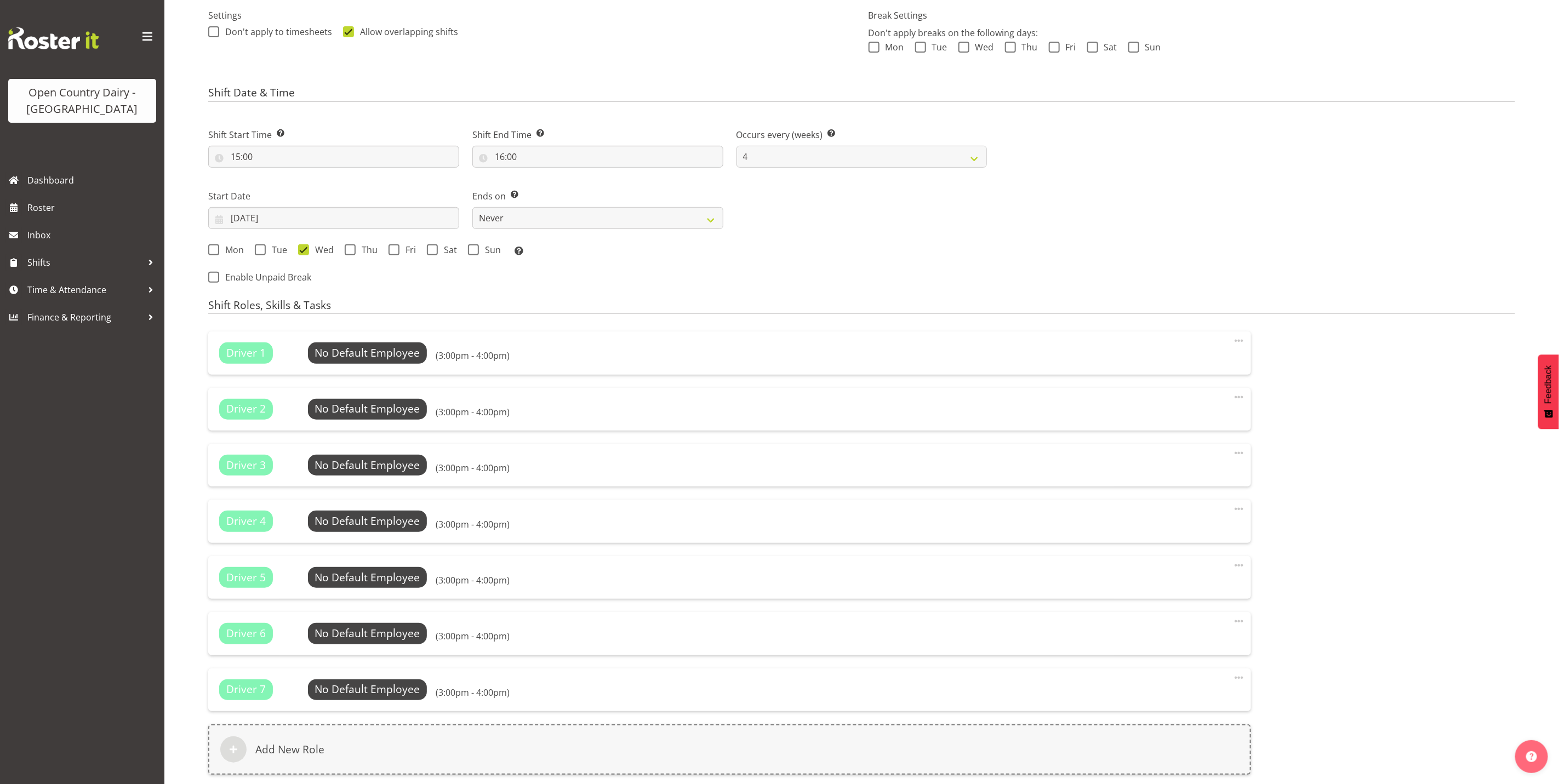
select select
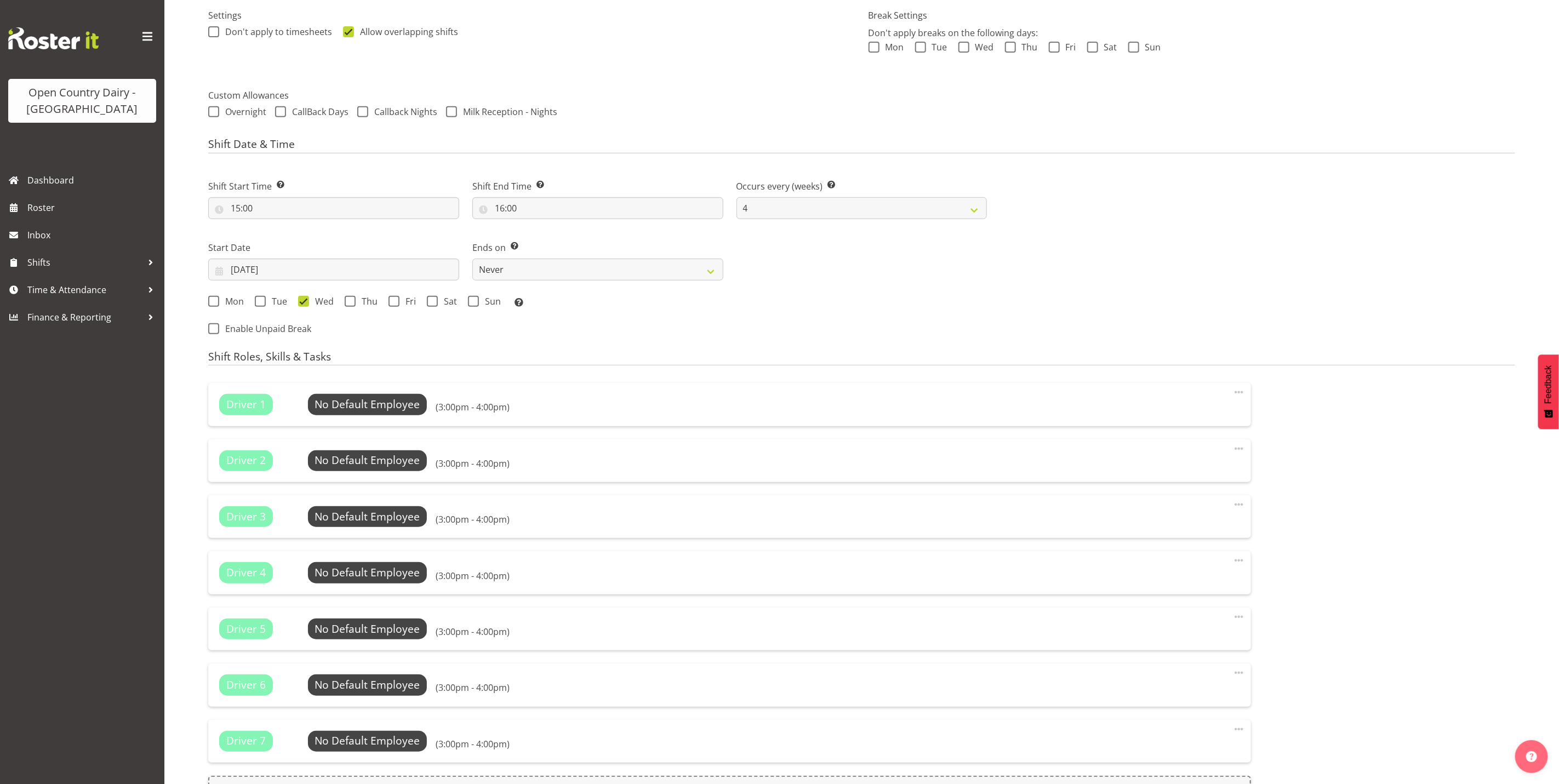
select select
click at [1239, 396] on span at bounding box center [1239, 392] width 13 height 13
click at [1184, 439] on link "Delete" at bounding box center [1192, 438] width 105 height 20
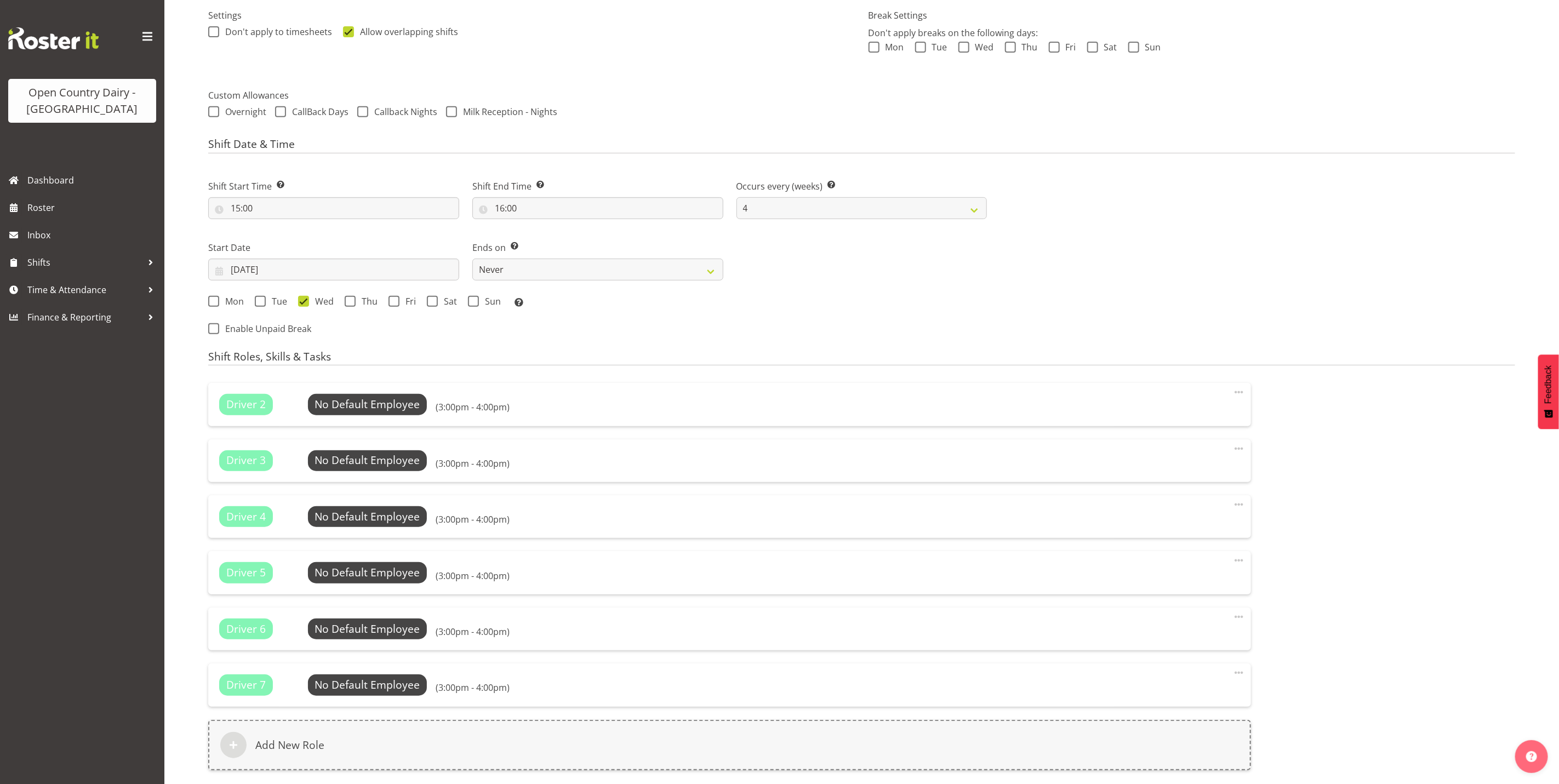
click at [1239, 393] on span at bounding box center [1239, 392] width 13 height 13
click at [1187, 434] on link "Delete" at bounding box center [1192, 438] width 105 height 20
click at [1240, 390] on span at bounding box center [1239, 392] width 13 height 13
click at [1194, 438] on link "Delete" at bounding box center [1192, 438] width 105 height 20
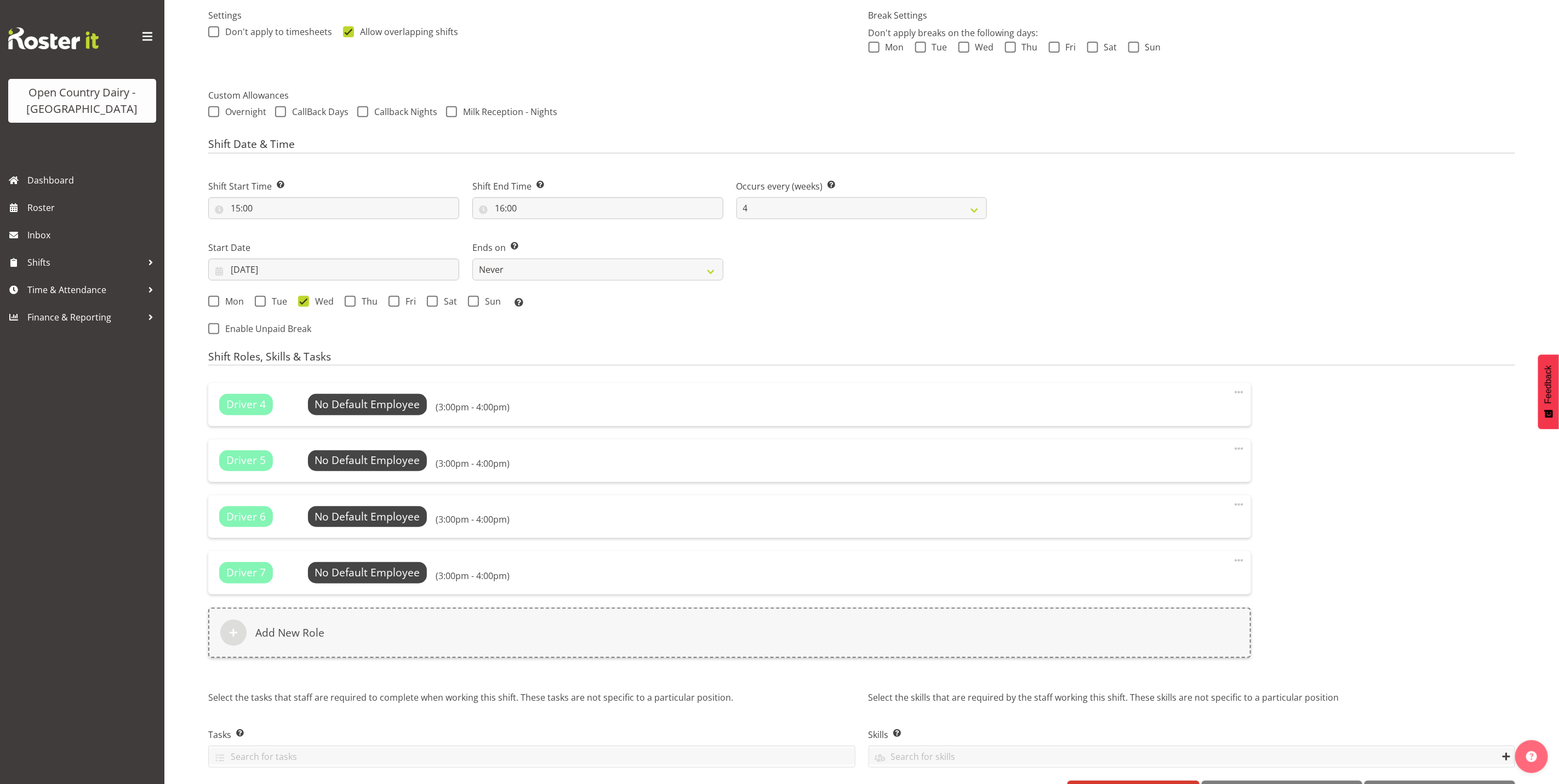
click at [1239, 393] on span at bounding box center [1239, 392] width 13 height 13
click at [1192, 438] on link "Delete" at bounding box center [1192, 438] width 105 height 20
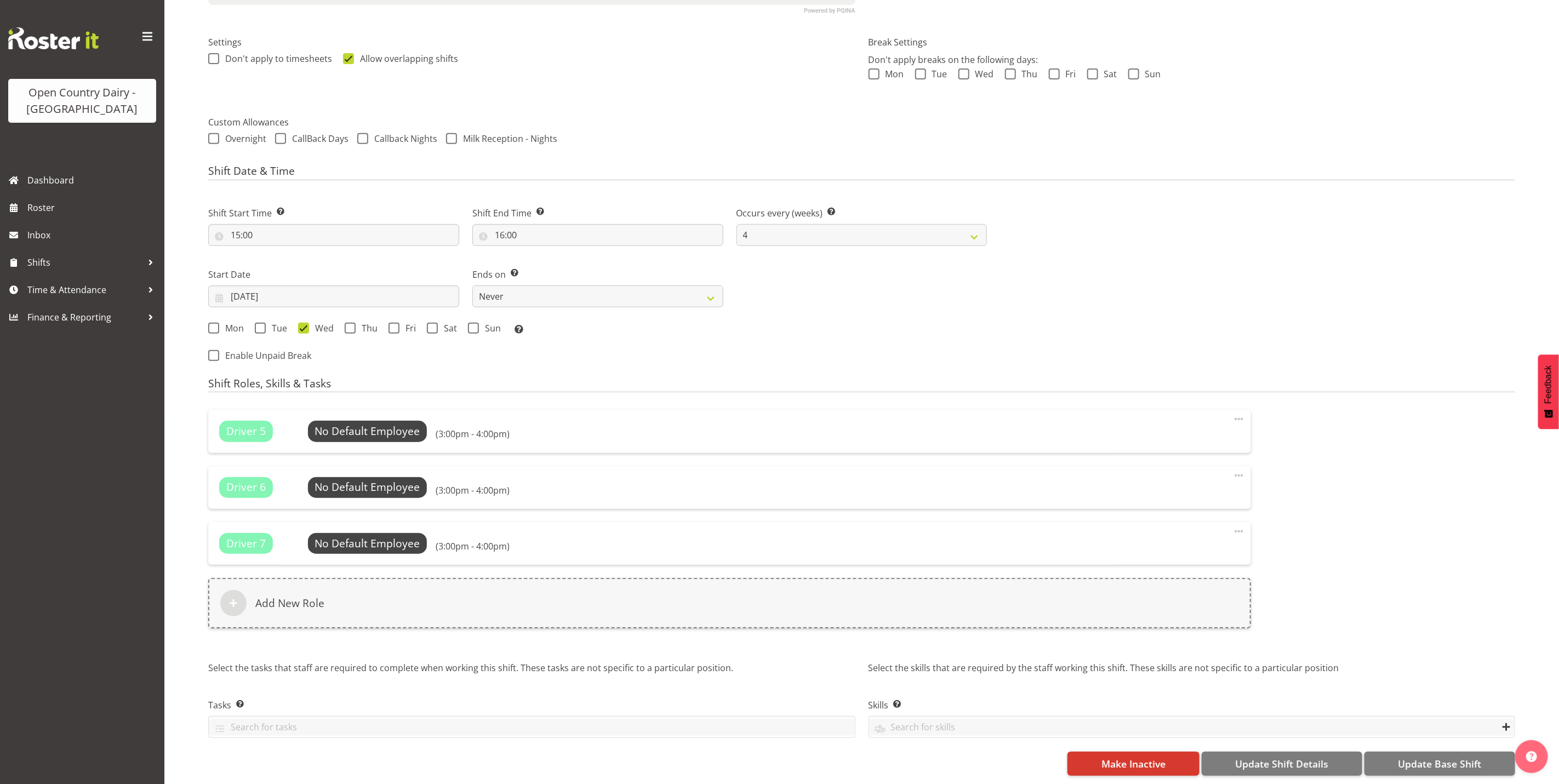
click at [1240, 412] on span at bounding box center [1239, 419] width 13 height 13
click at [1202, 458] on link "Delete" at bounding box center [1192, 465] width 105 height 20
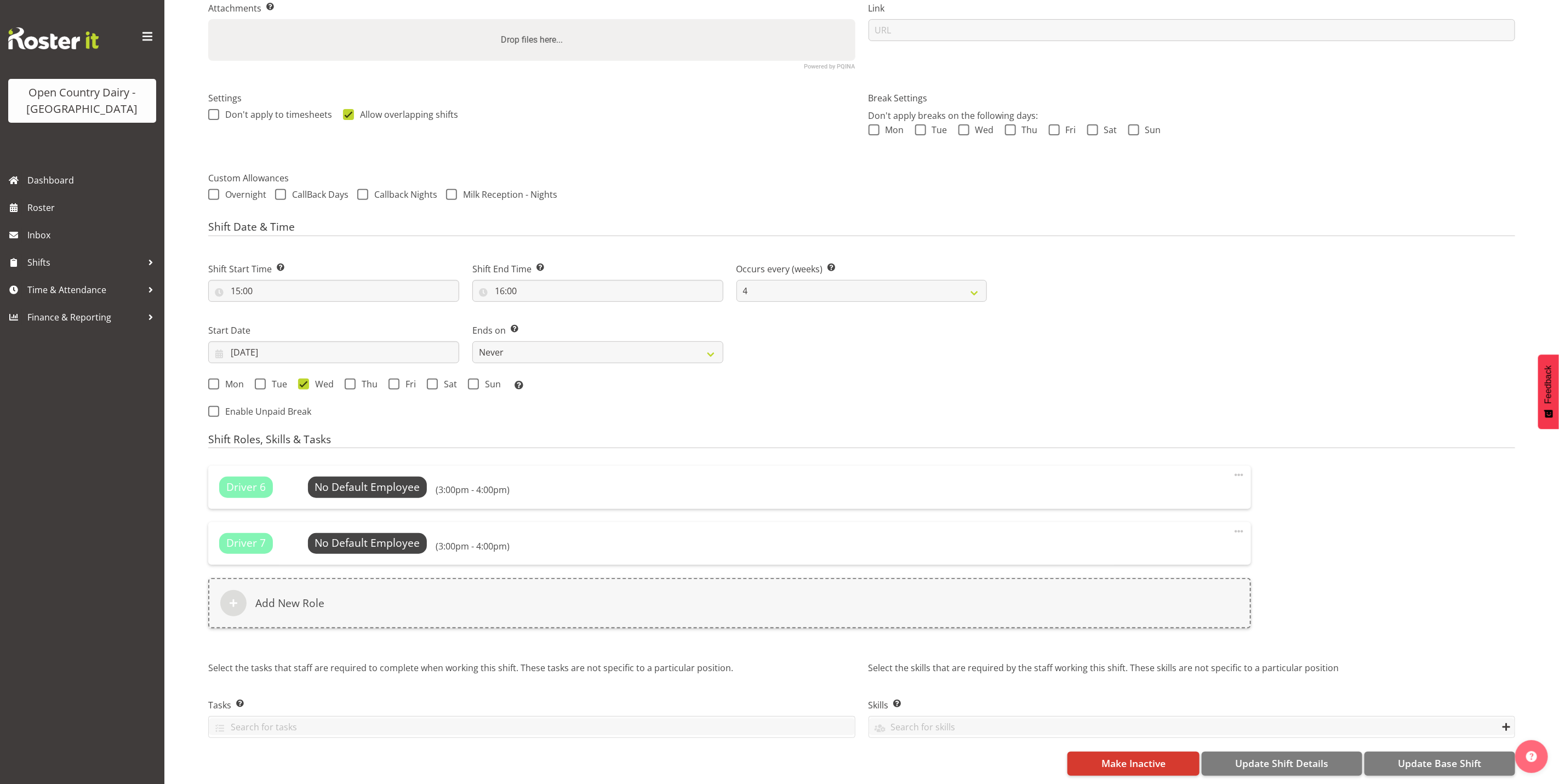
scroll to position [258, 0]
click at [1238, 469] on span at bounding box center [1239, 475] width 13 height 13
click at [1207, 514] on link "Delete" at bounding box center [1192, 521] width 105 height 20
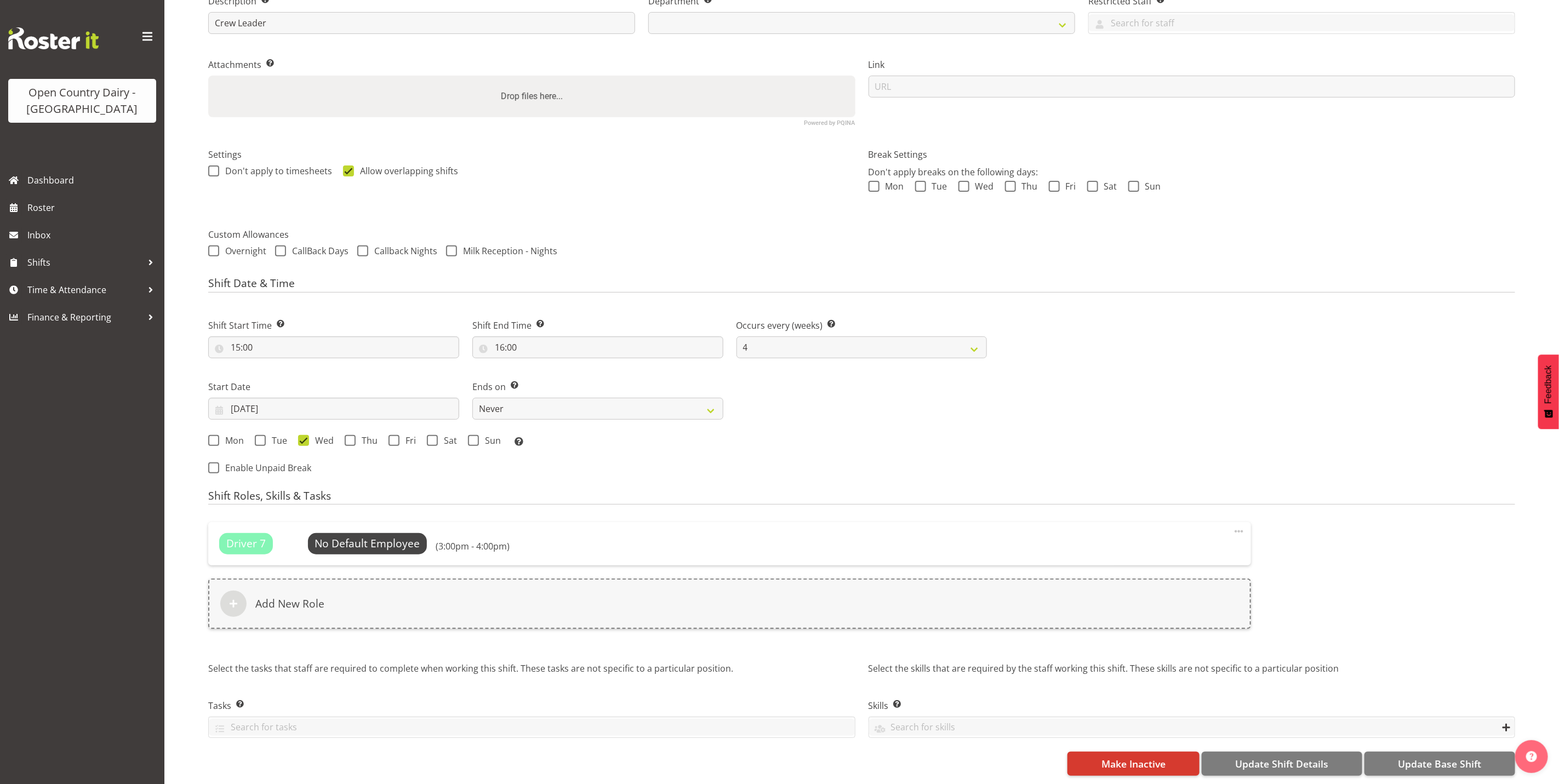
scroll to position [203, 0]
click at [1235, 525] on span at bounding box center [1239, 531] width 13 height 13
click at [1200, 567] on link "Delete" at bounding box center [1192, 577] width 105 height 20
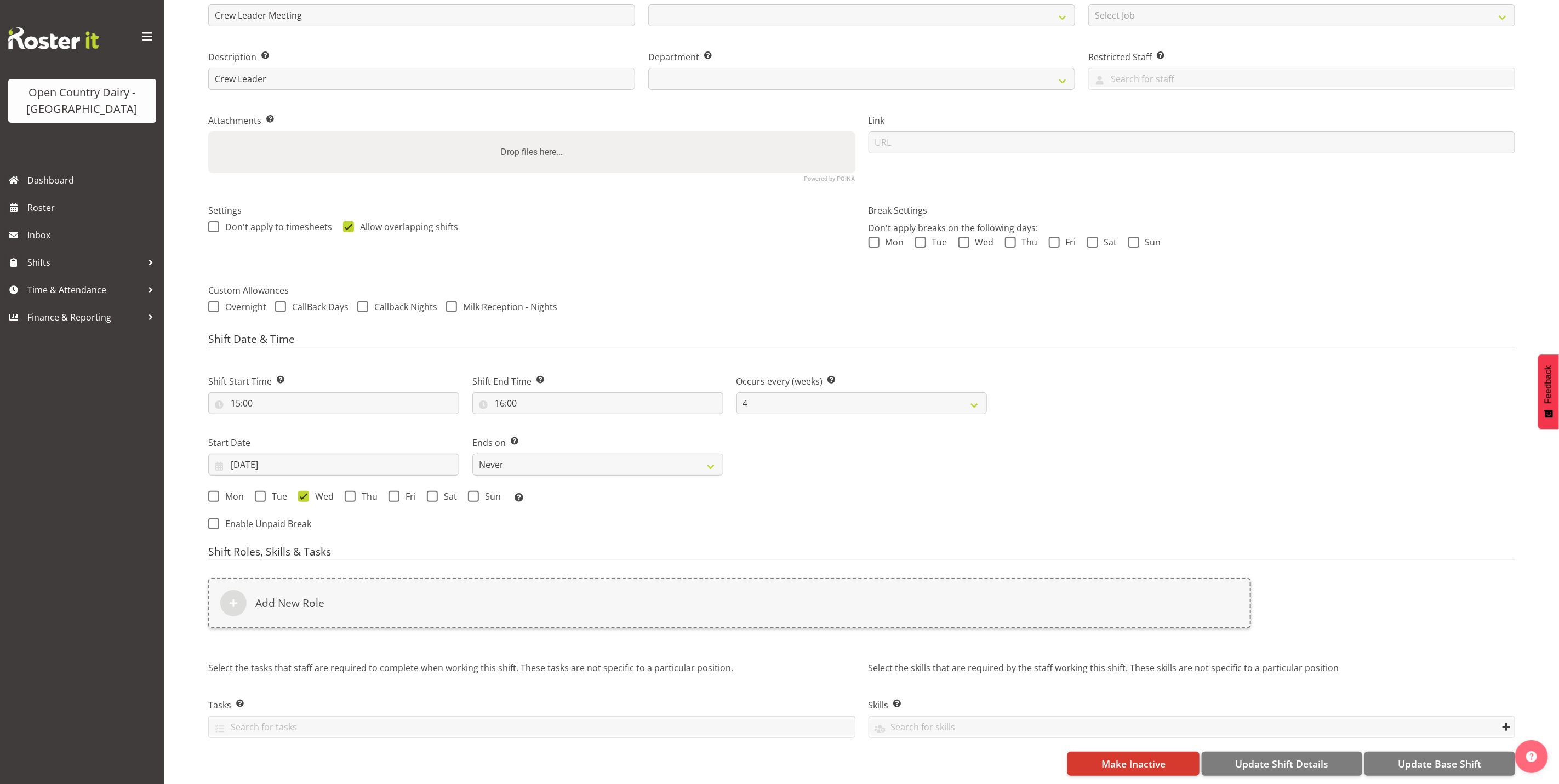
scroll to position [146, 0]
click at [1448, 756] on span "Update Base Shift" at bounding box center [1439, 763] width 83 height 14
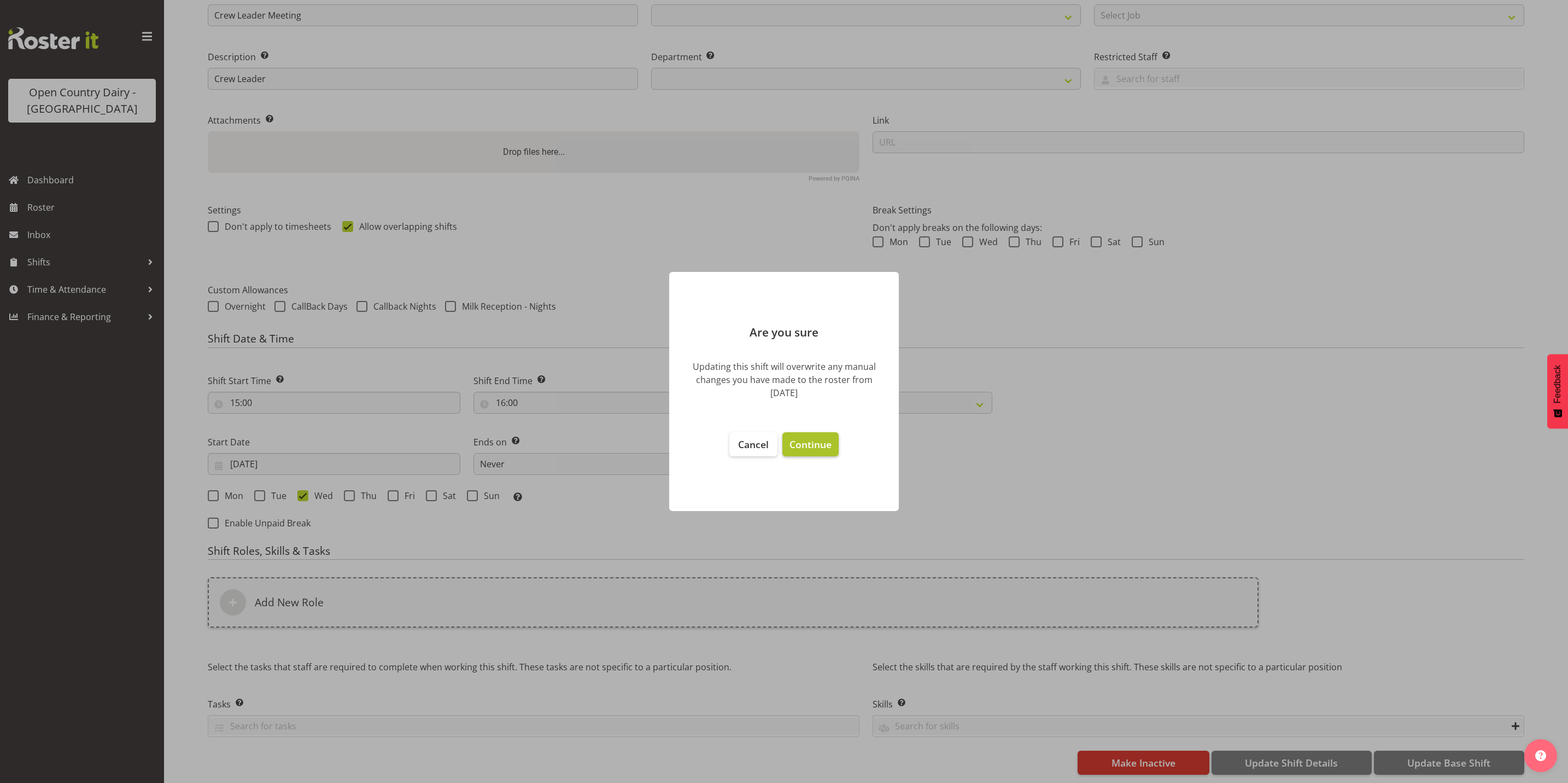
click at [823, 444] on span "Continue" at bounding box center [810, 444] width 42 height 13
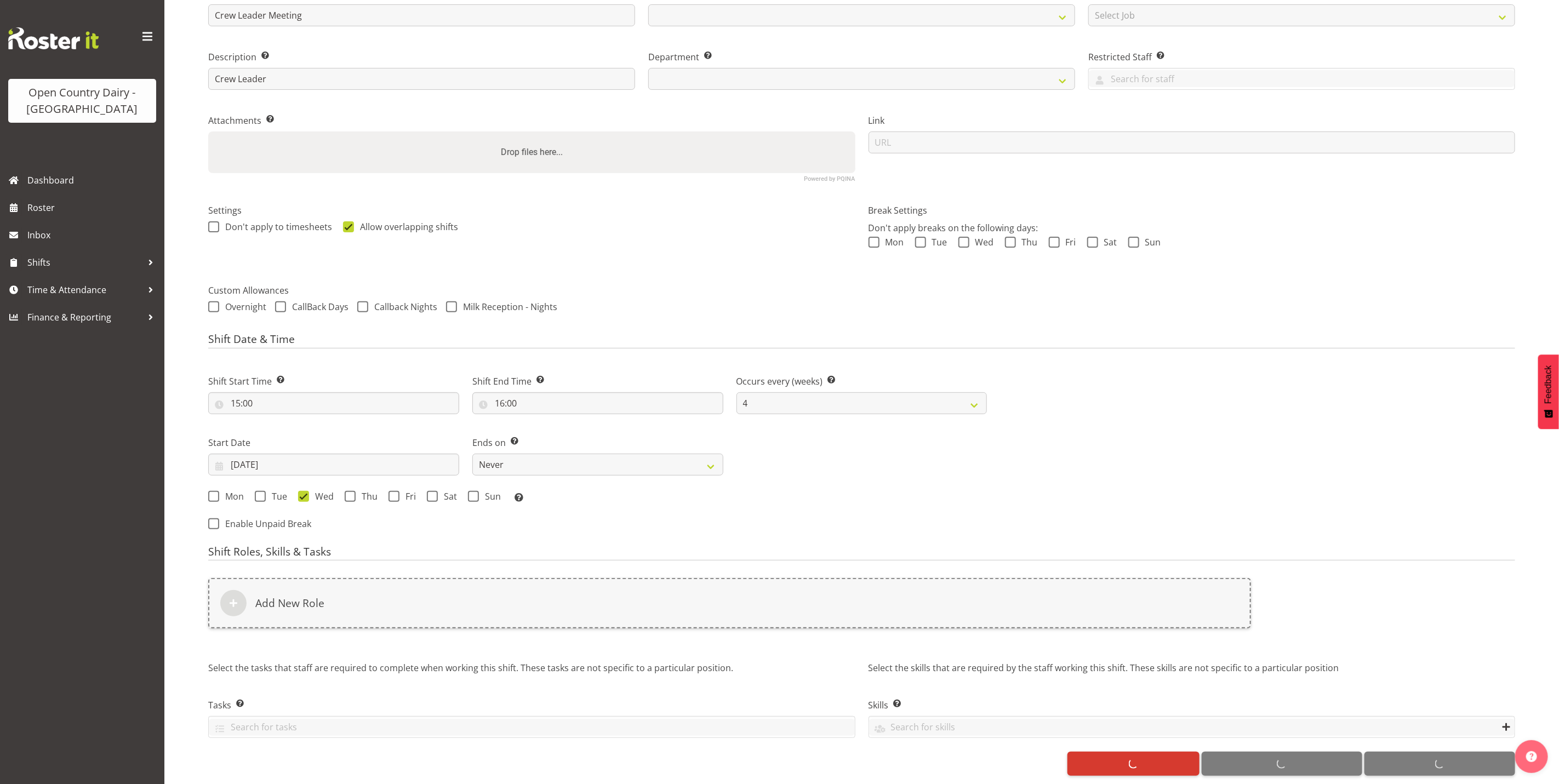
select select
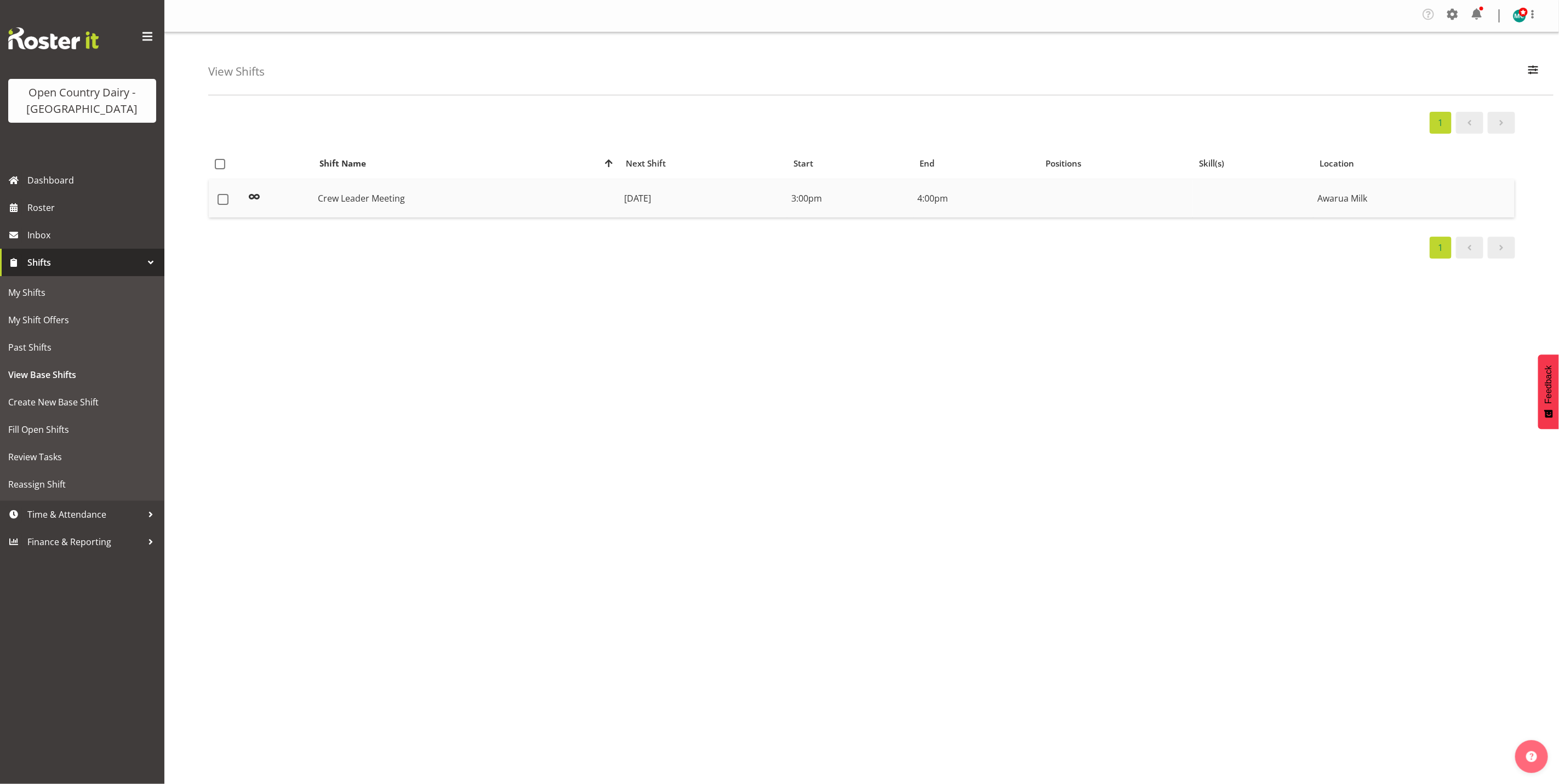
click at [352, 198] on td "Crew Leader Meeting" at bounding box center [466, 198] width 307 height 38
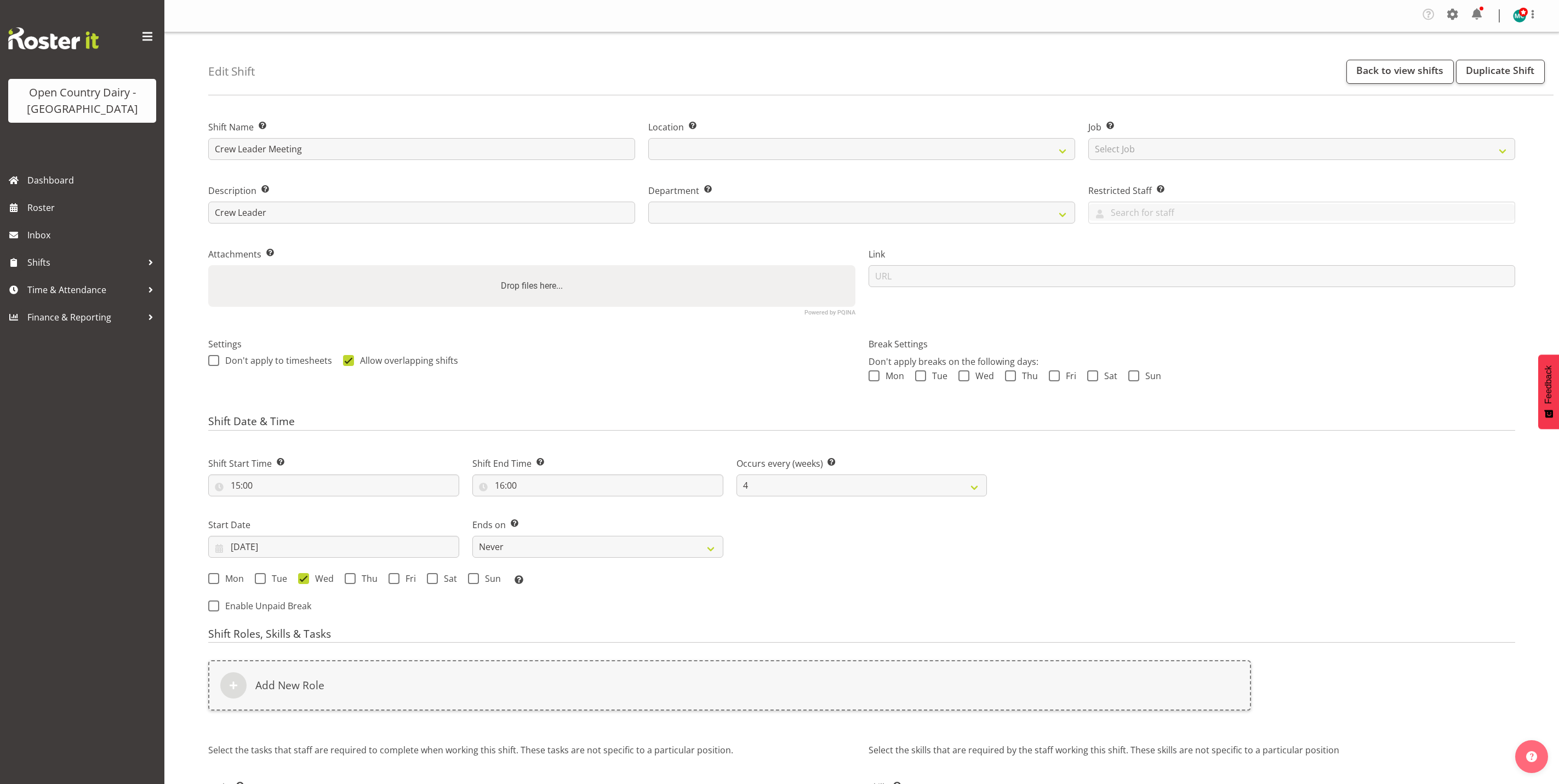
select select "4"
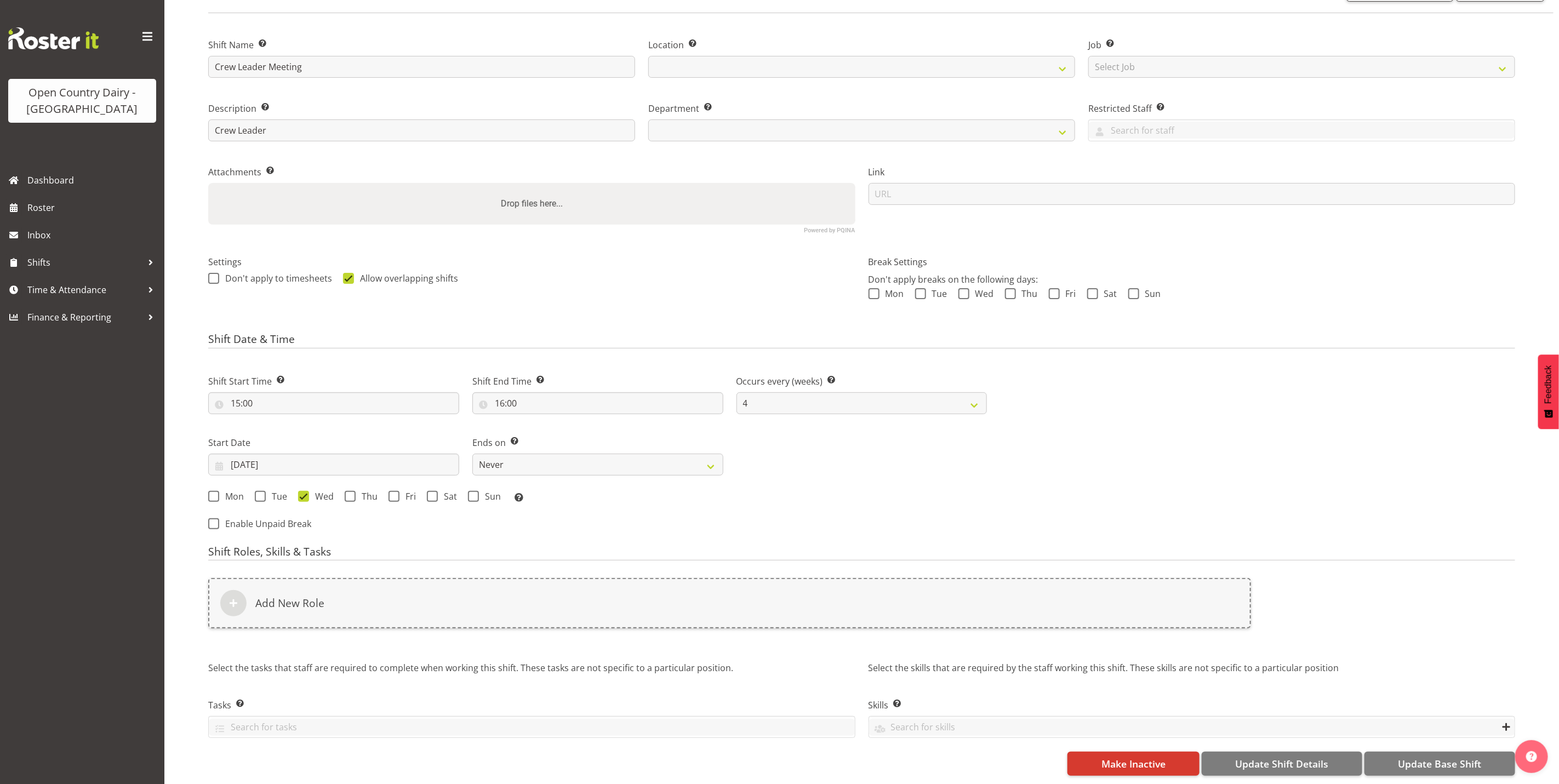
scroll to position [95, 0]
select select
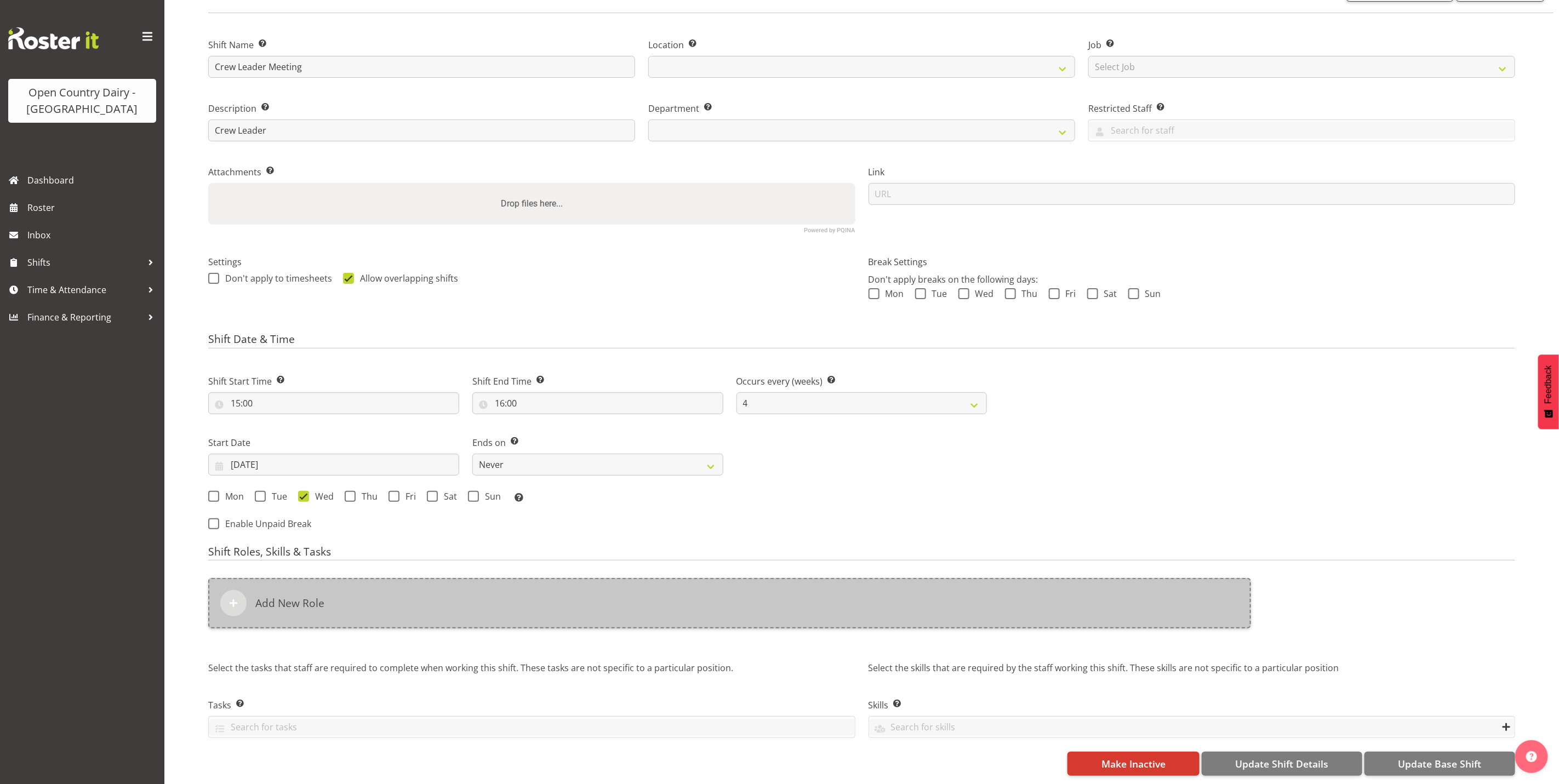
select select
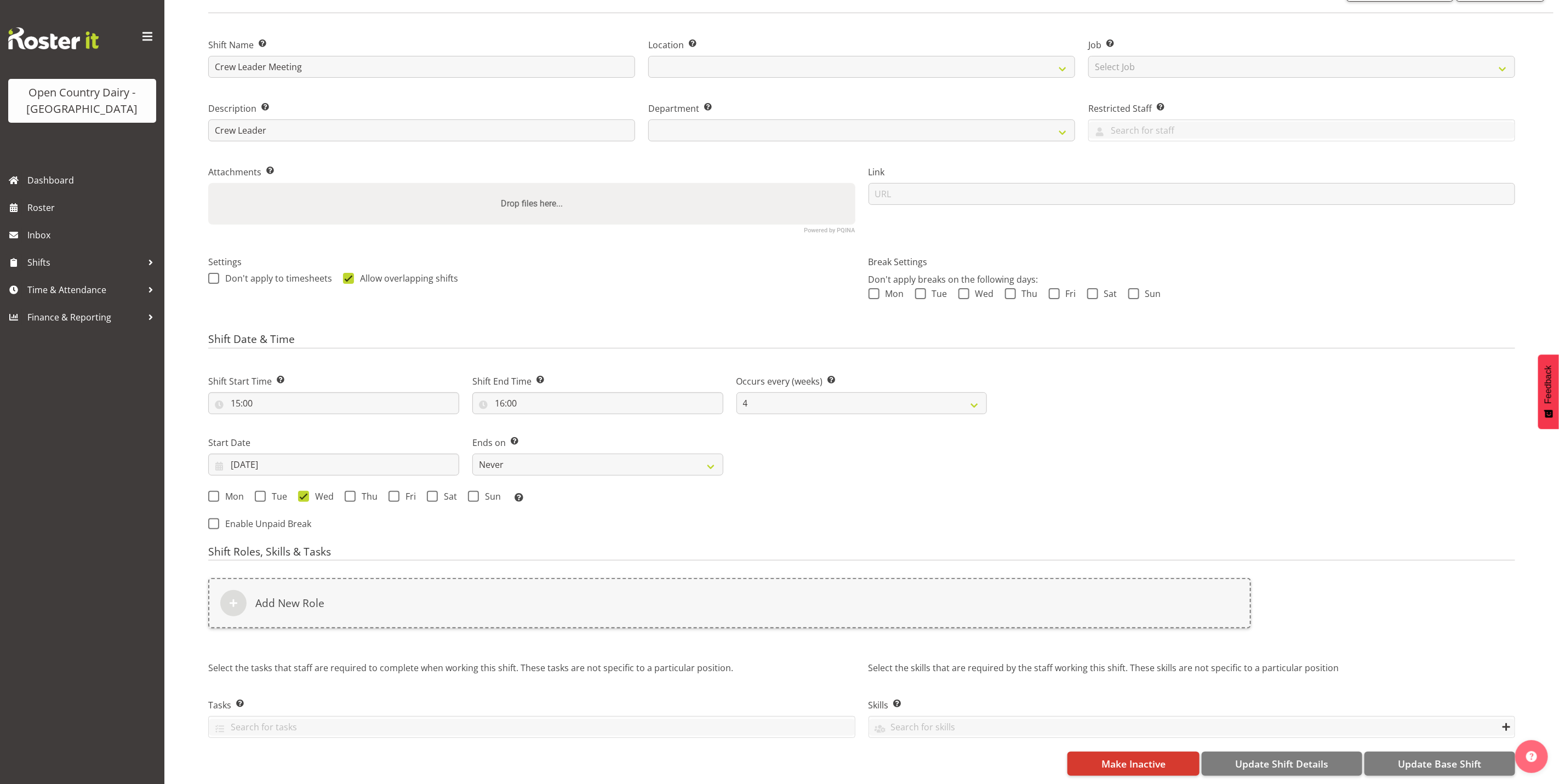
click at [338, 579] on form "Shift Name Enter a name for the shift (e.g. Day Shift). Crew Leader Meeting Loc…" at bounding box center [861, 399] width 1307 height 752
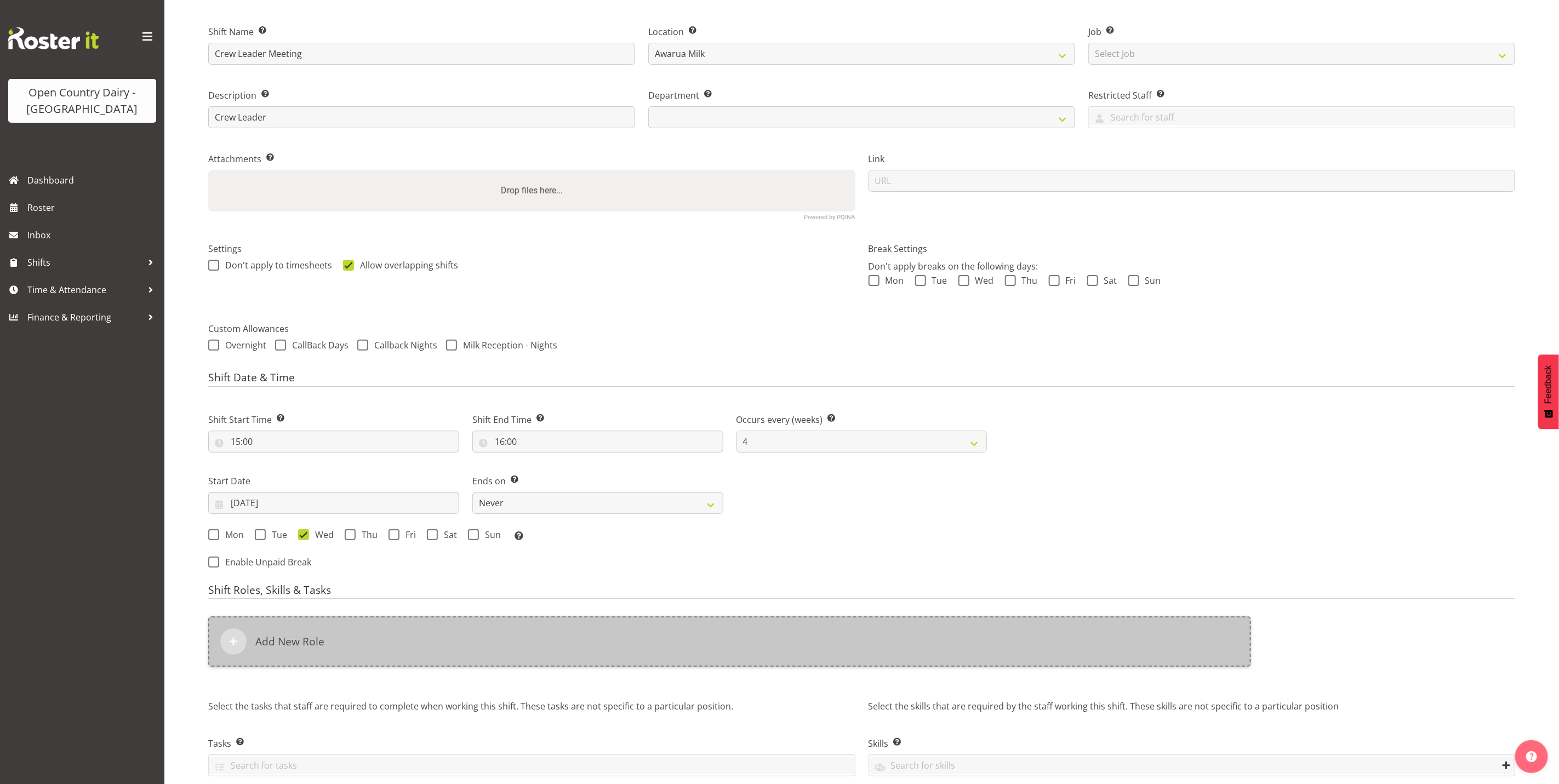
click at [372, 631] on div "Add New Role" at bounding box center [729, 641] width 1043 height 51
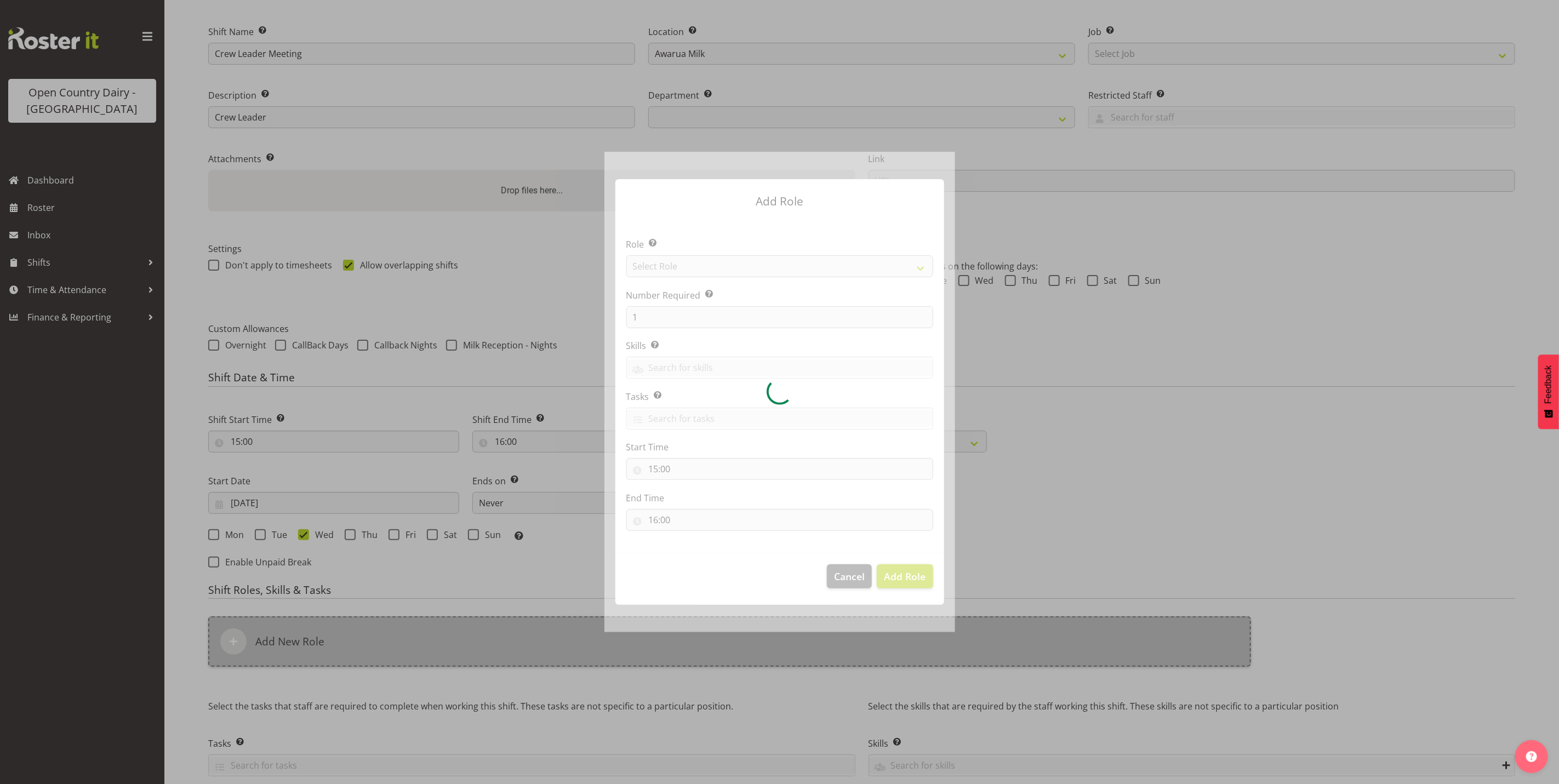
select select
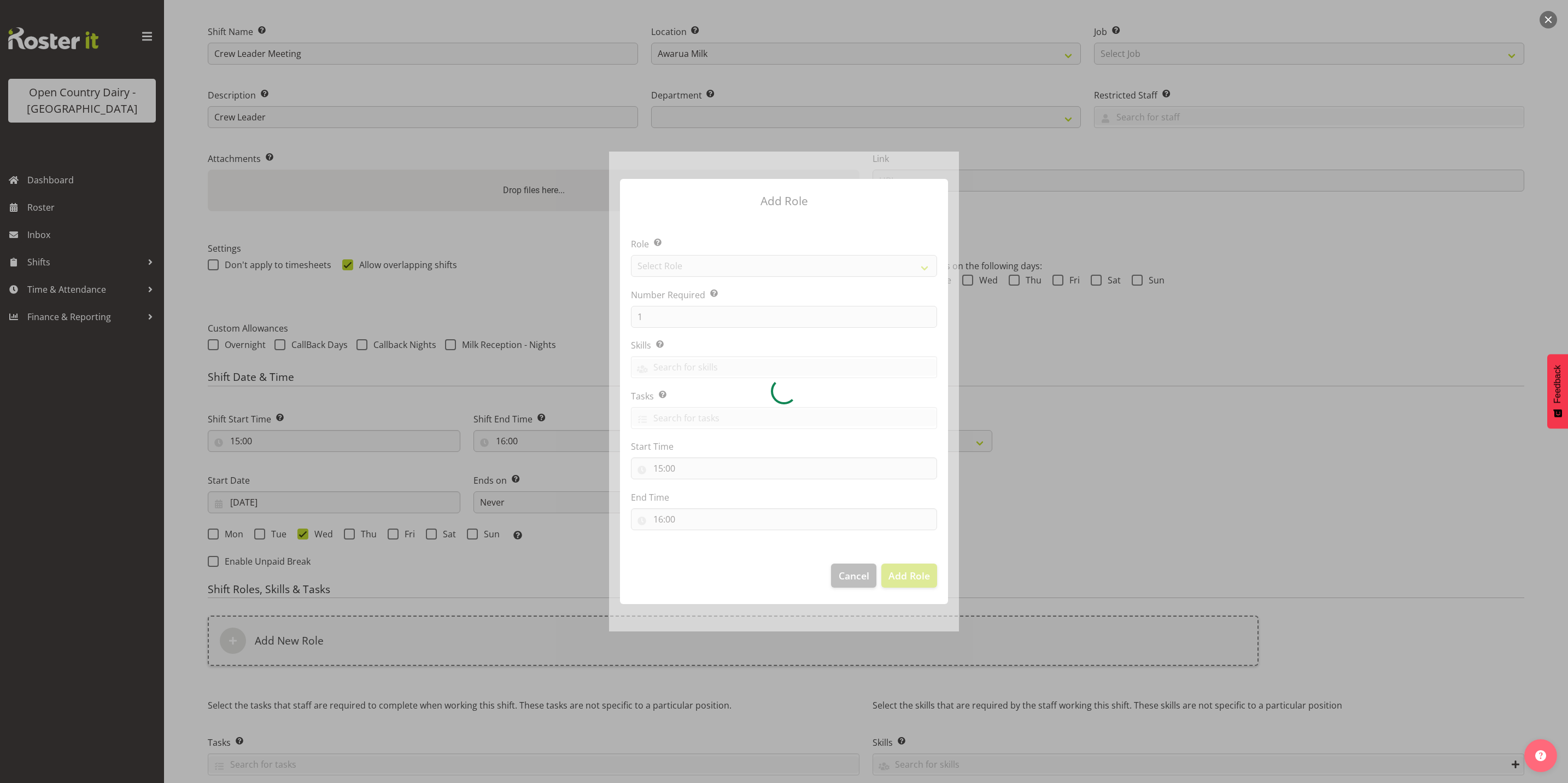
click at [688, 263] on div at bounding box center [784, 391] width 350 height 479
click at [692, 263] on div at bounding box center [784, 391] width 350 height 479
click at [701, 265] on div at bounding box center [784, 391] width 350 height 479
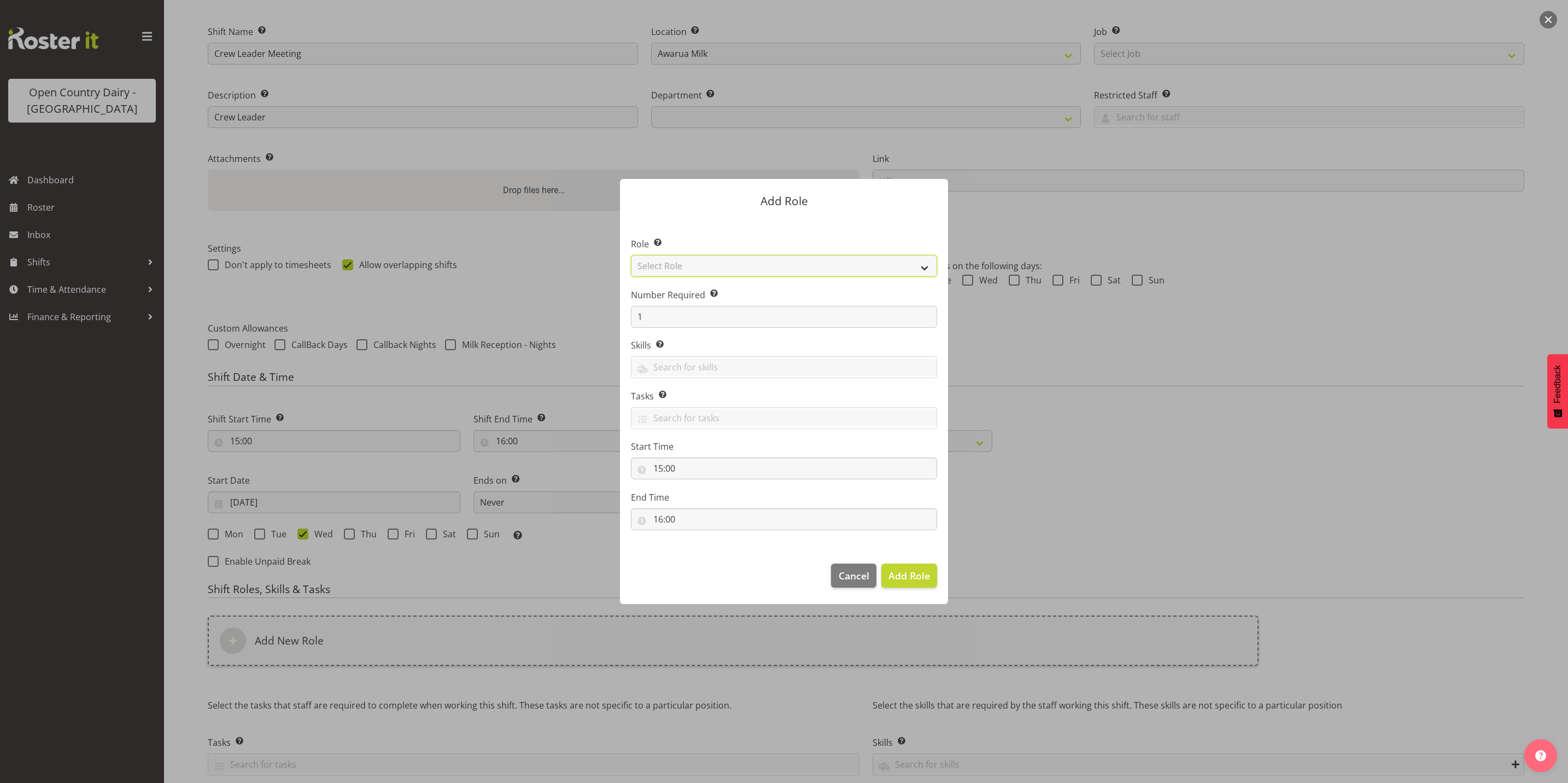
click at [909, 263] on select "Select Role Crew Leader Driver Driver Assessor Dayshift Driver Assessor Nightsh…" at bounding box center [784, 265] width 306 height 22
select select "1441"
click at [631, 255] on select "Select Role Crew Leader Driver Driver Assessor Dayshift Driver Assessor Nightsh…" at bounding box center [784, 265] width 306 height 22
click at [676, 311] on input "1" at bounding box center [784, 317] width 306 height 22
select select "844"
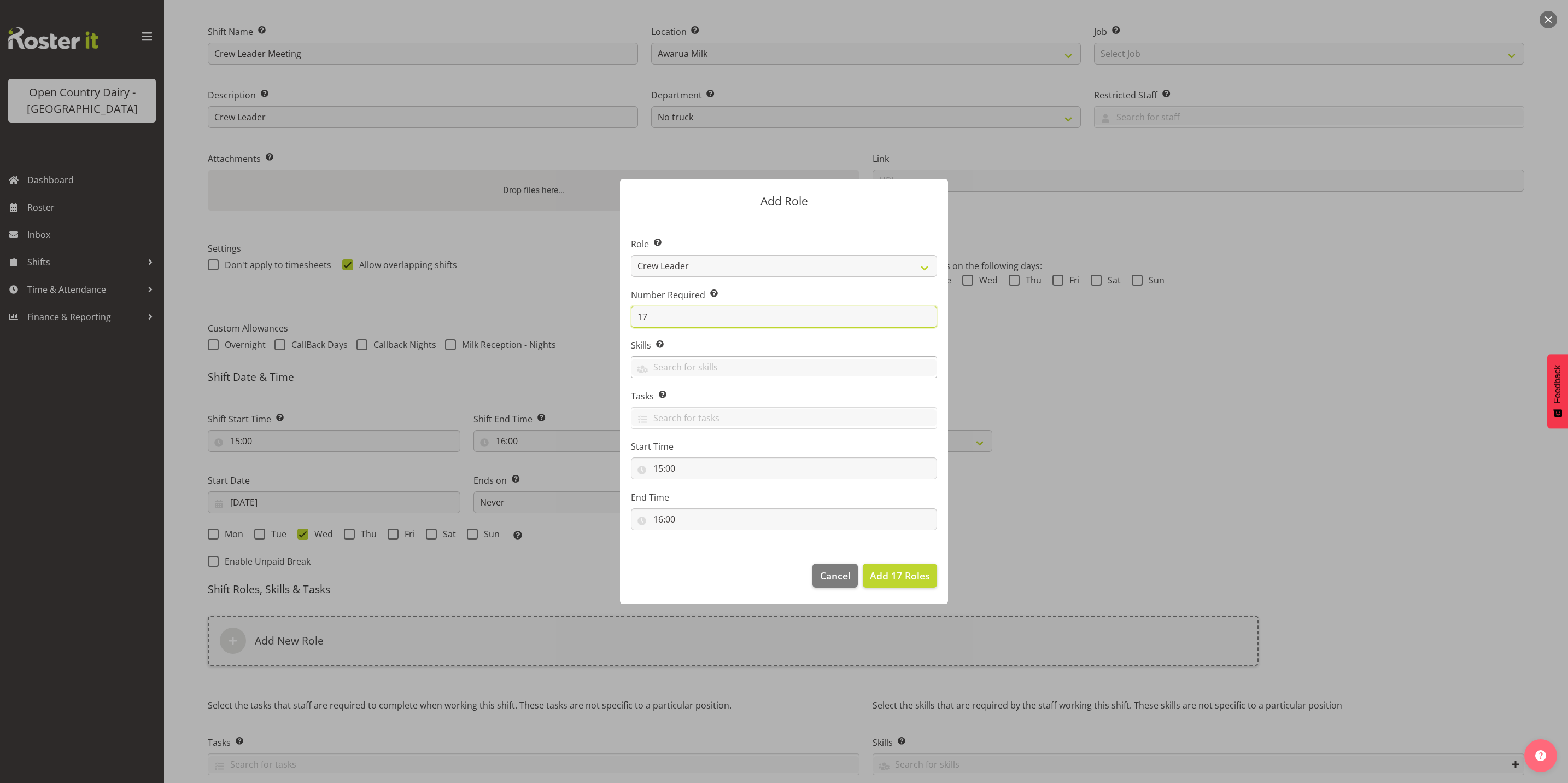
type input "1"
type input "7"
click at [868, 563] on button "Add 7 Roles" at bounding box center [902, 575] width 69 height 24
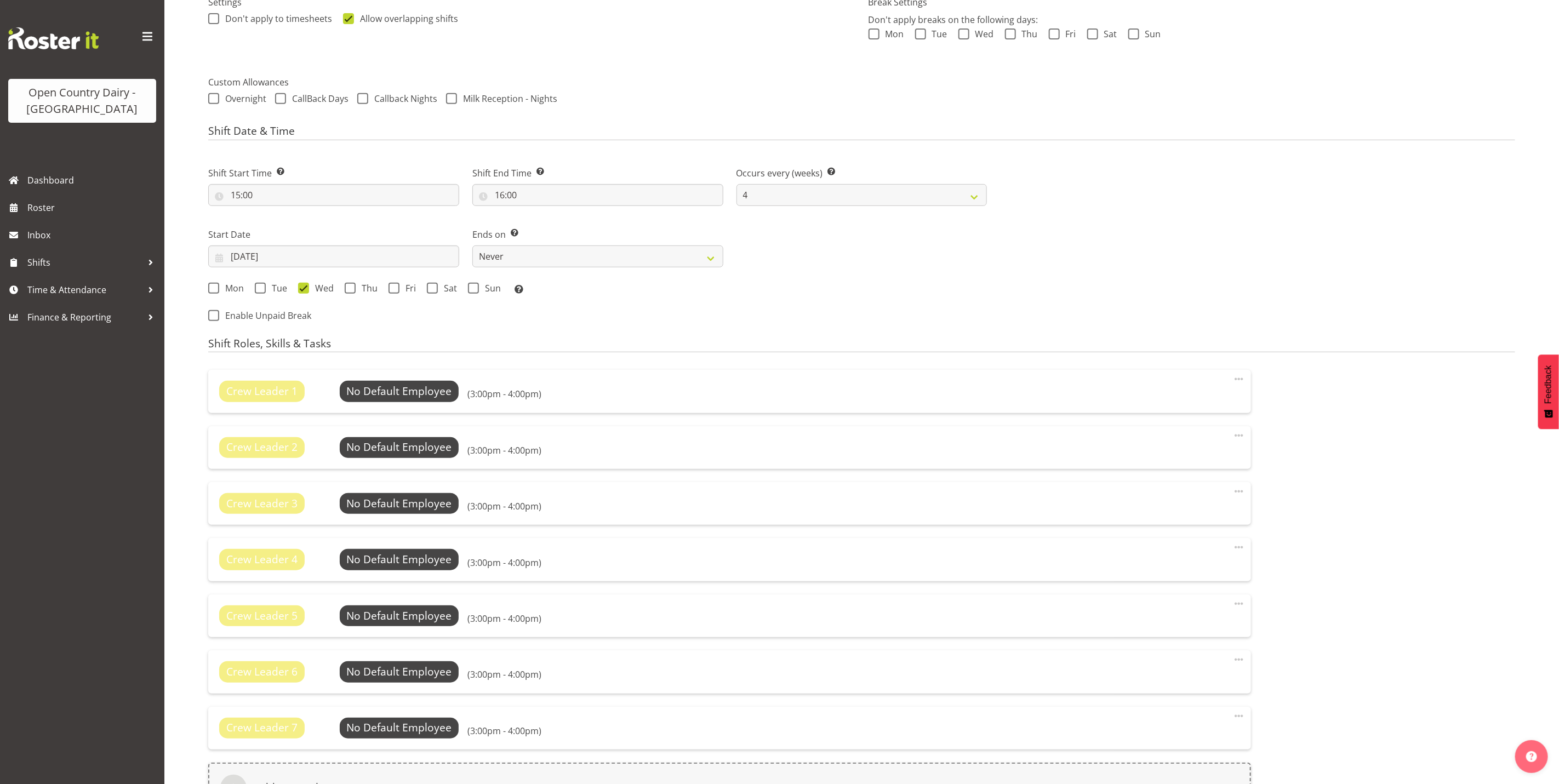
scroll to position [506, 0]
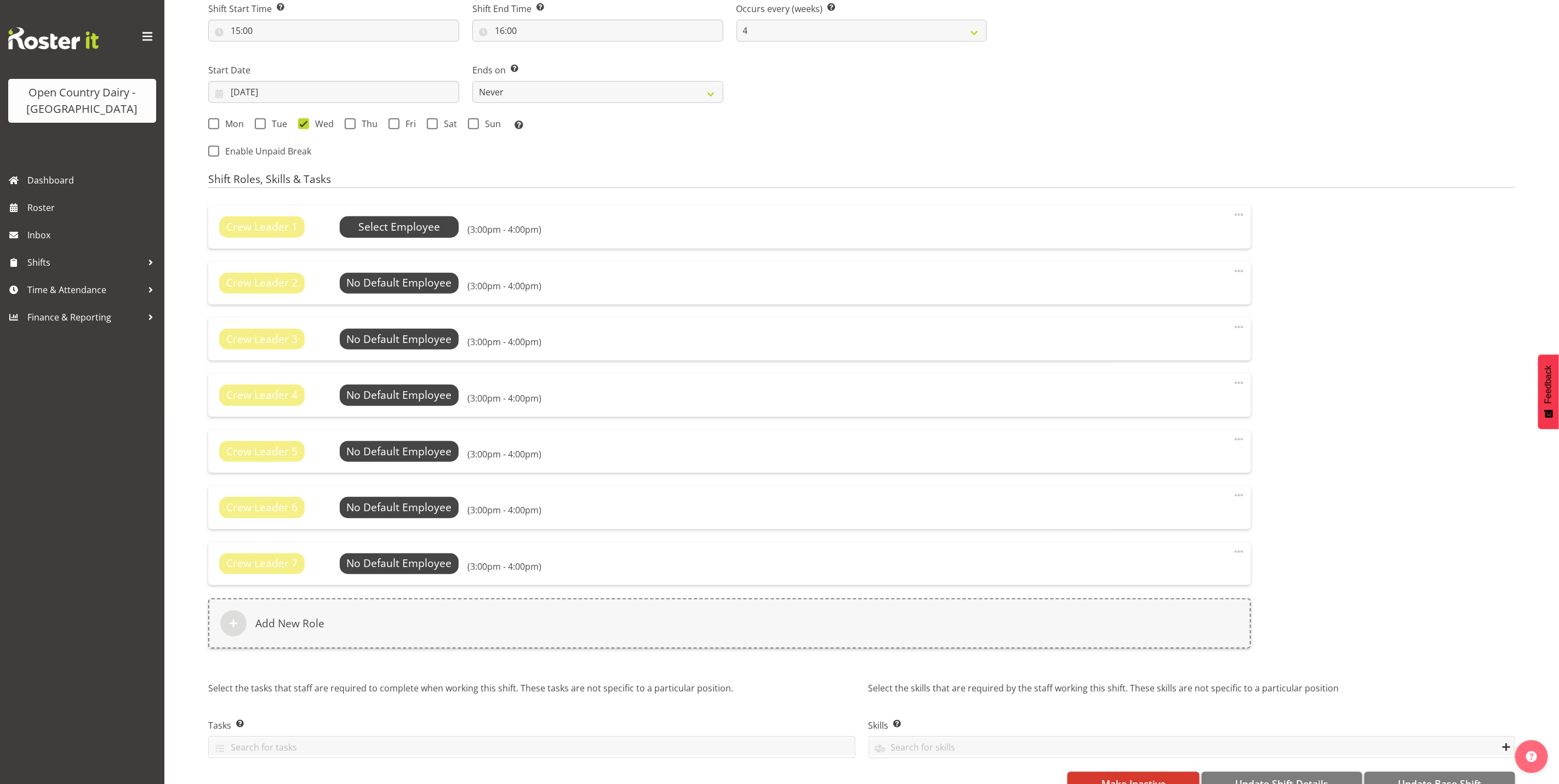
click at [385, 221] on span "Select Employee" at bounding box center [399, 227] width 82 height 15
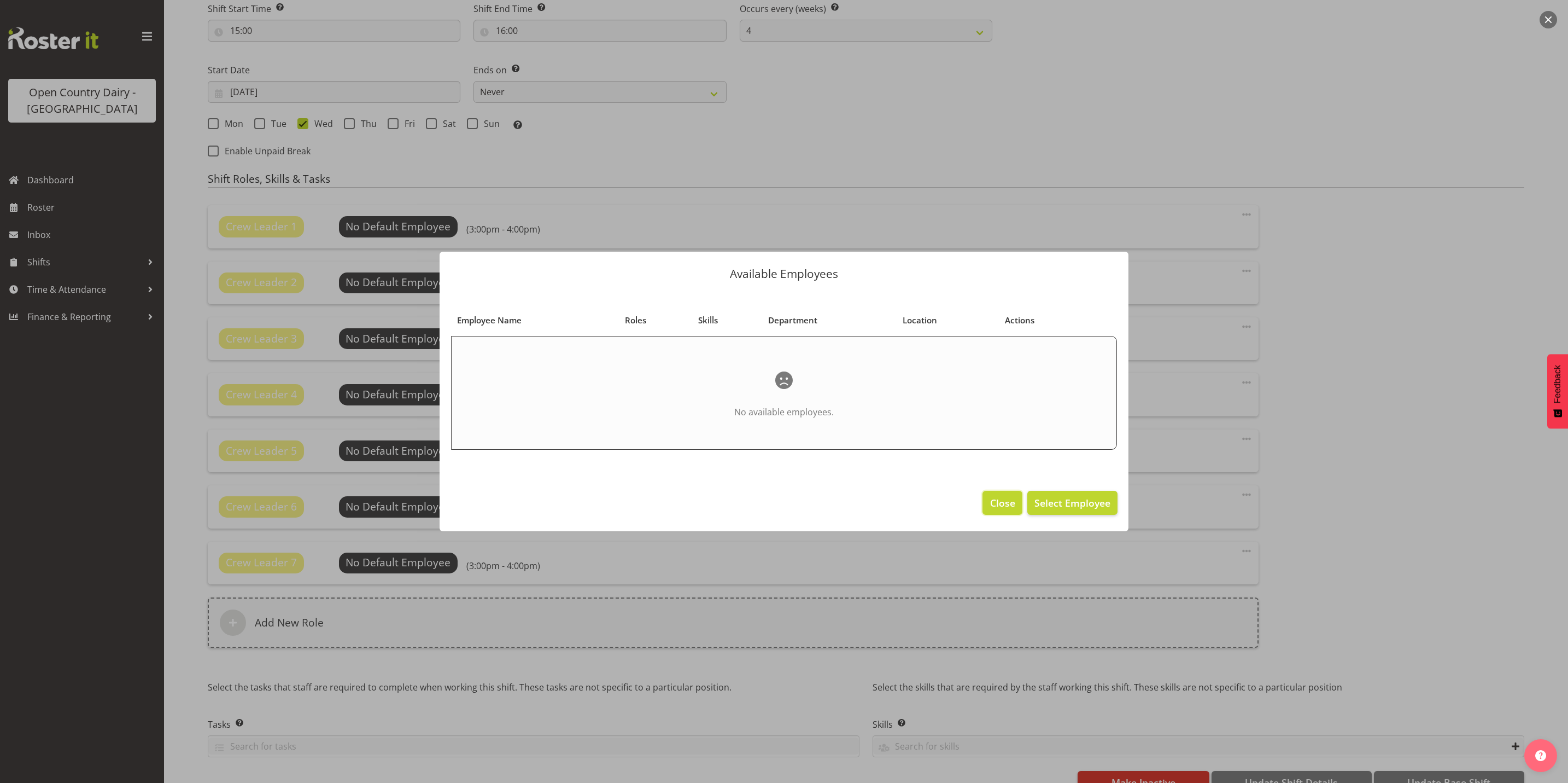
click at [998, 507] on span "Close" at bounding box center [1002, 502] width 25 height 14
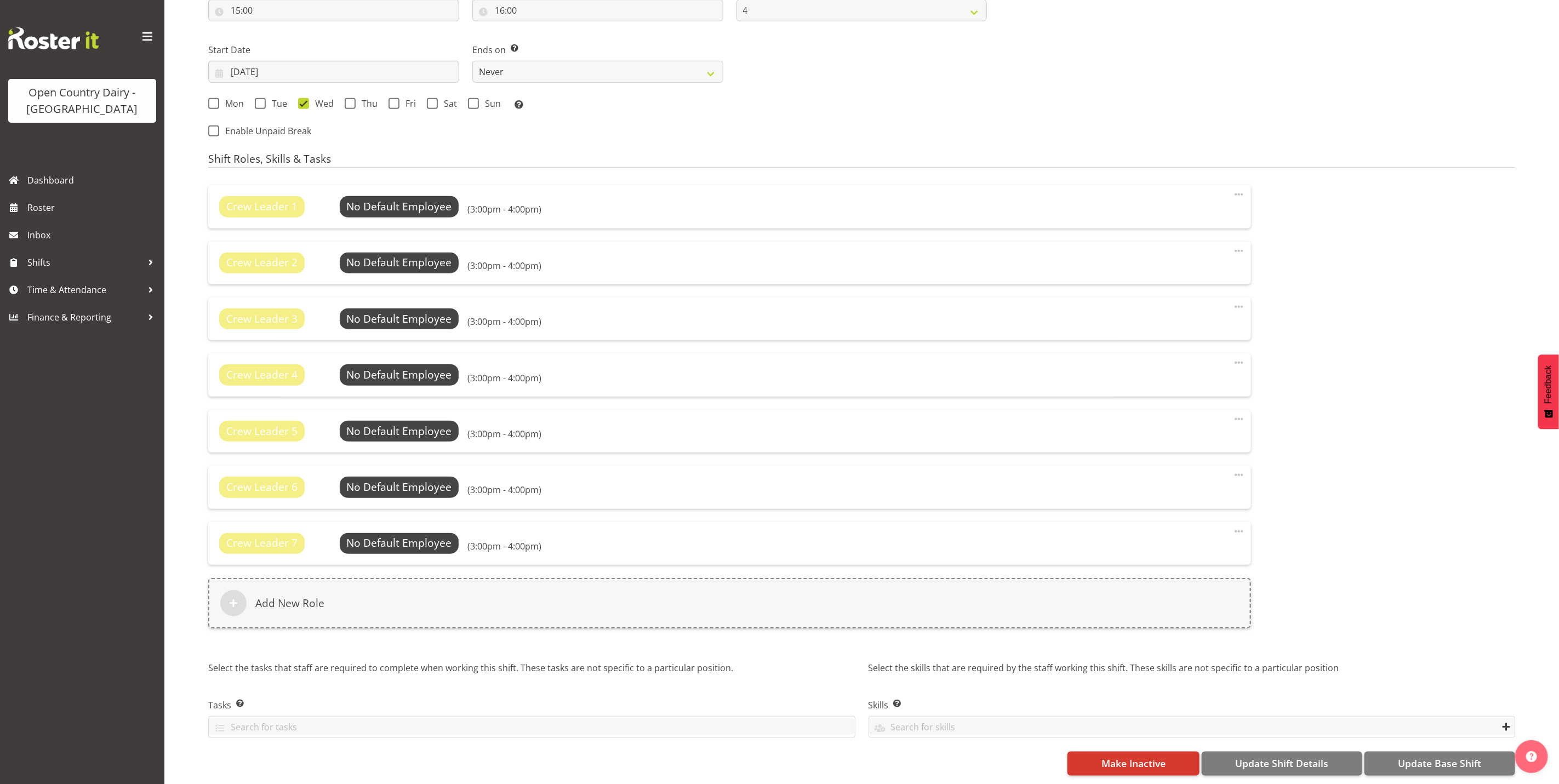
scroll to position [539, 0]
click at [1426, 755] on span "Update Base Shift" at bounding box center [1439, 762] width 83 height 14
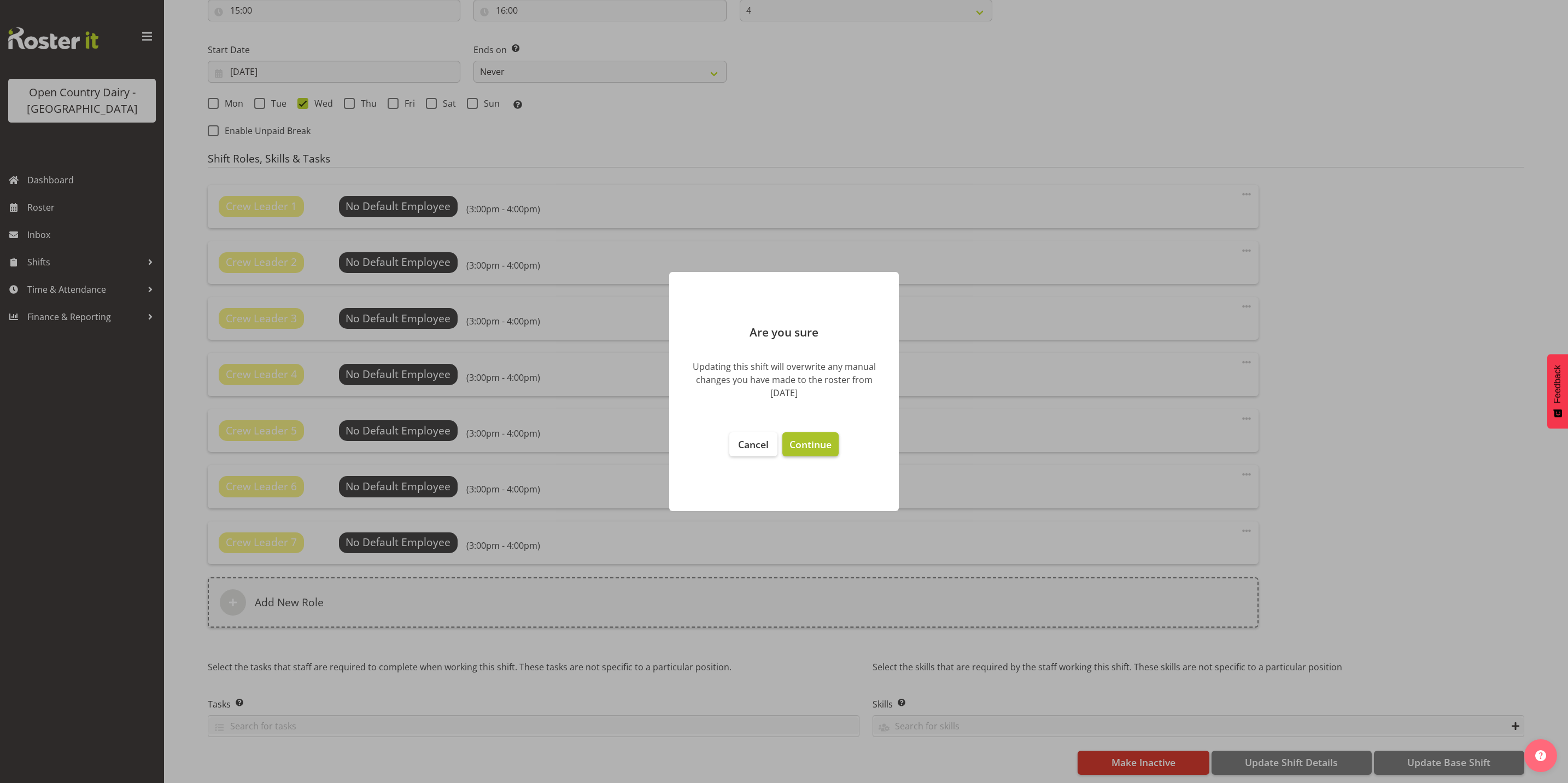
click at [809, 438] on span "Continue" at bounding box center [810, 444] width 42 height 13
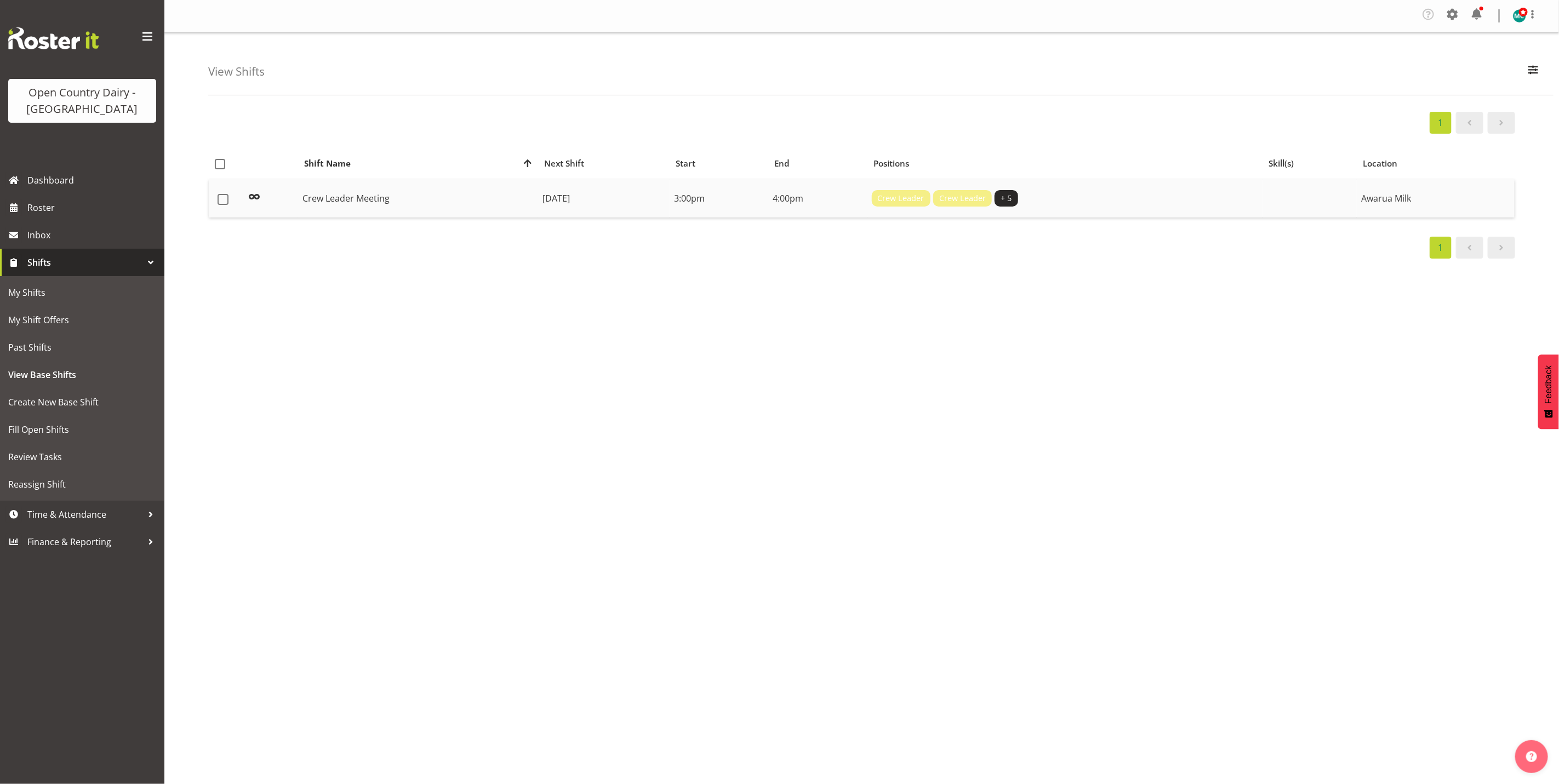
click at [356, 195] on td "Crew Leader Meeting" at bounding box center [418, 198] width 240 height 38
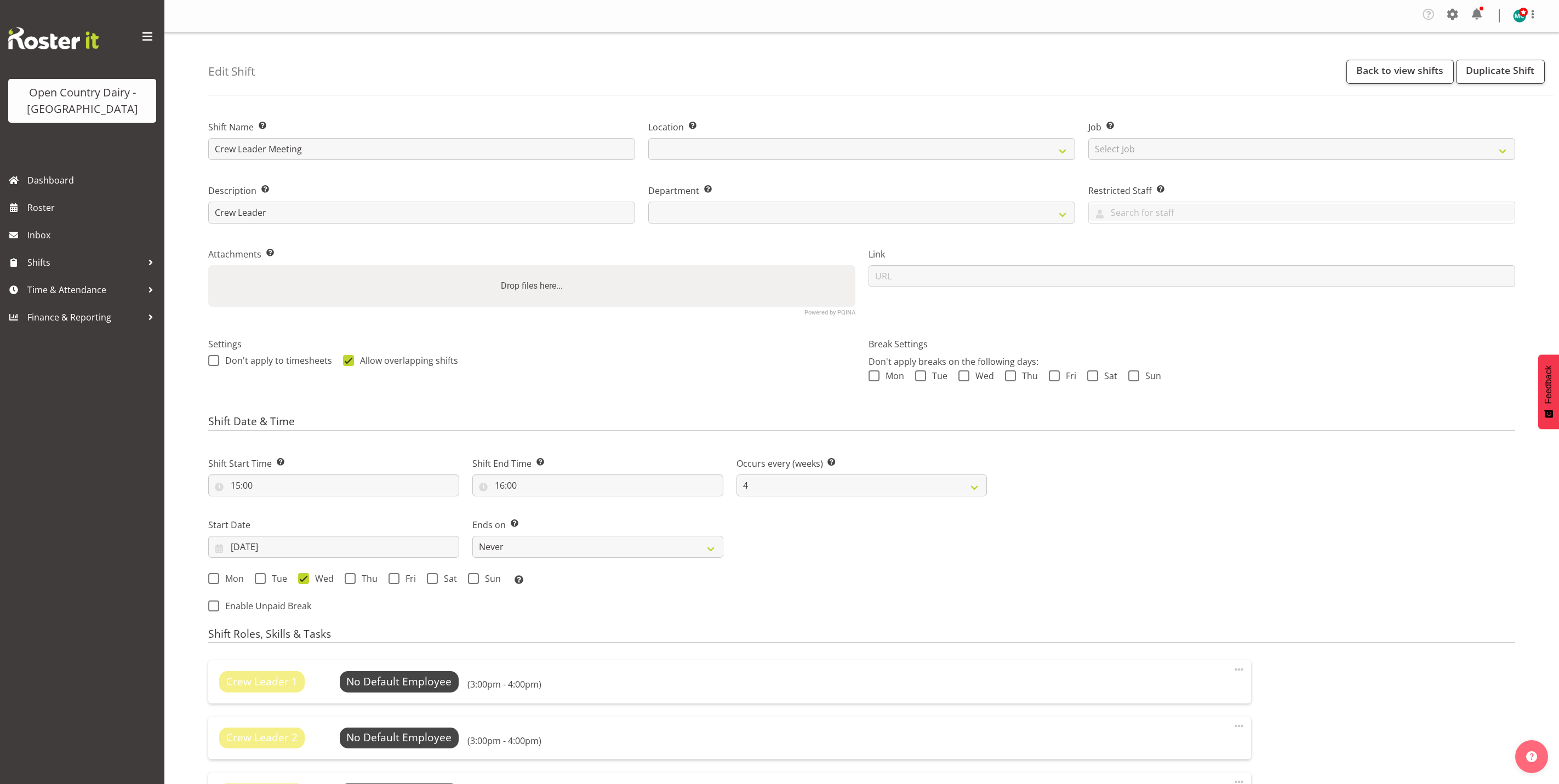
select select "4"
select select
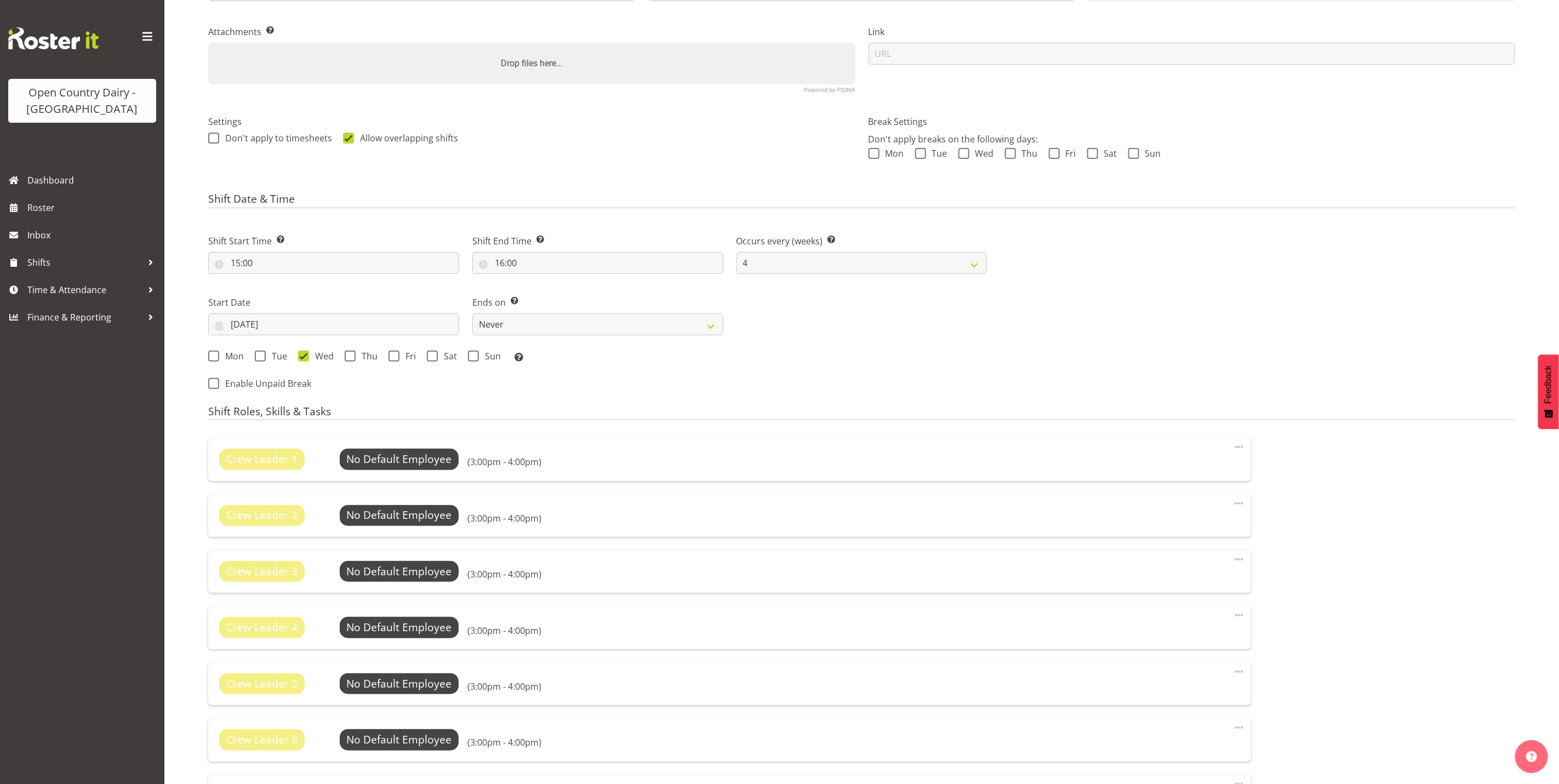
scroll to position [246, 0]
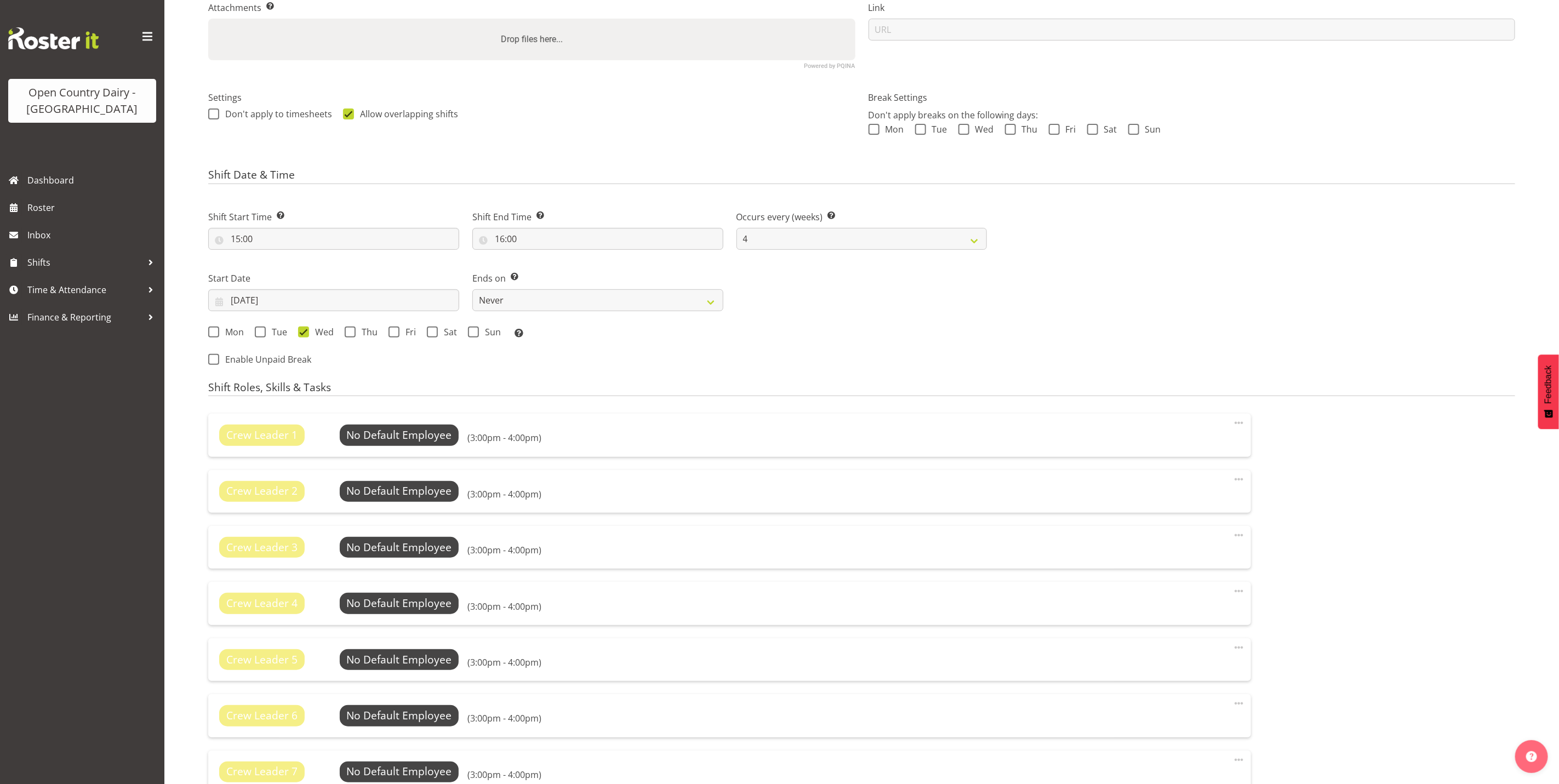
select select
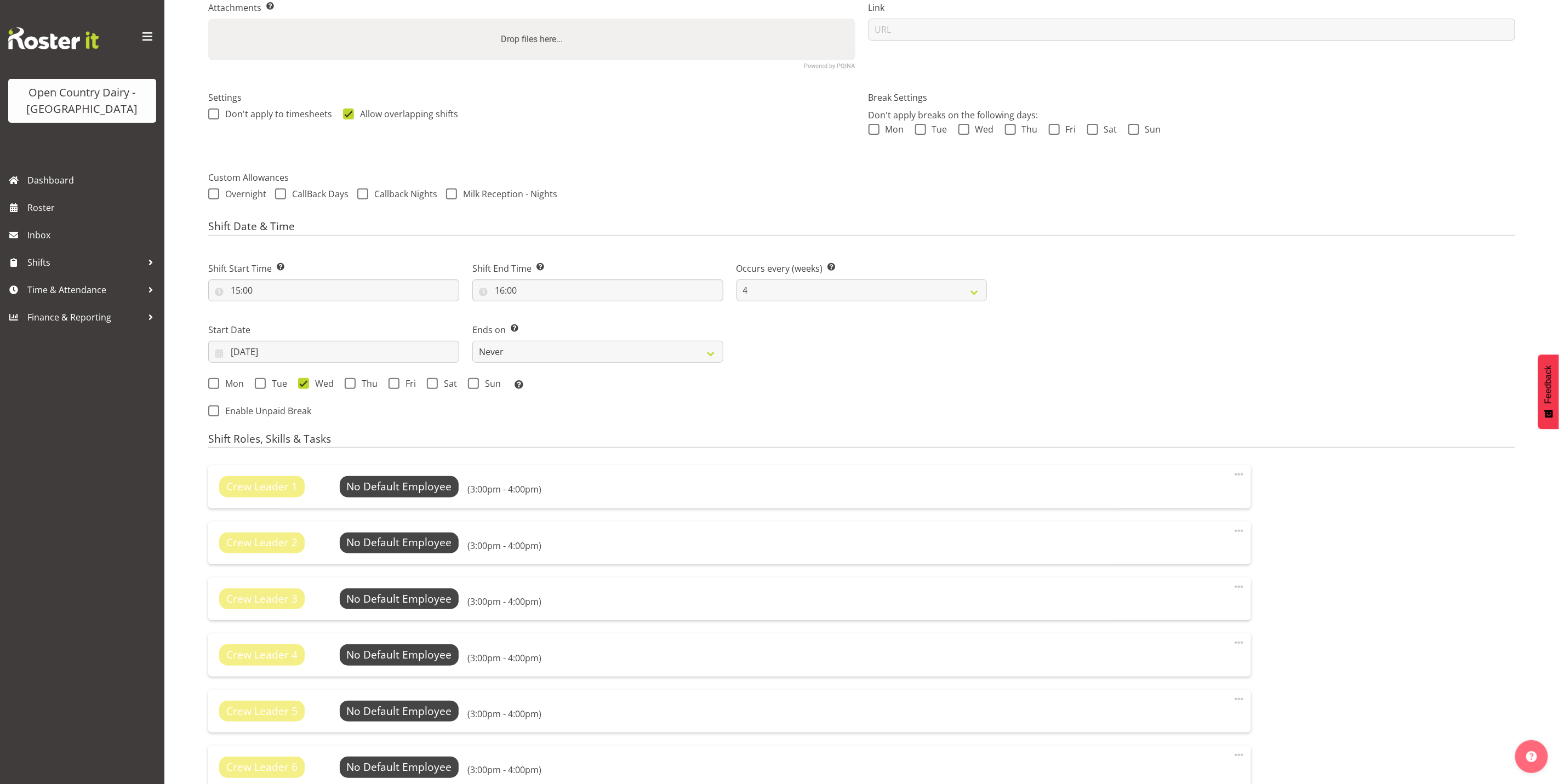
click at [377, 426] on div "Shift Start Time Set the time of the day you wish this shift to start 15:00 00 …" at bounding box center [597, 336] width 792 height 179
select select
click at [388, 482] on span "Select Employee" at bounding box center [399, 486] width 82 height 15
select select
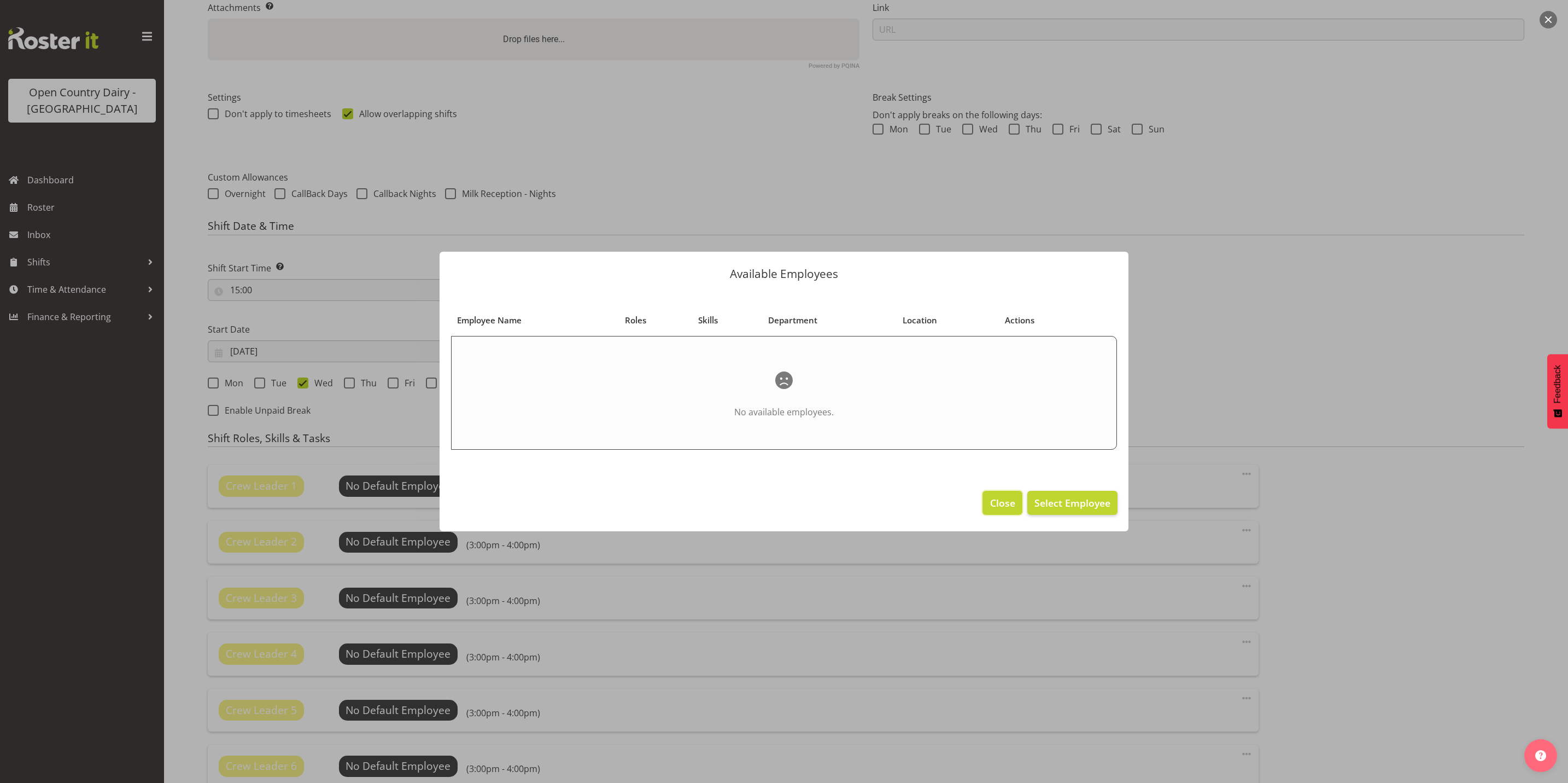
click at [1006, 506] on span "Close" at bounding box center [1002, 502] width 25 height 14
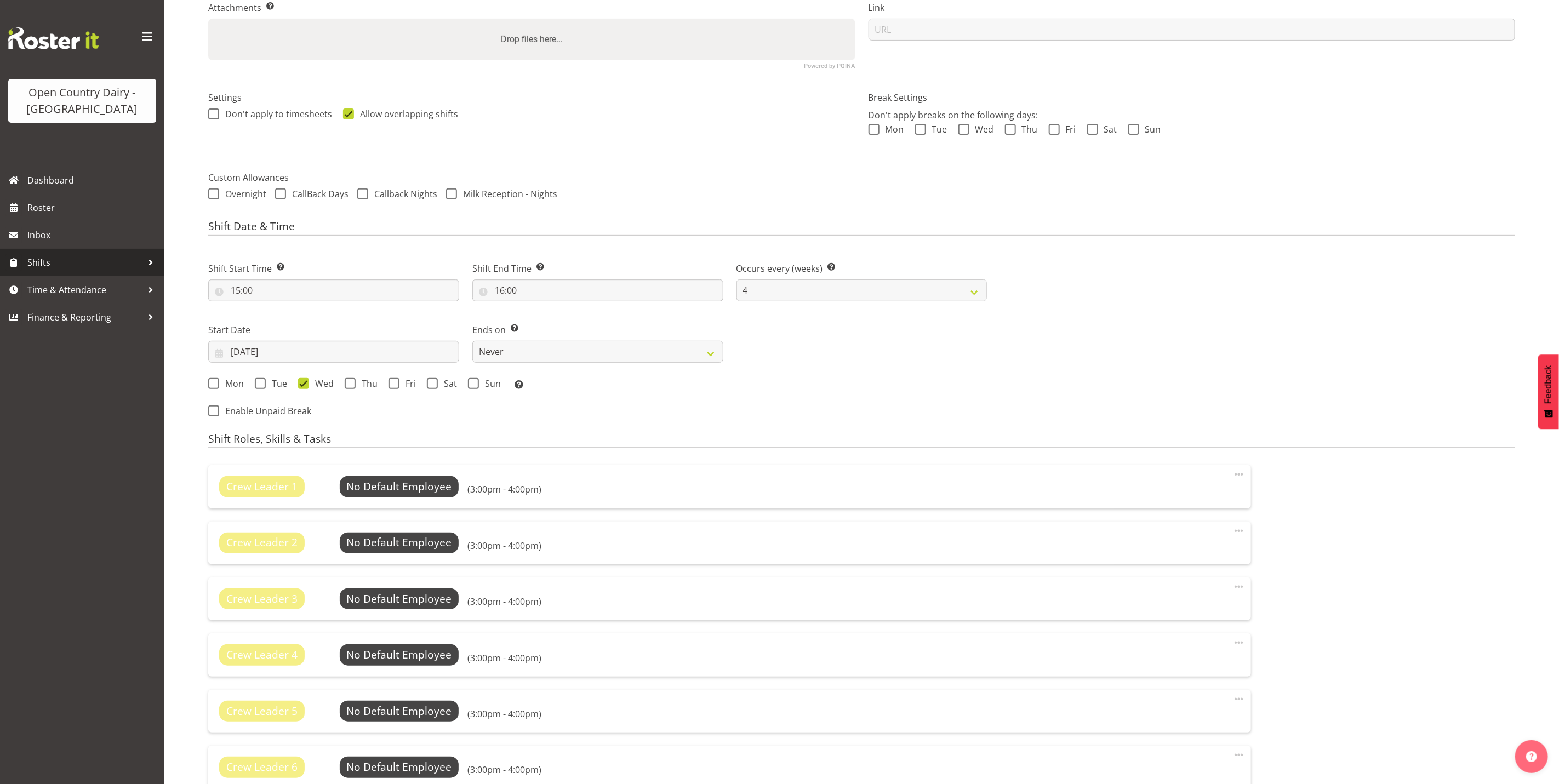
click at [46, 268] on span "Shifts" at bounding box center [85, 262] width 115 height 16
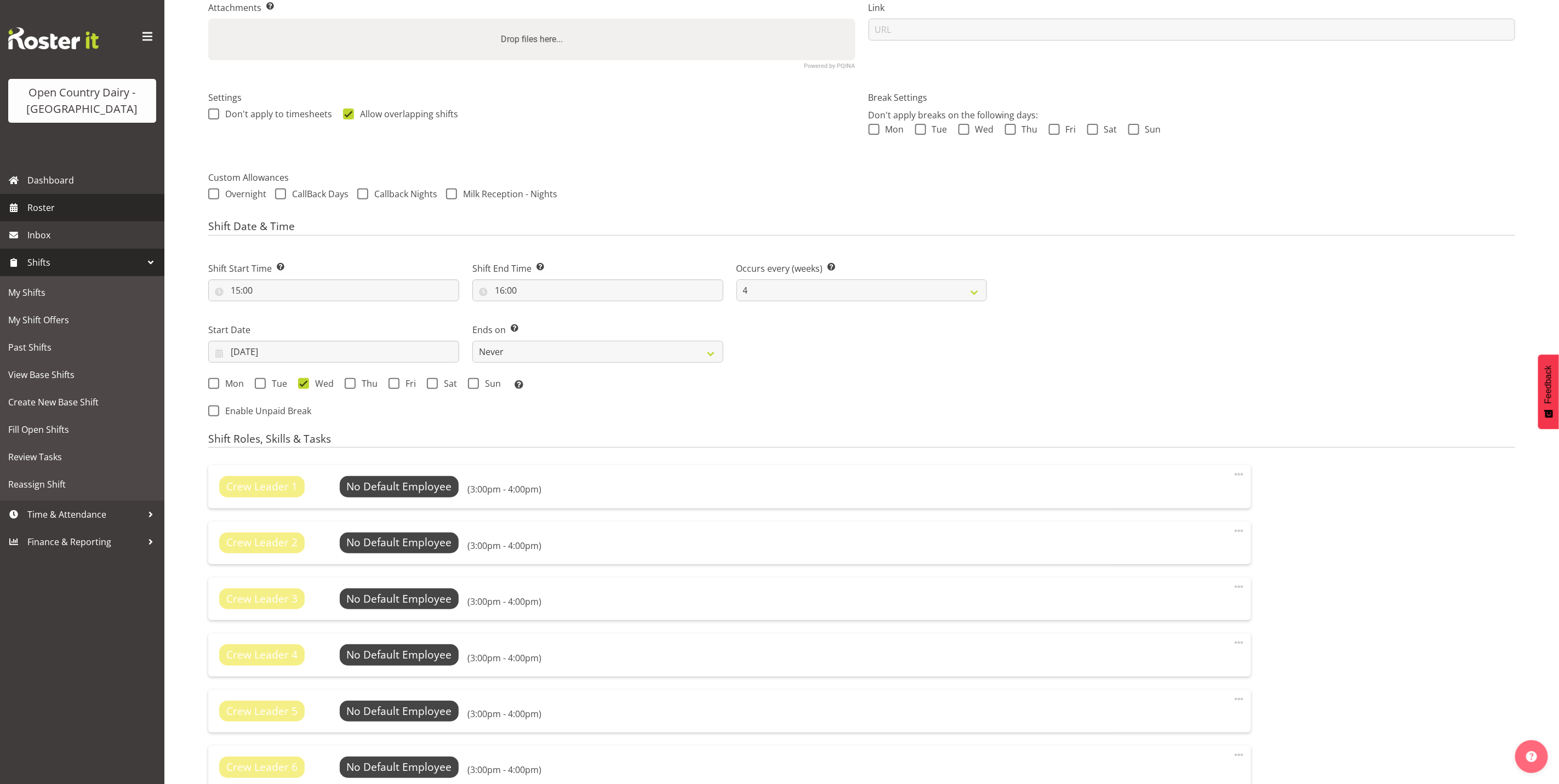
click at [36, 205] on span "Roster" at bounding box center [93, 208] width 131 height 16
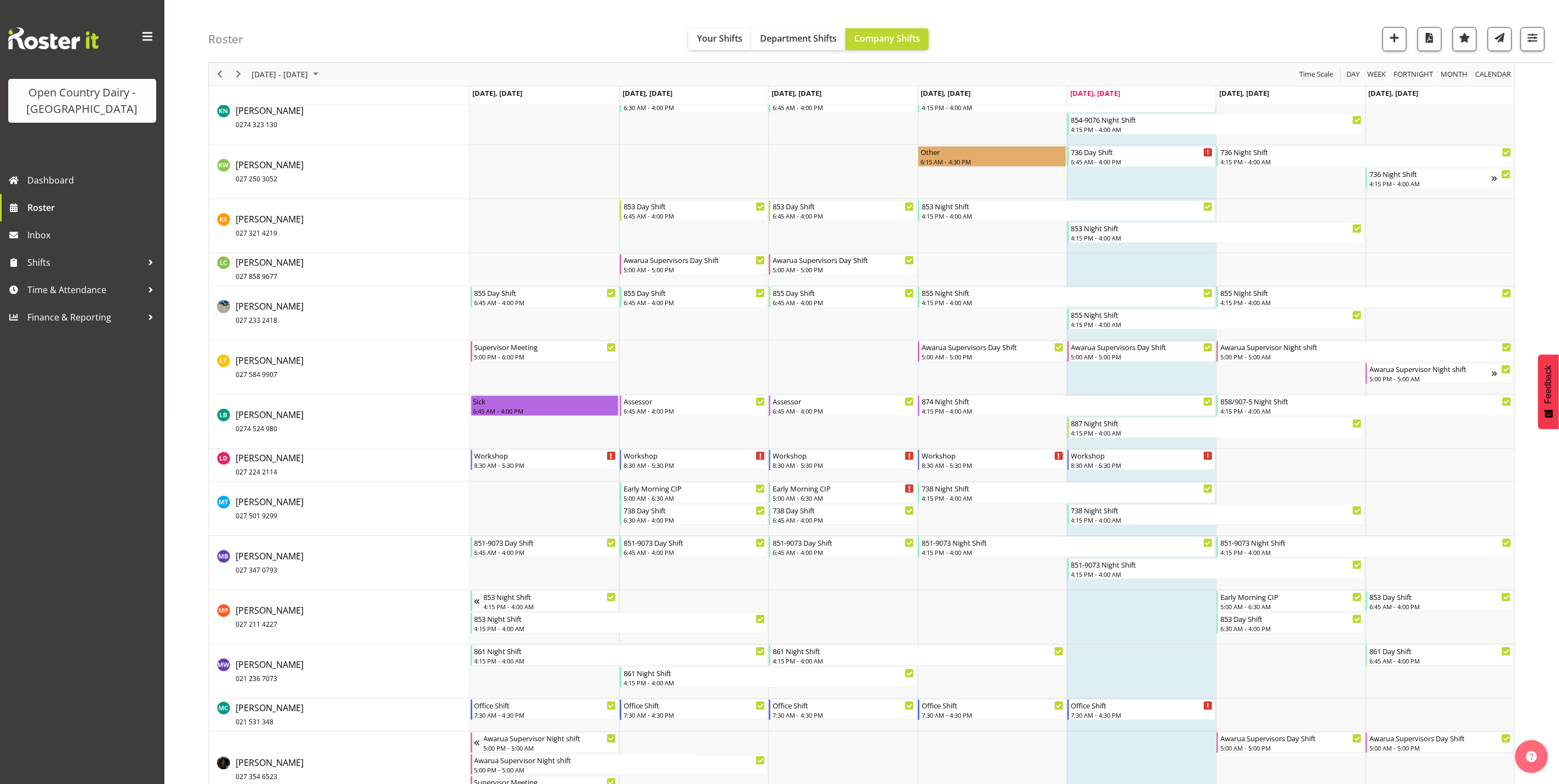
scroll to position [4600, 0]
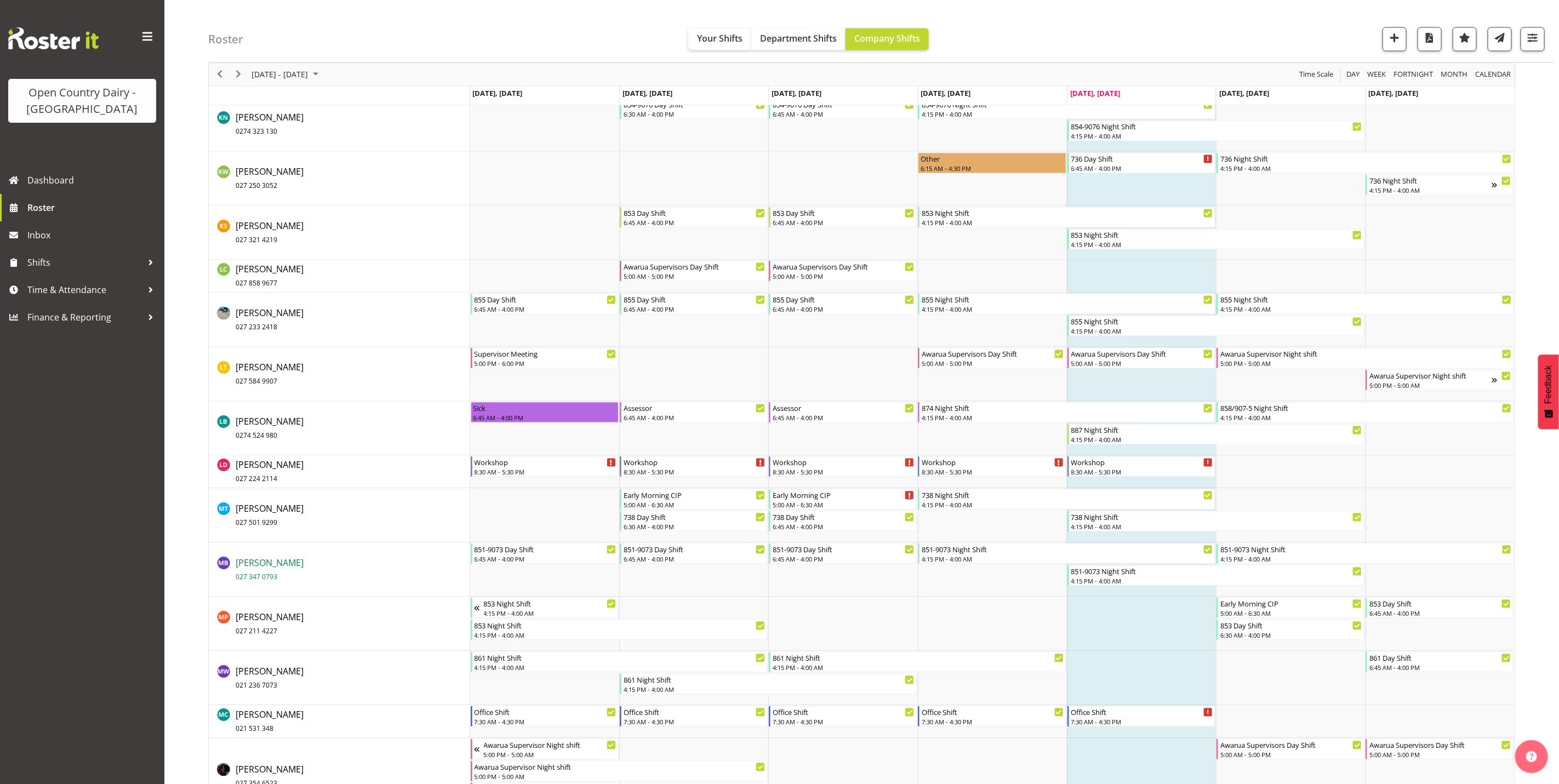
click at [258, 564] on span "Martin Black 027 347 0793" at bounding box center [269, 569] width 68 height 25
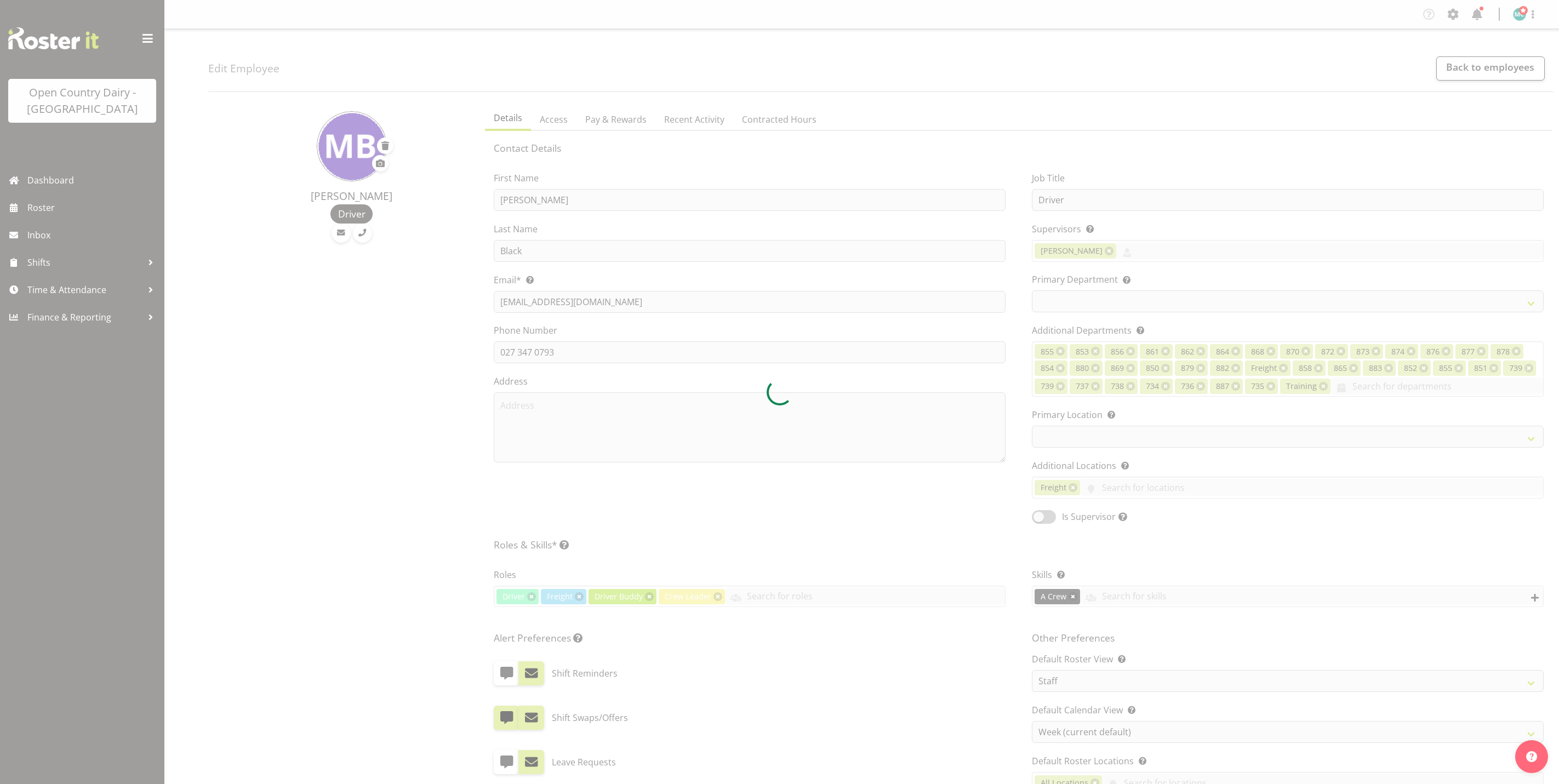
select select "TimelineWeek"
select select
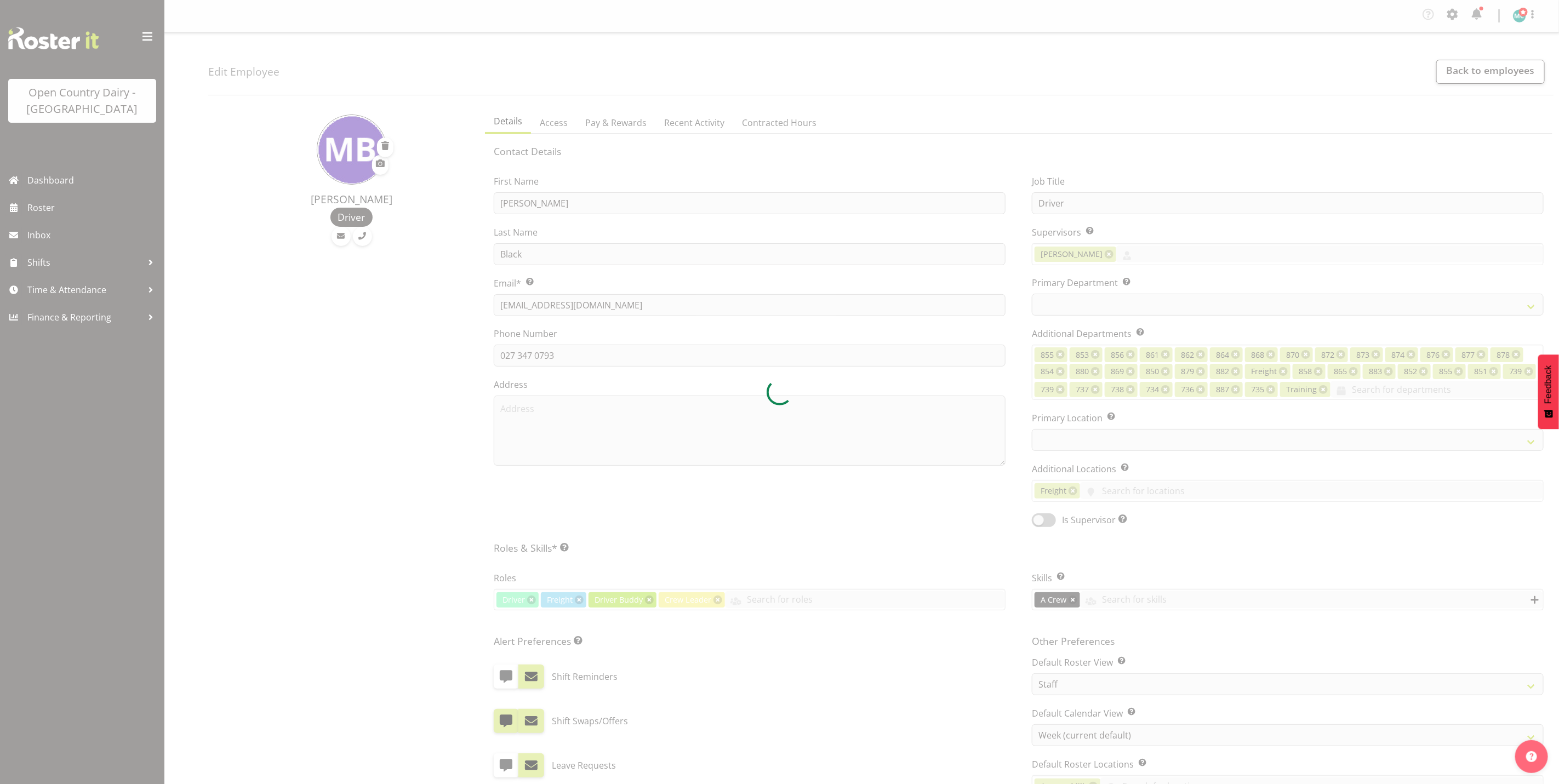
select select "667"
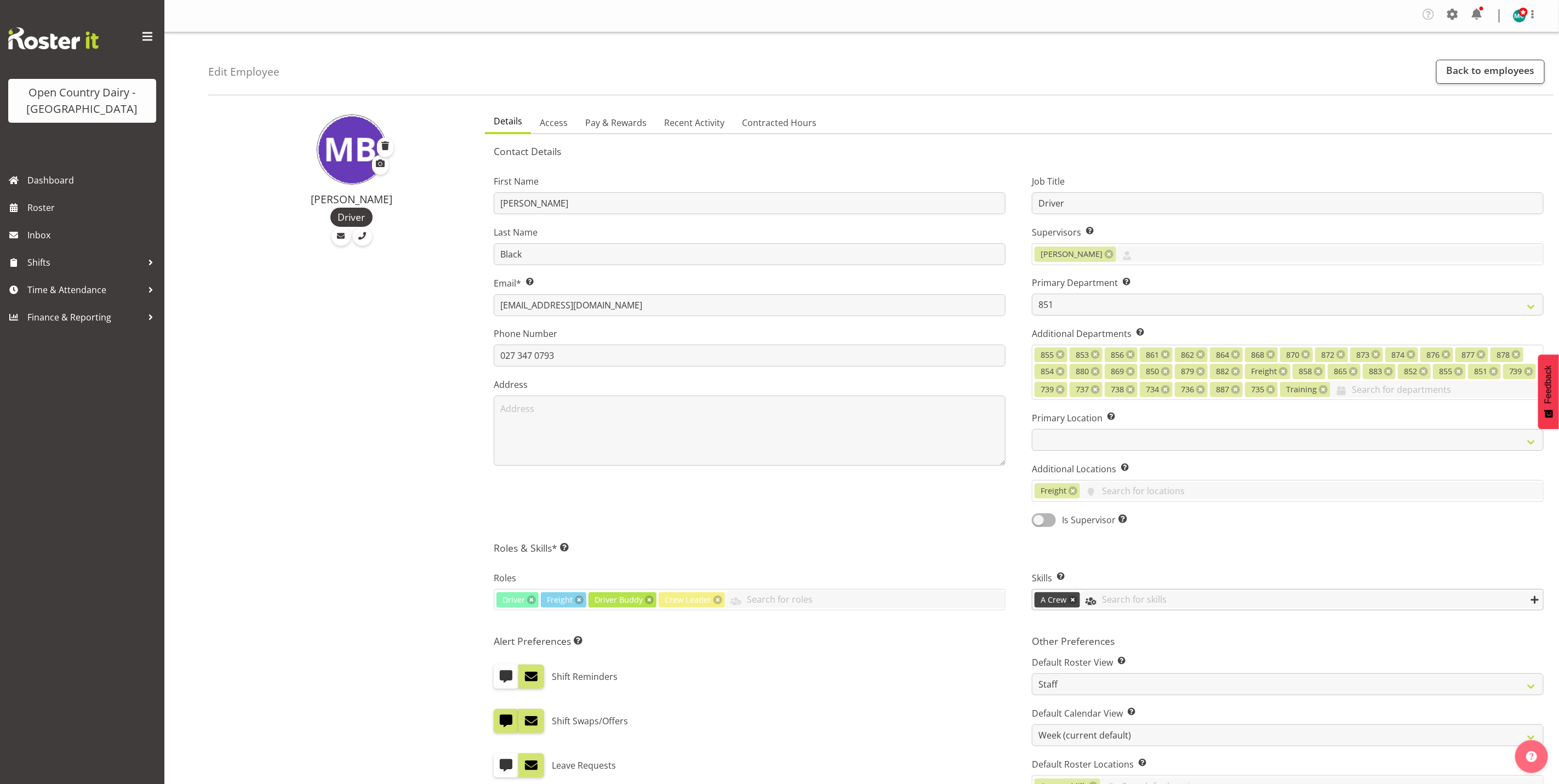
click at [1126, 602] on input "text" at bounding box center [1312, 599] width 463 height 17
click at [958, 508] on div "First Name [PERSON_NAME] Last Name Black Email* This is a required field. [EMAI…" at bounding box center [749, 347] width 538 height 376
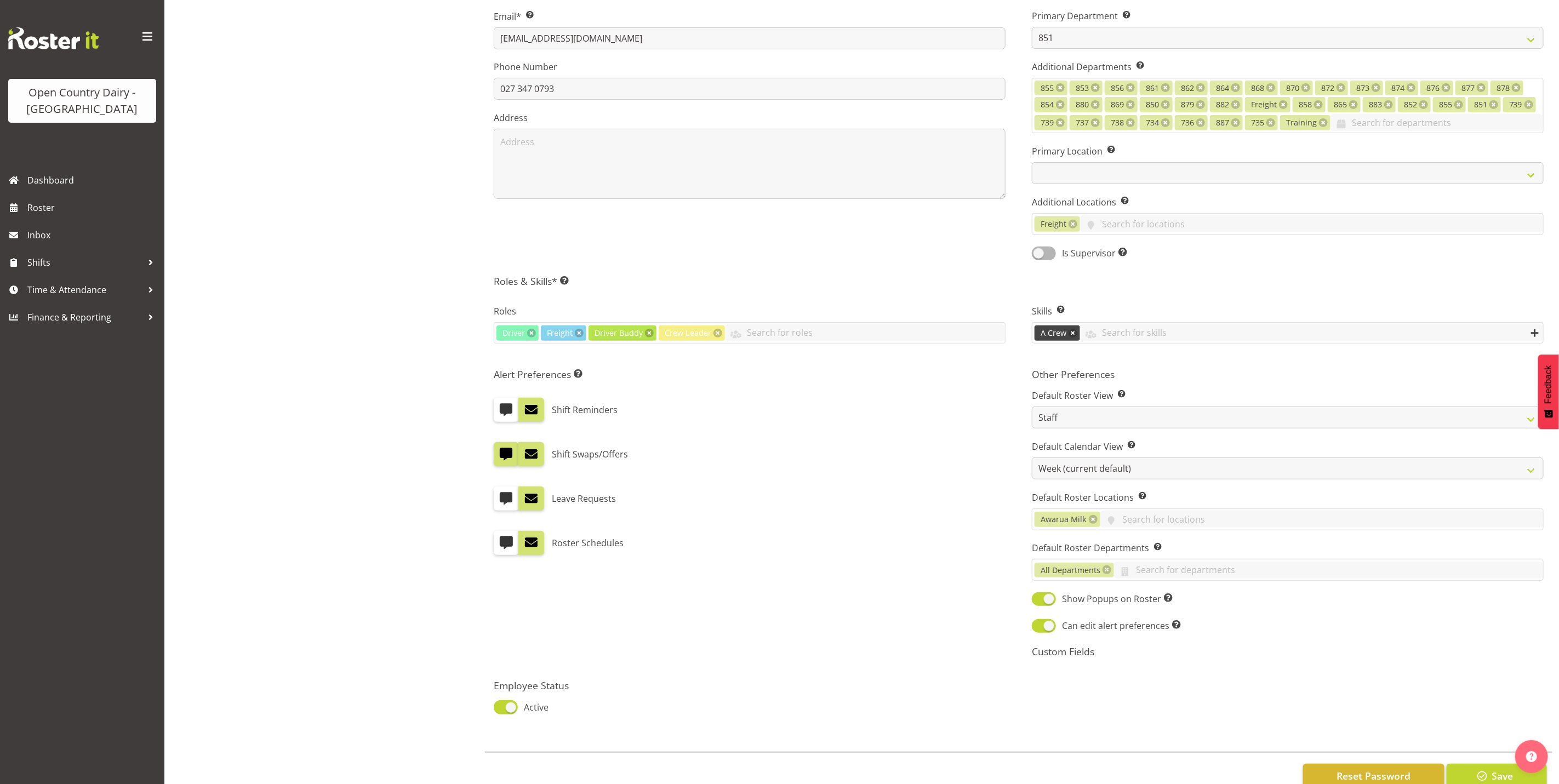
scroll to position [303, 0]
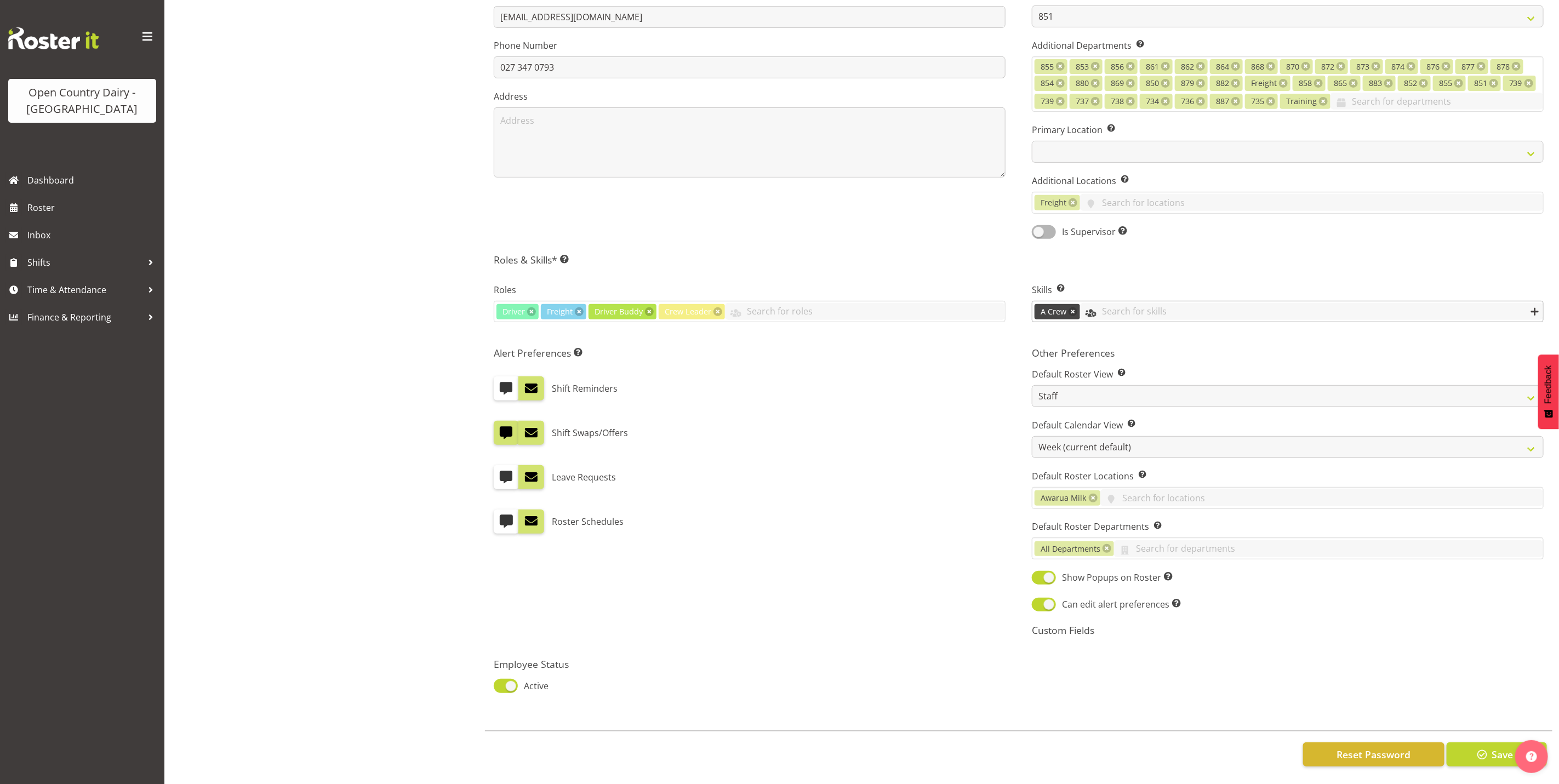
click at [1110, 303] on input "text" at bounding box center [1312, 311] width 463 height 17
click at [692, 543] on div "Alert Preferences Specifies what type(s) of communication the employee will rec…" at bounding box center [749, 496] width 538 height 311
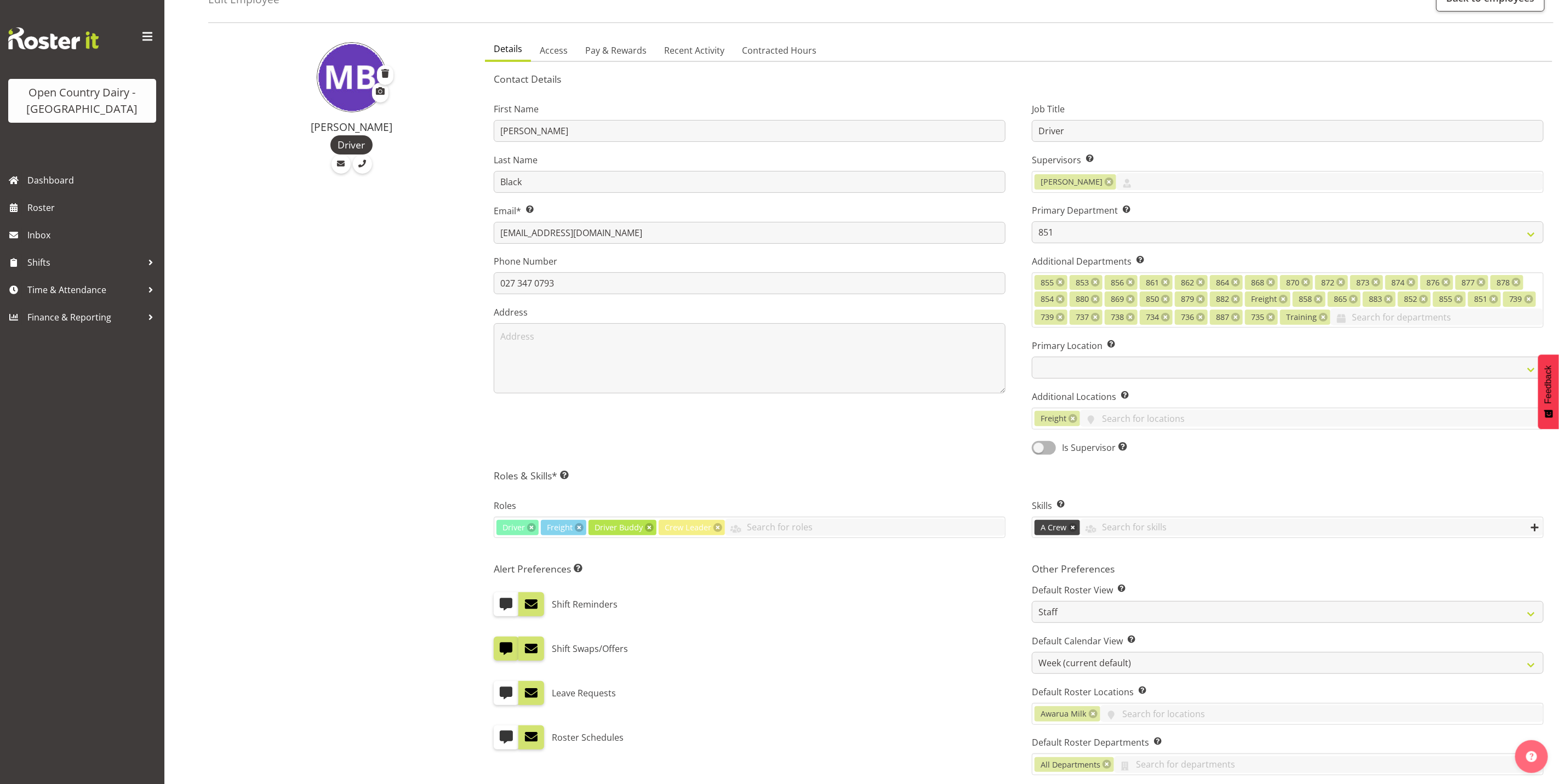
scroll to position [165, 0]
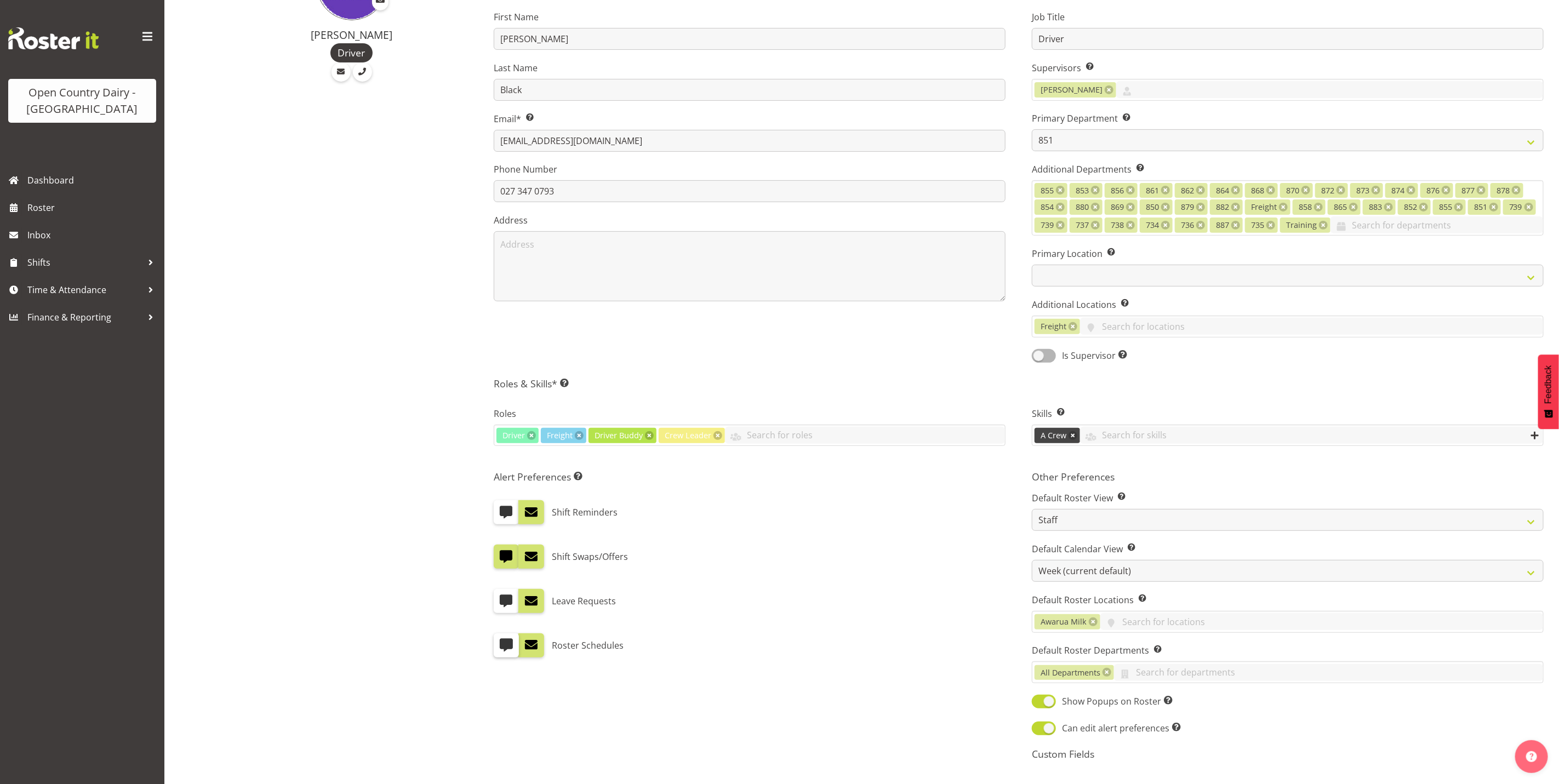
click at [506, 650] on span at bounding box center [506, 644] width 14 height 14
click at [501, 649] on input "checkbox" at bounding box center [497, 645] width 7 height 7
checkbox input "true"
click at [528, 647] on span at bounding box center [530, 644] width 14 height 14
click at [525, 647] on input "checkbox" at bounding box center [522, 645] width 7 height 7
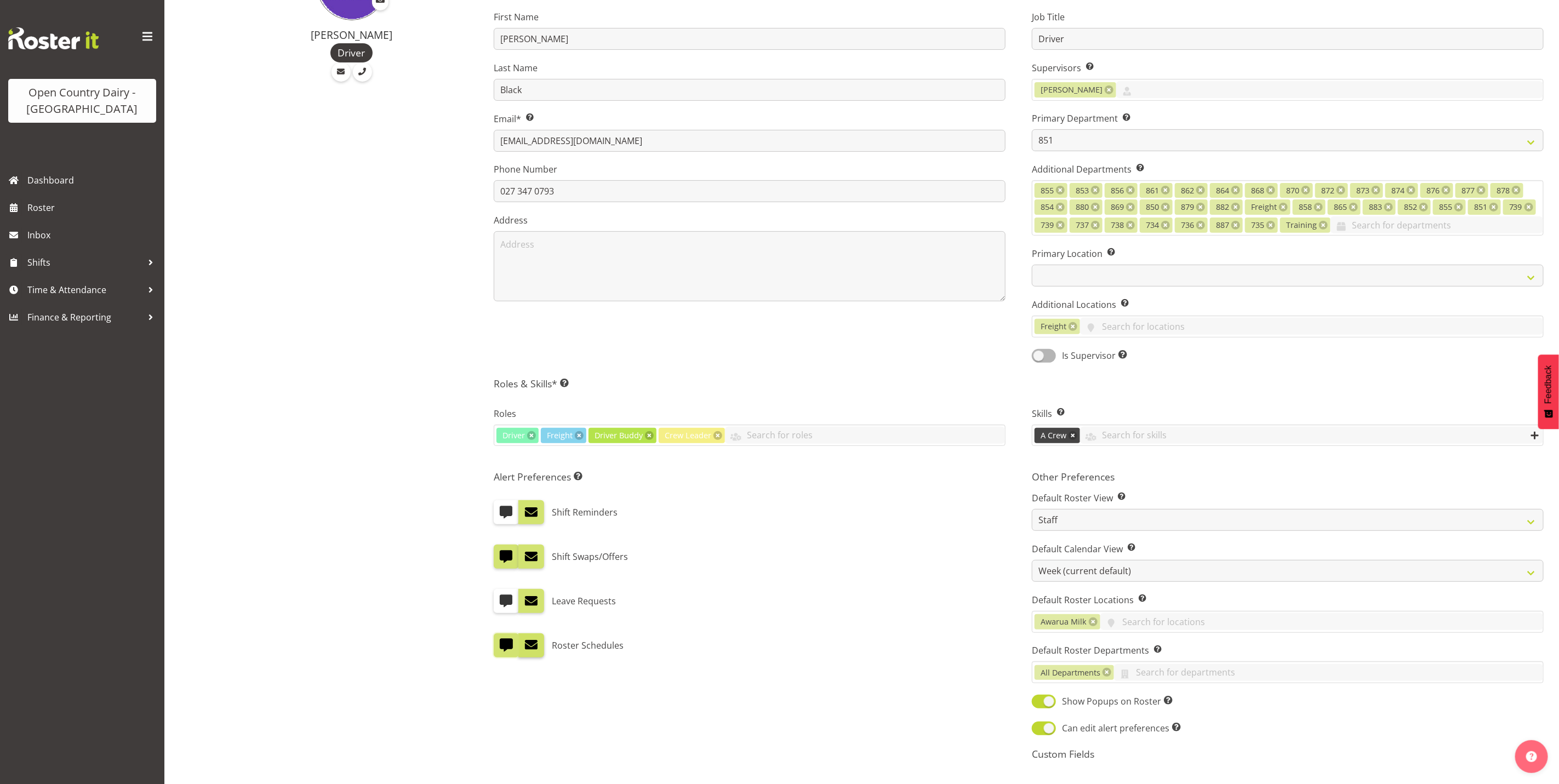
checkbox input "false"
click at [510, 648] on span at bounding box center [506, 644] width 14 height 14
click at [501, 648] on input "checkbox" at bounding box center [497, 645] width 7 height 7
checkbox input "false"
click at [531, 637] on label at bounding box center [531, 645] width 25 height 24
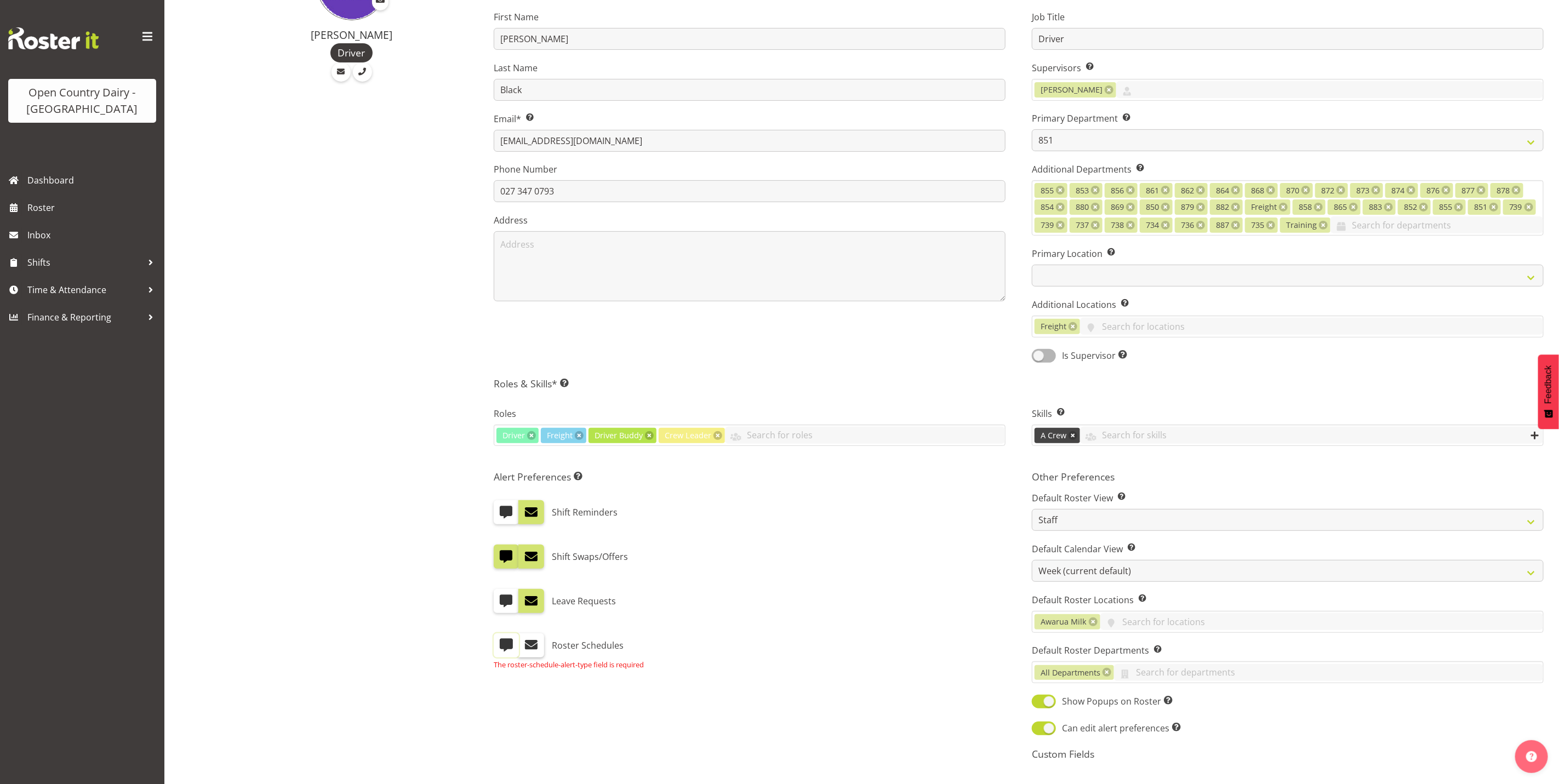
click at [525, 641] on input "checkbox" at bounding box center [522, 645] width 7 height 7
checkbox input "true"
click at [1152, 626] on input "text" at bounding box center [1321, 621] width 443 height 17
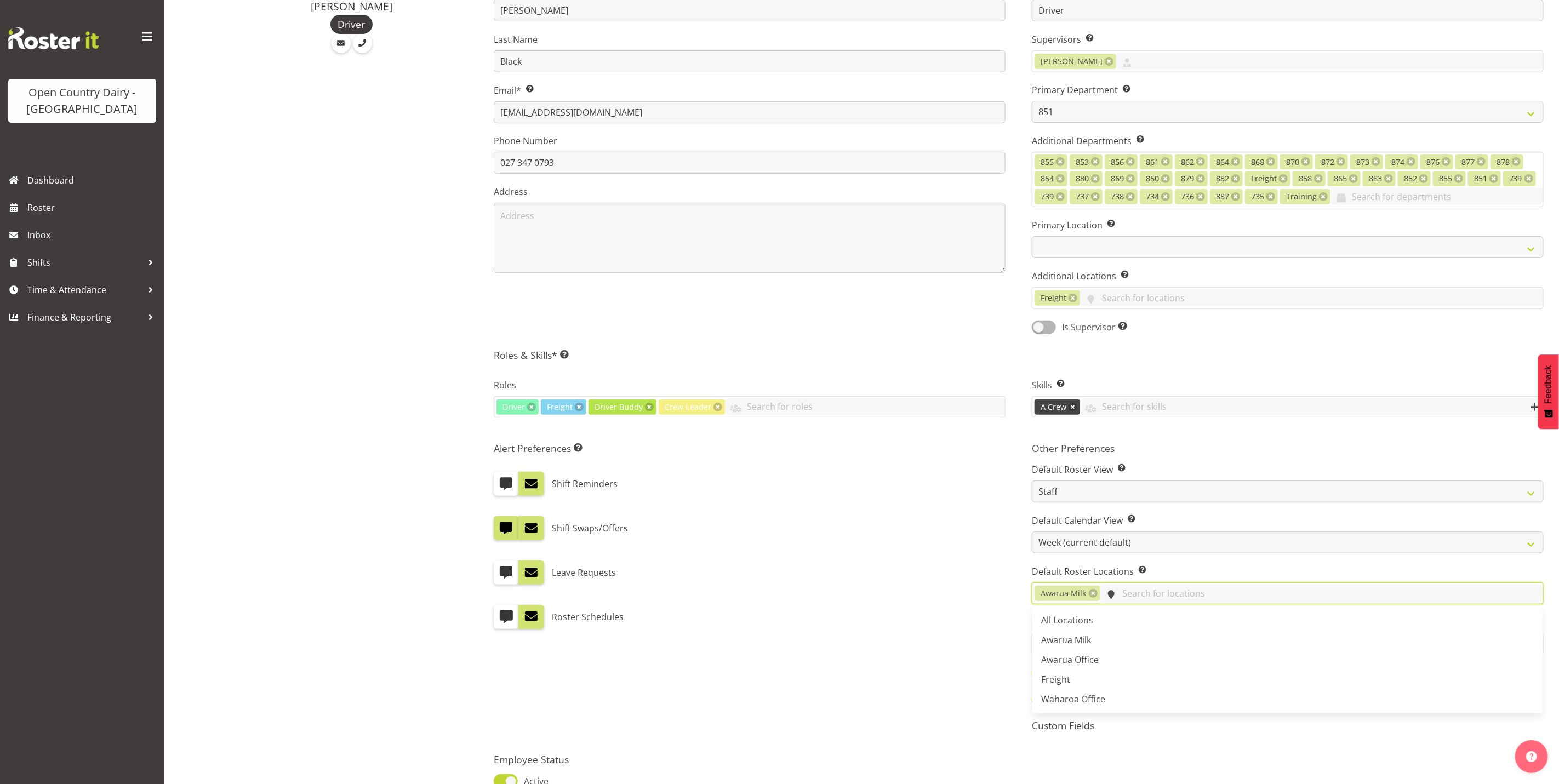
scroll to position [221, 0]
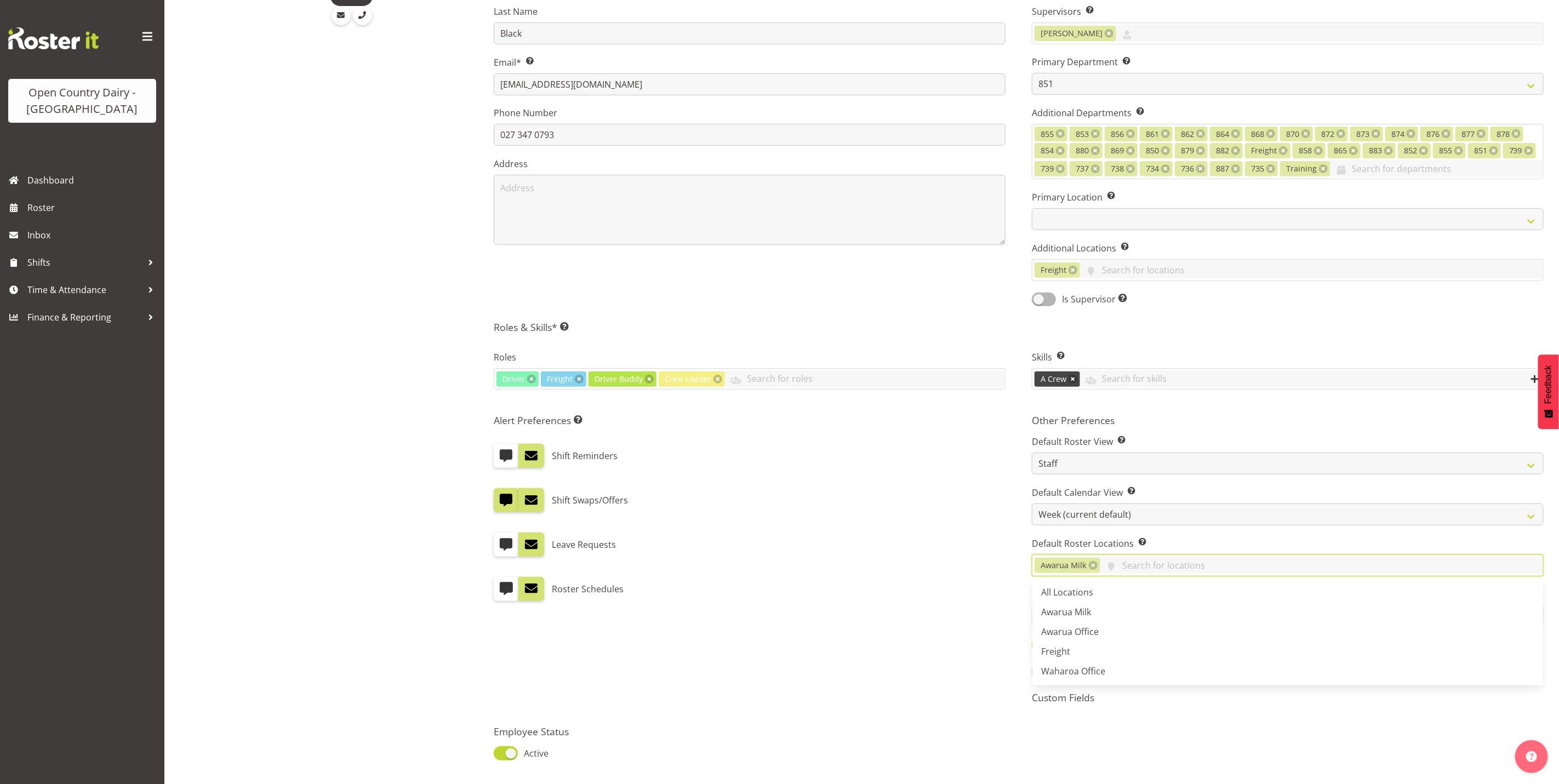
click at [872, 615] on div "Alert Preferences Specifies what type(s) of communication the employee will rec…" at bounding box center [749, 563] width 538 height 311
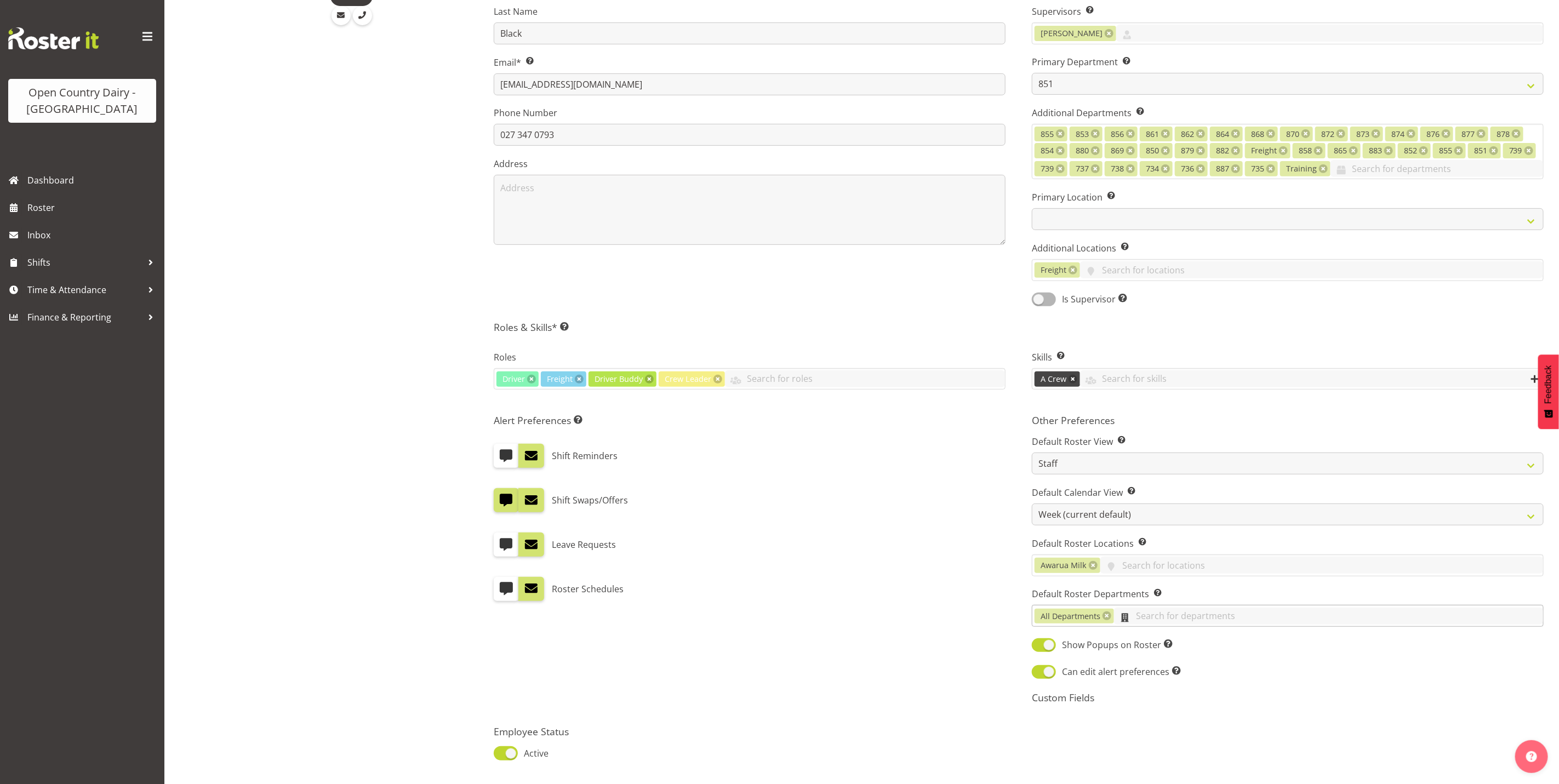
click at [1165, 615] on input "text" at bounding box center [1328, 615] width 429 height 17
click at [903, 614] on div "Alert Preferences Specifies what type(s) of communication the employee will rec…" at bounding box center [749, 563] width 538 height 311
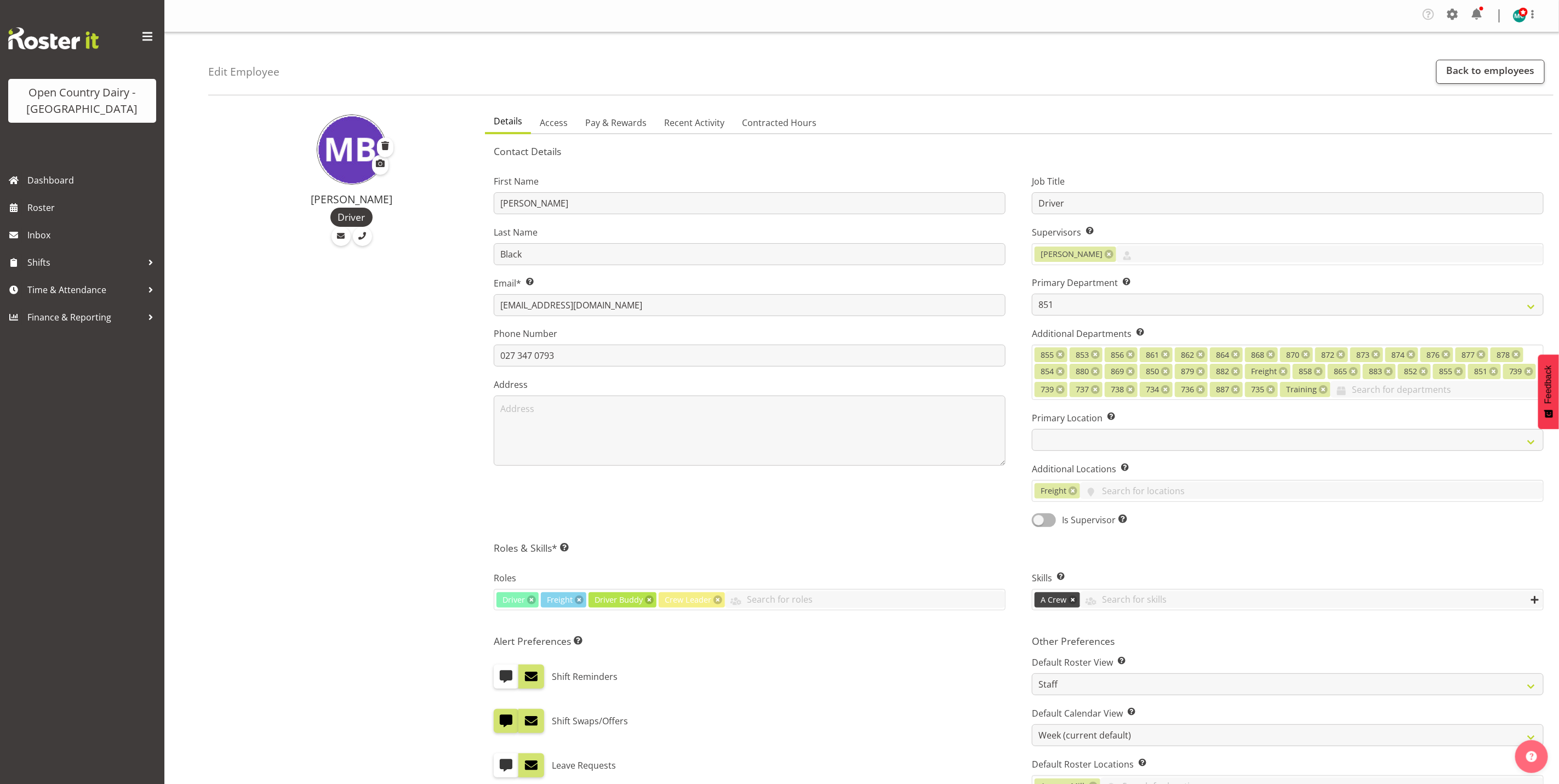
scroll to position [82, 0]
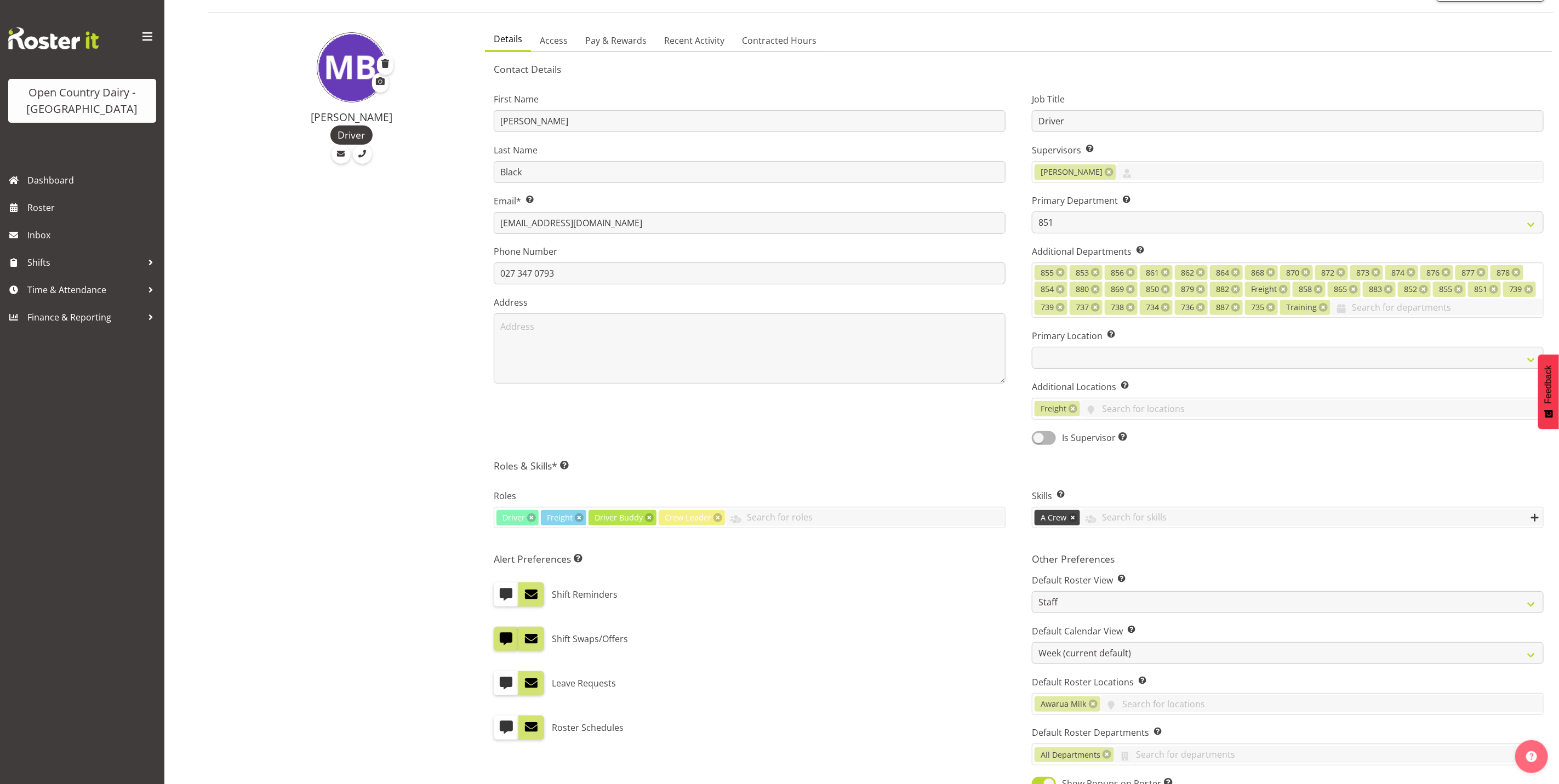
click at [1535, 521] on span at bounding box center [1535, 518] width 9 height 9
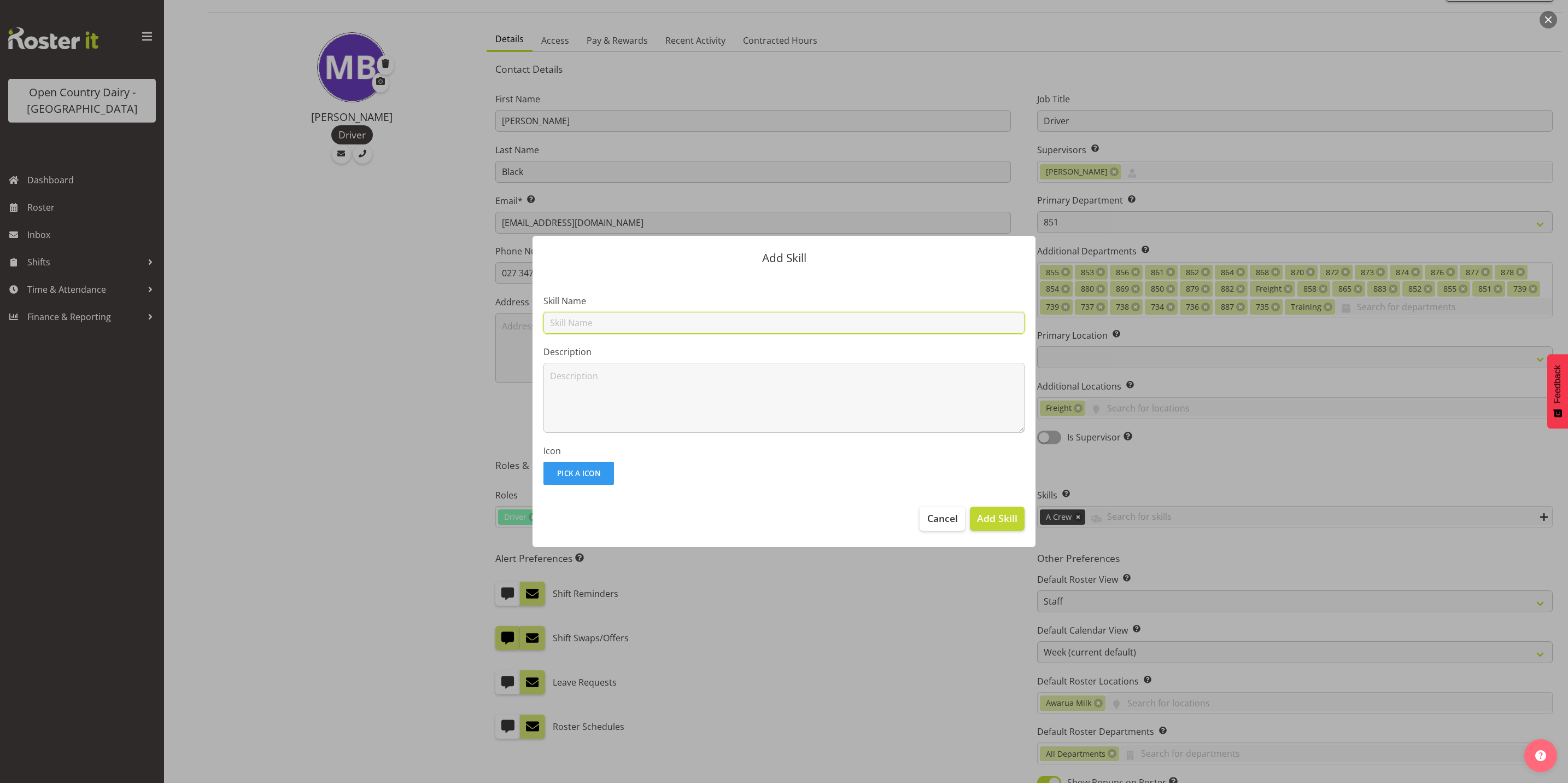
click at [609, 317] on input "text" at bounding box center [784, 322] width 481 height 22
type input "c"
click at [945, 514] on span "Cancel" at bounding box center [943, 518] width 31 height 14
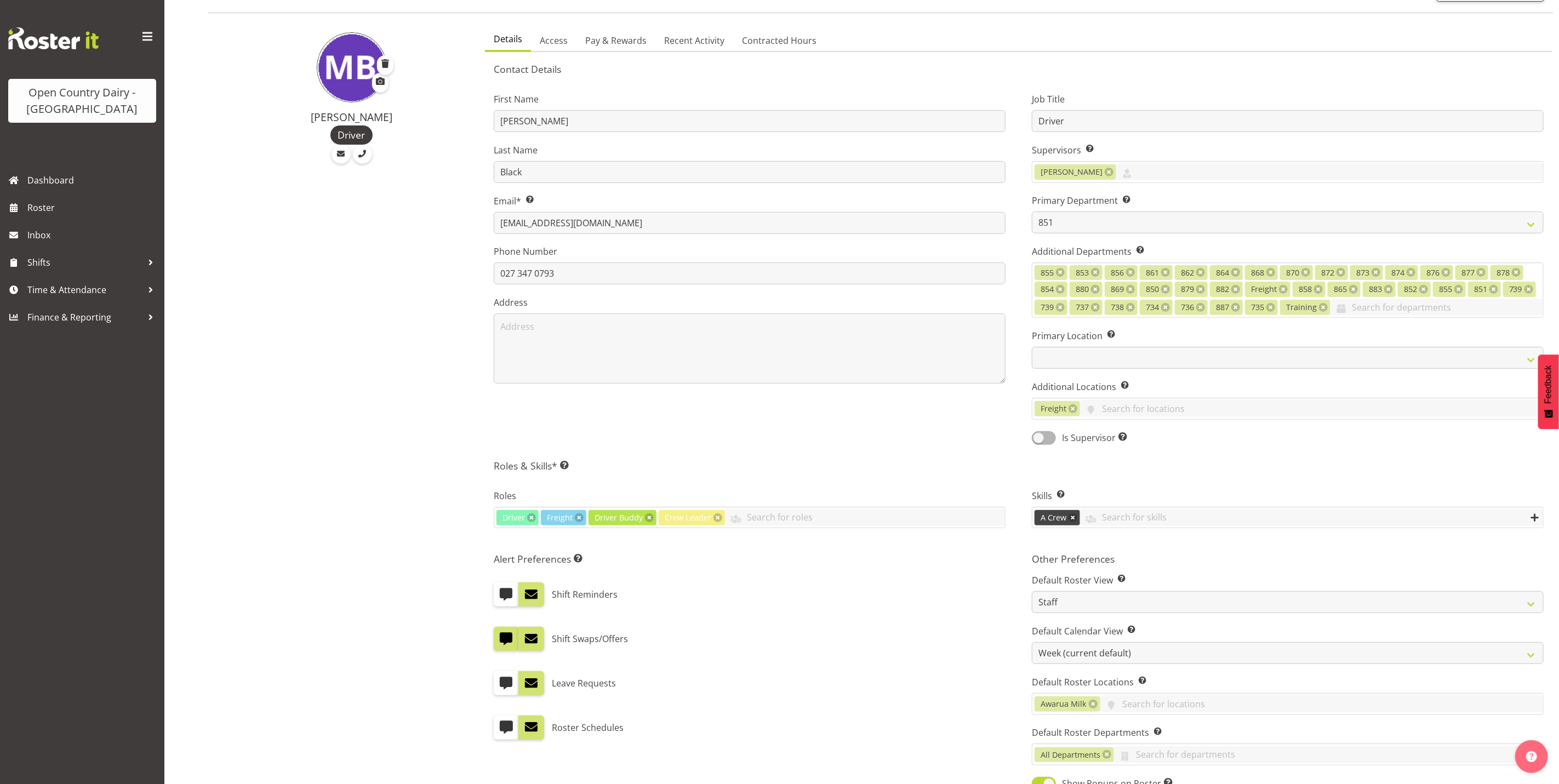
scroll to position [0, 0]
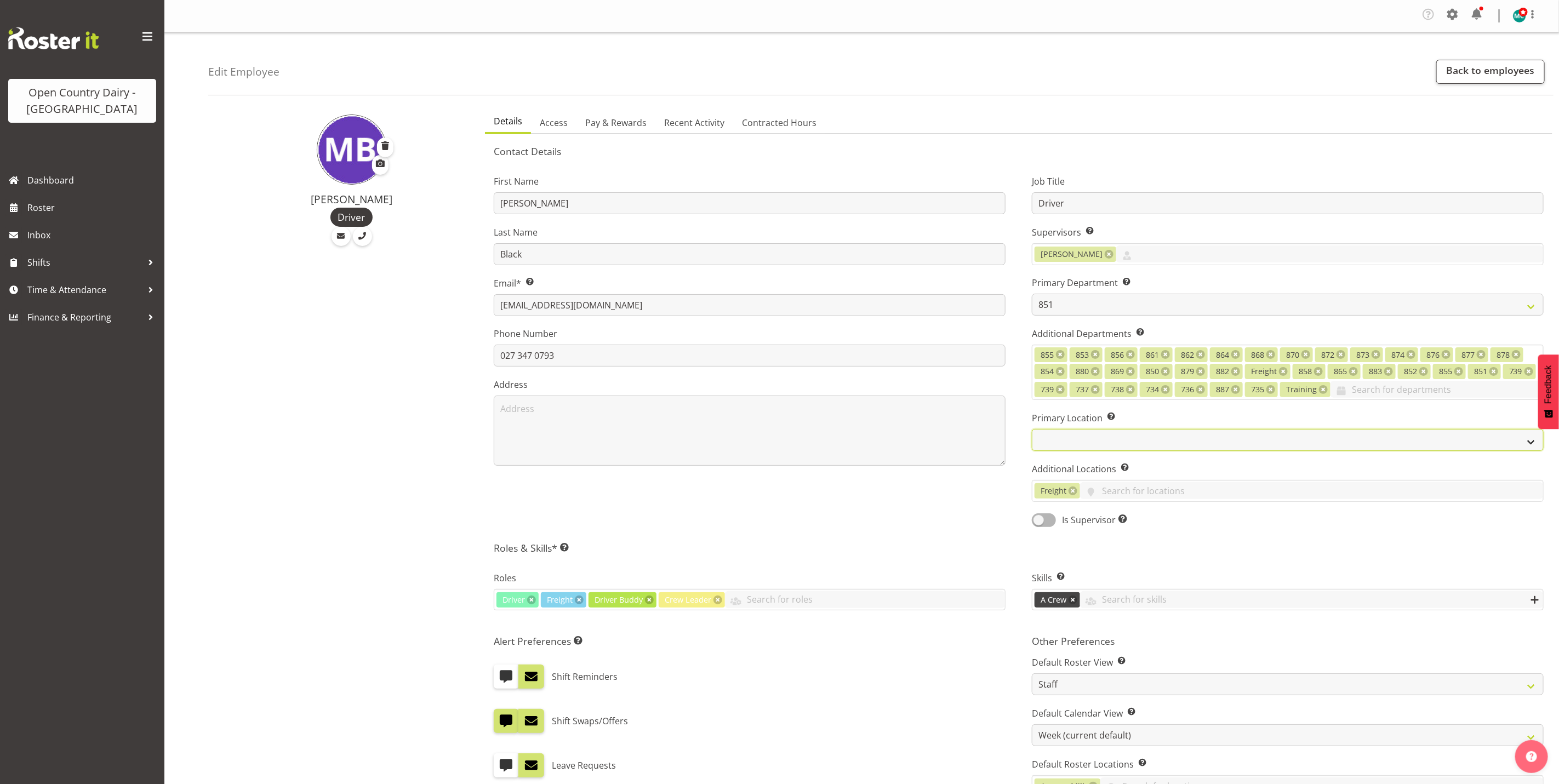
click at [1133, 446] on select "Awarua Milk Awarua Office Freight Waharoa Office" at bounding box center [1287, 439] width 512 height 22
click at [995, 508] on div "First Name [PERSON_NAME] Last Name Black Email* This is a required field. [EMAI…" at bounding box center [749, 347] width 538 height 376
click at [1132, 490] on input "text" at bounding box center [1312, 490] width 463 height 17
click at [947, 495] on div "First Name [PERSON_NAME] Last Name Black Email* This is a required field. [EMAI…" at bounding box center [749, 347] width 538 height 376
